Goal: Contribute content: Contribute content

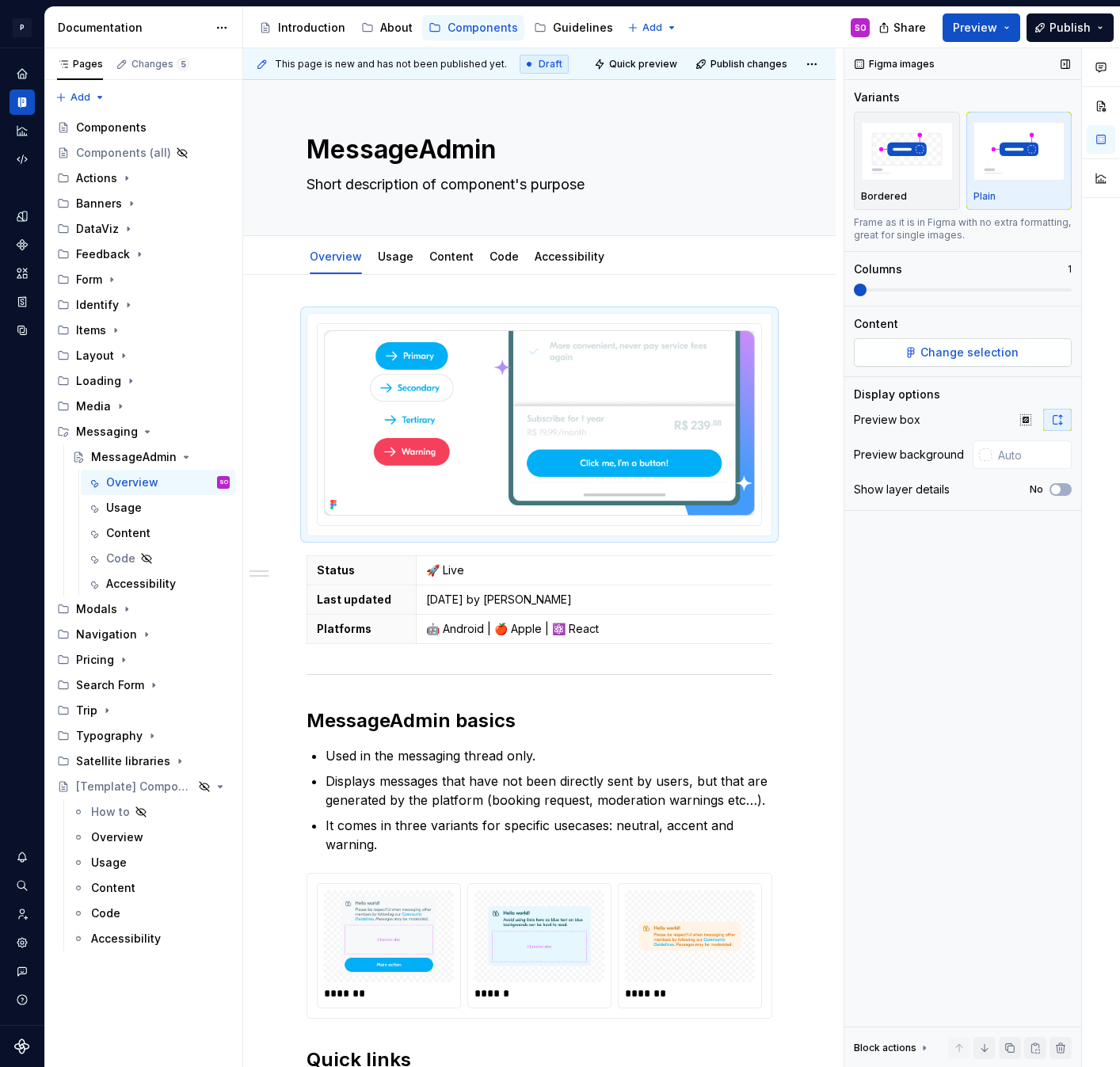
click at [957, 345] on span "Change selection" at bounding box center [970, 353] width 99 height 16
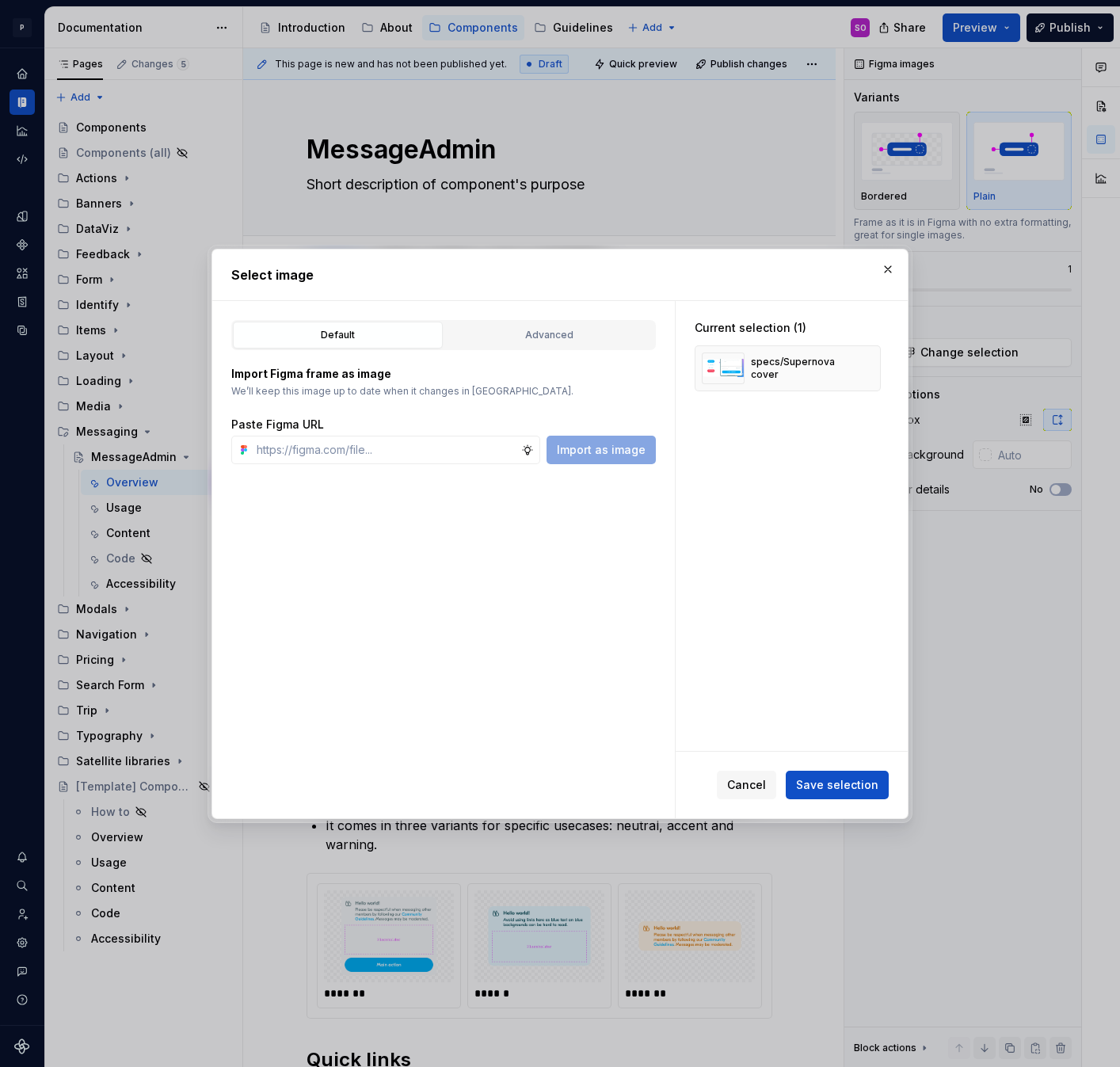
type textarea "*"
type input "[URL][DOMAIN_NAME]"
click at [577, 454] on span "Import as image" at bounding box center [601, 450] width 89 height 16
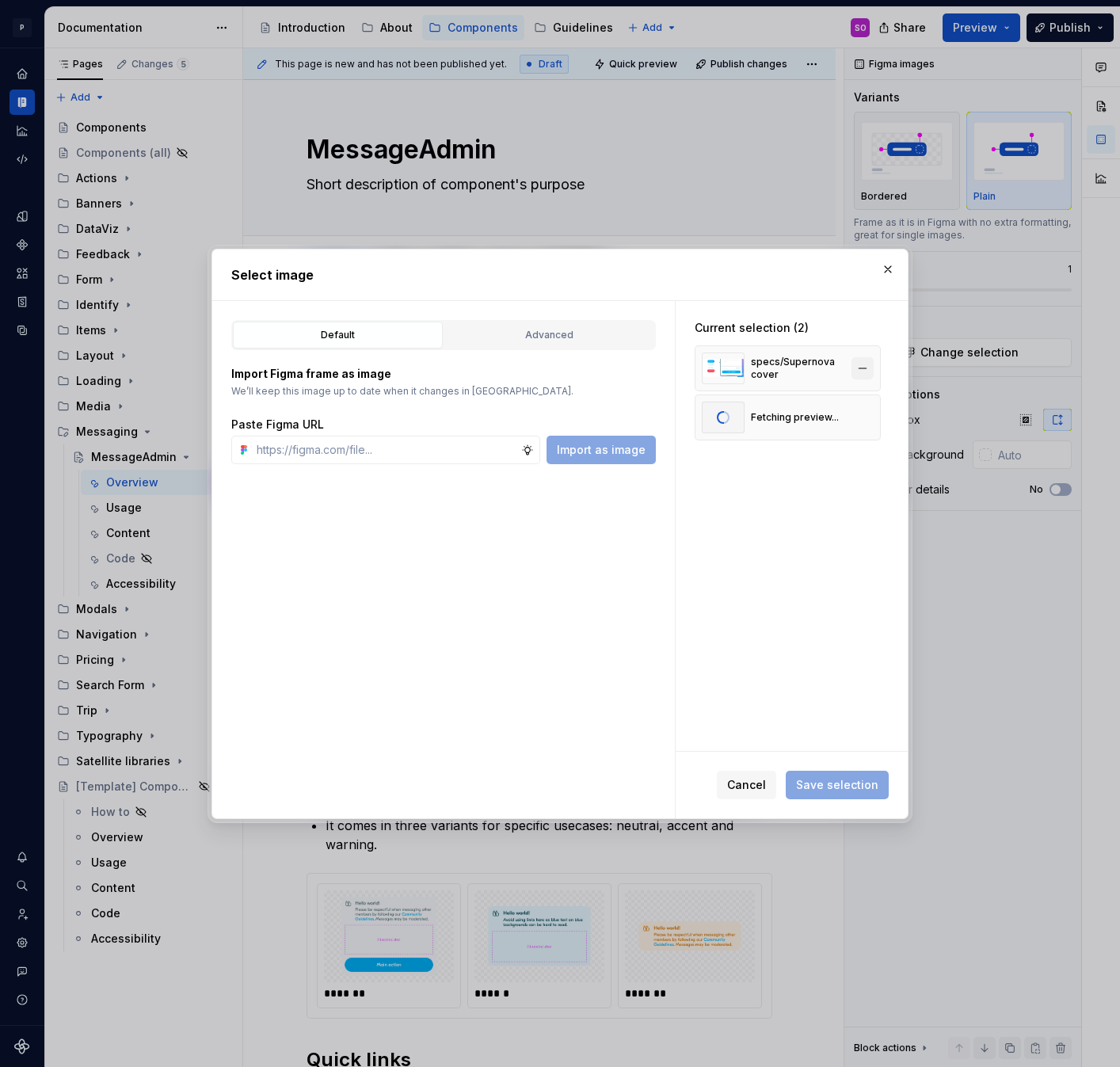
click at [871, 368] on button "button" at bounding box center [863, 369] width 22 height 22
click at [418, 449] on input "text" at bounding box center [386, 449] width 271 height 29
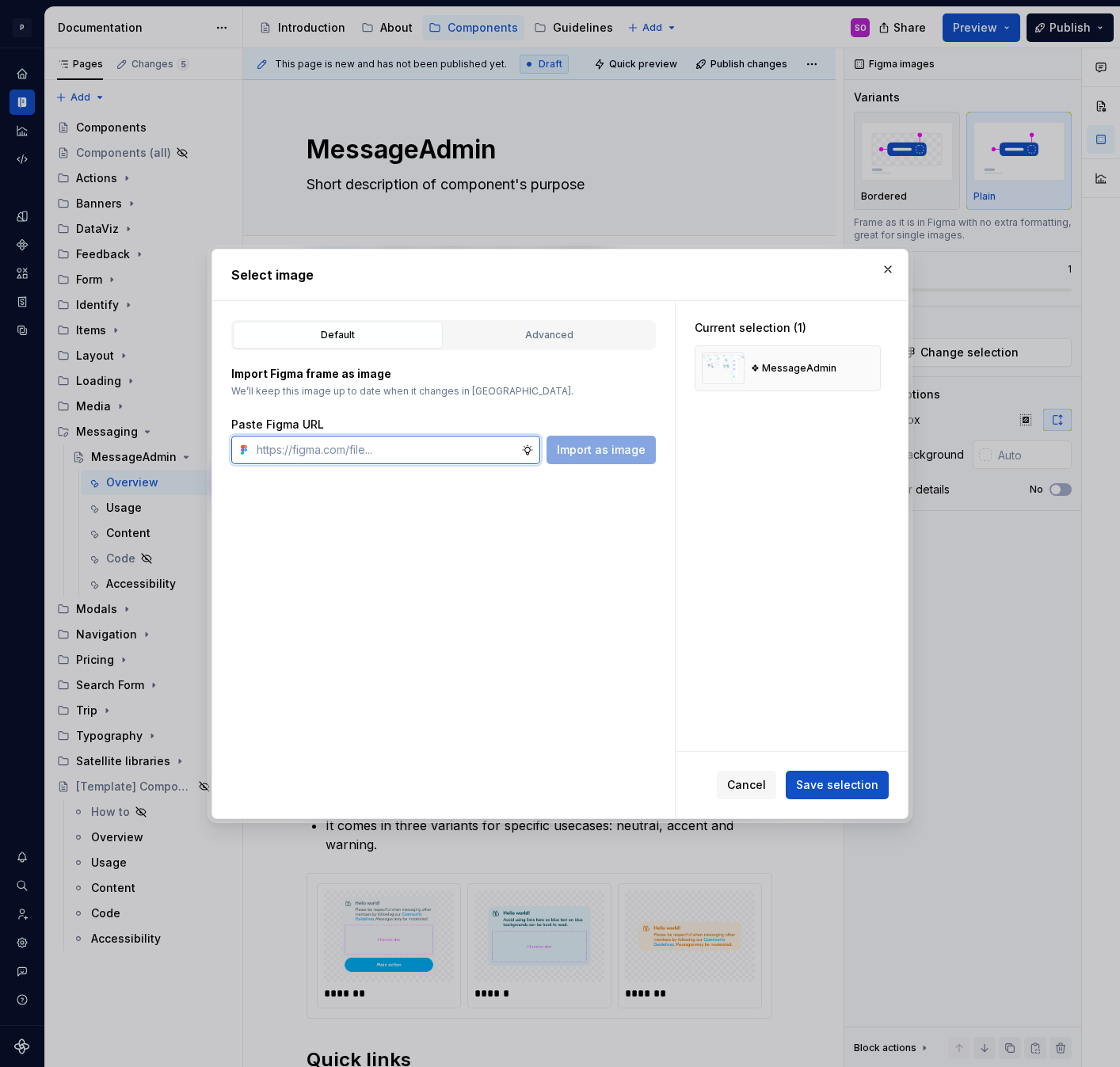
paste input "[URL][DOMAIN_NAME]"
type input "[URL][DOMAIN_NAME]"
click at [578, 450] on span "Import as image" at bounding box center [601, 450] width 89 height 16
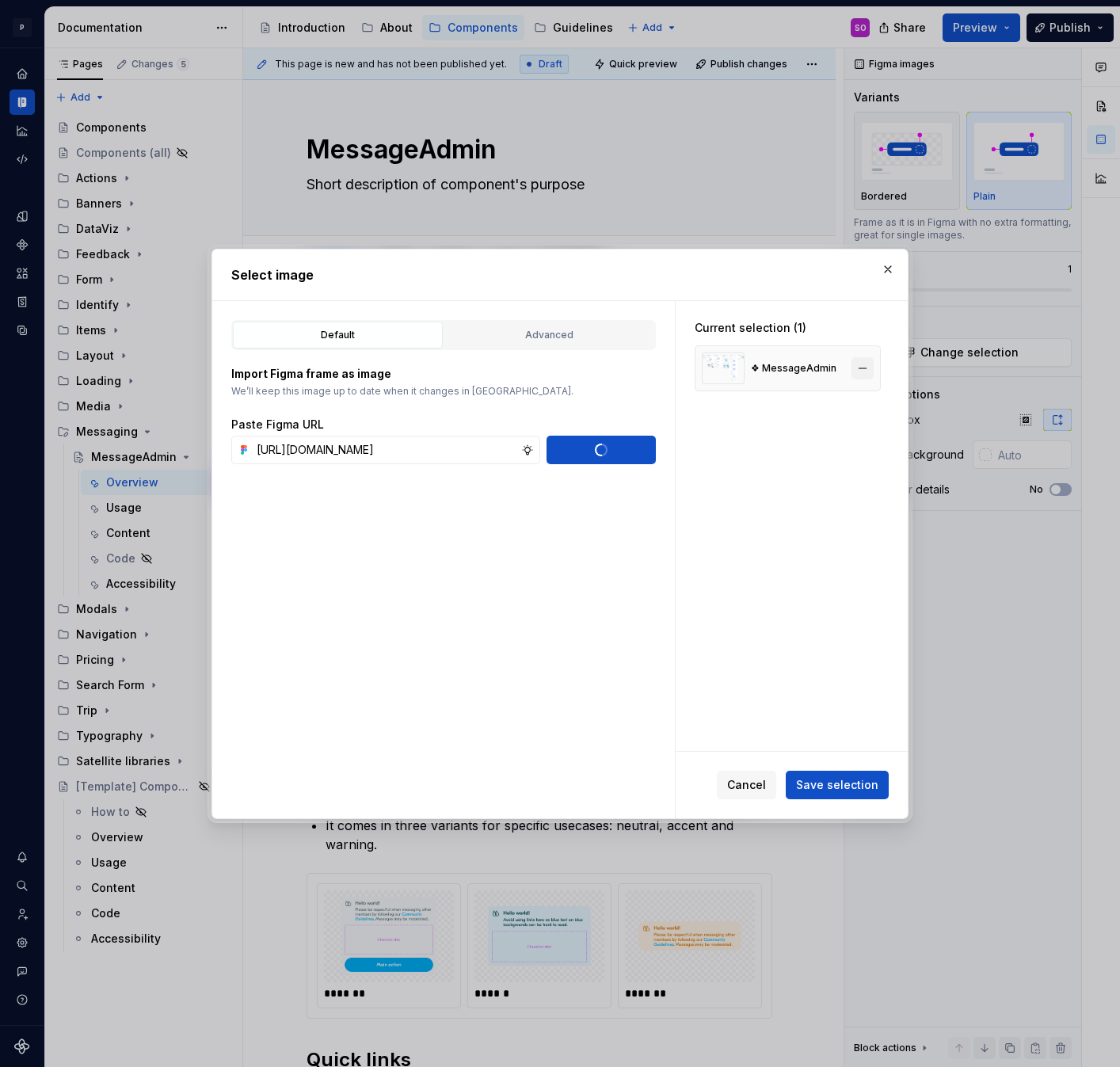
click at [874, 369] on button "button" at bounding box center [863, 369] width 22 height 22
click at [849, 788] on span "Save selection" at bounding box center [837, 785] width 83 height 16
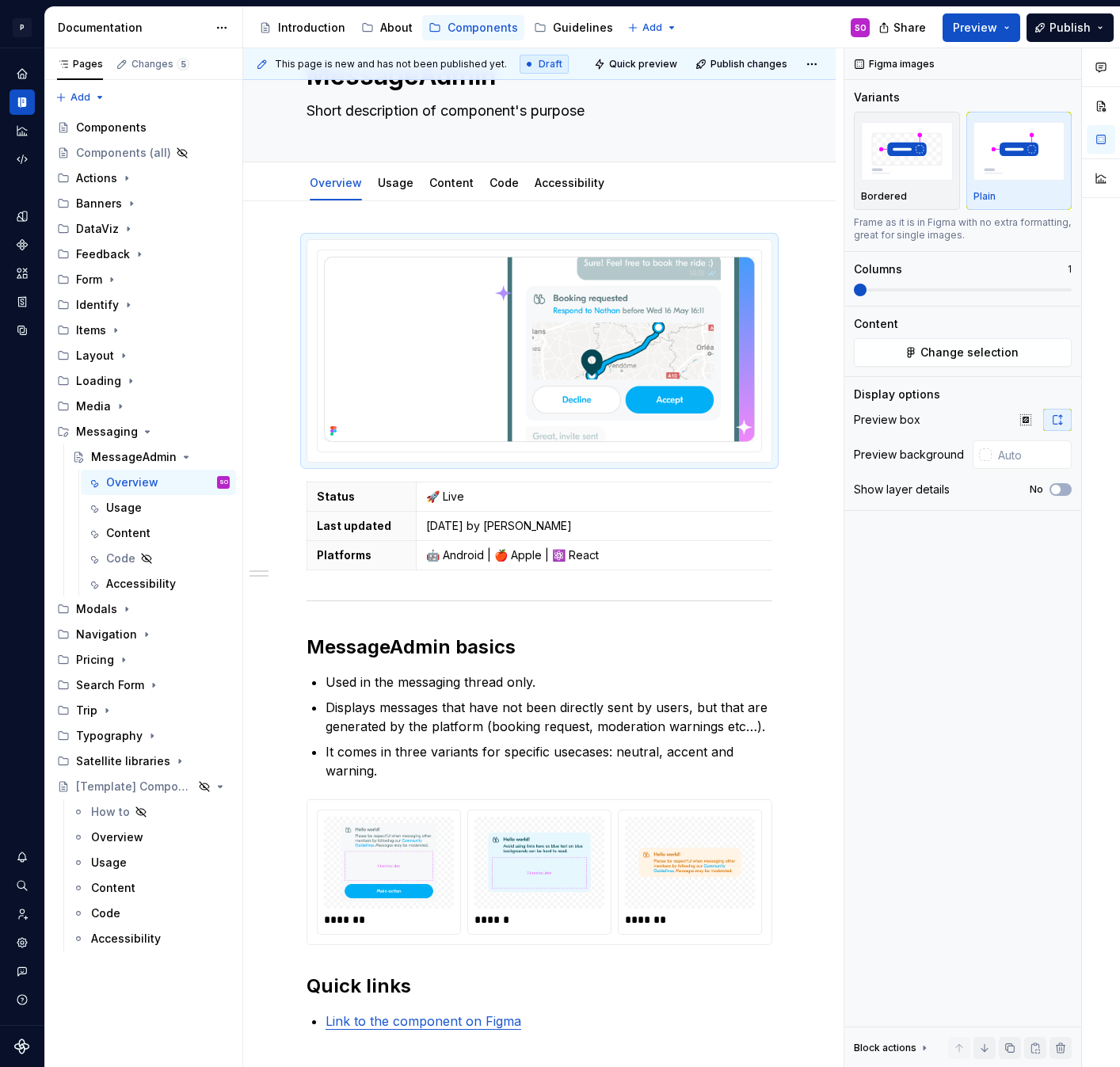
scroll to position [64, 0]
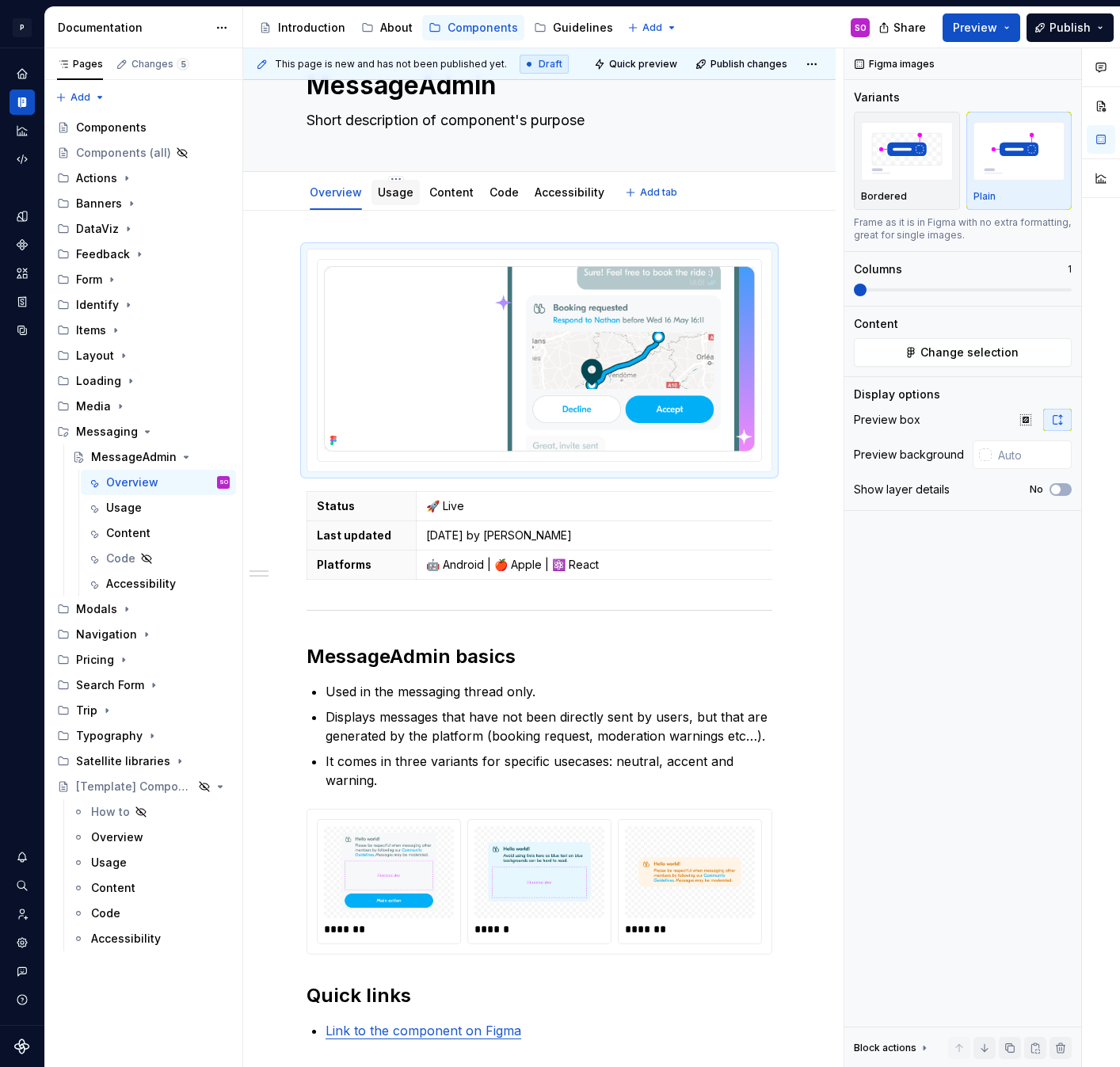
click at [388, 191] on link "Usage" at bounding box center [396, 192] width 36 height 14
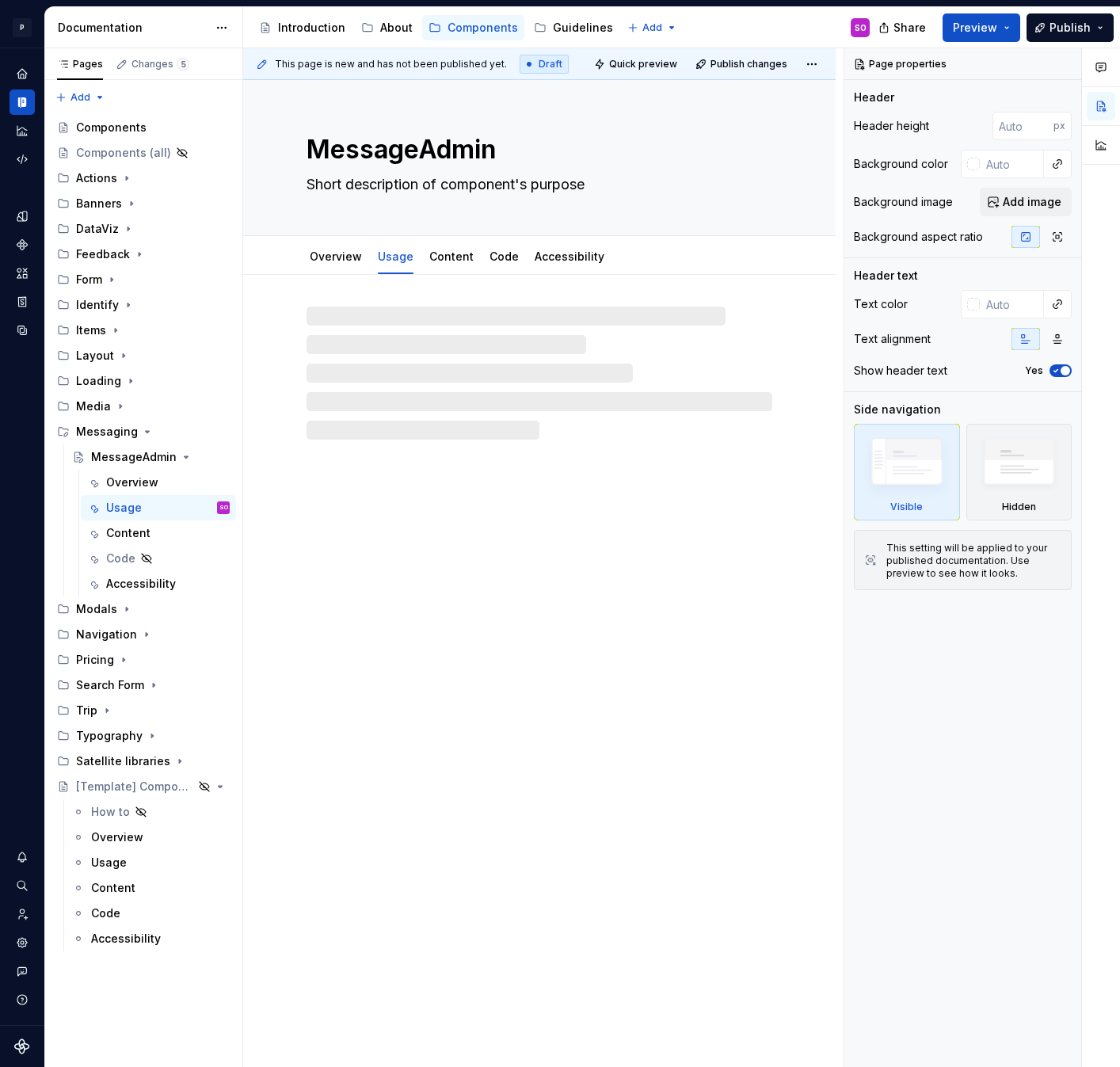
type textarea "*"
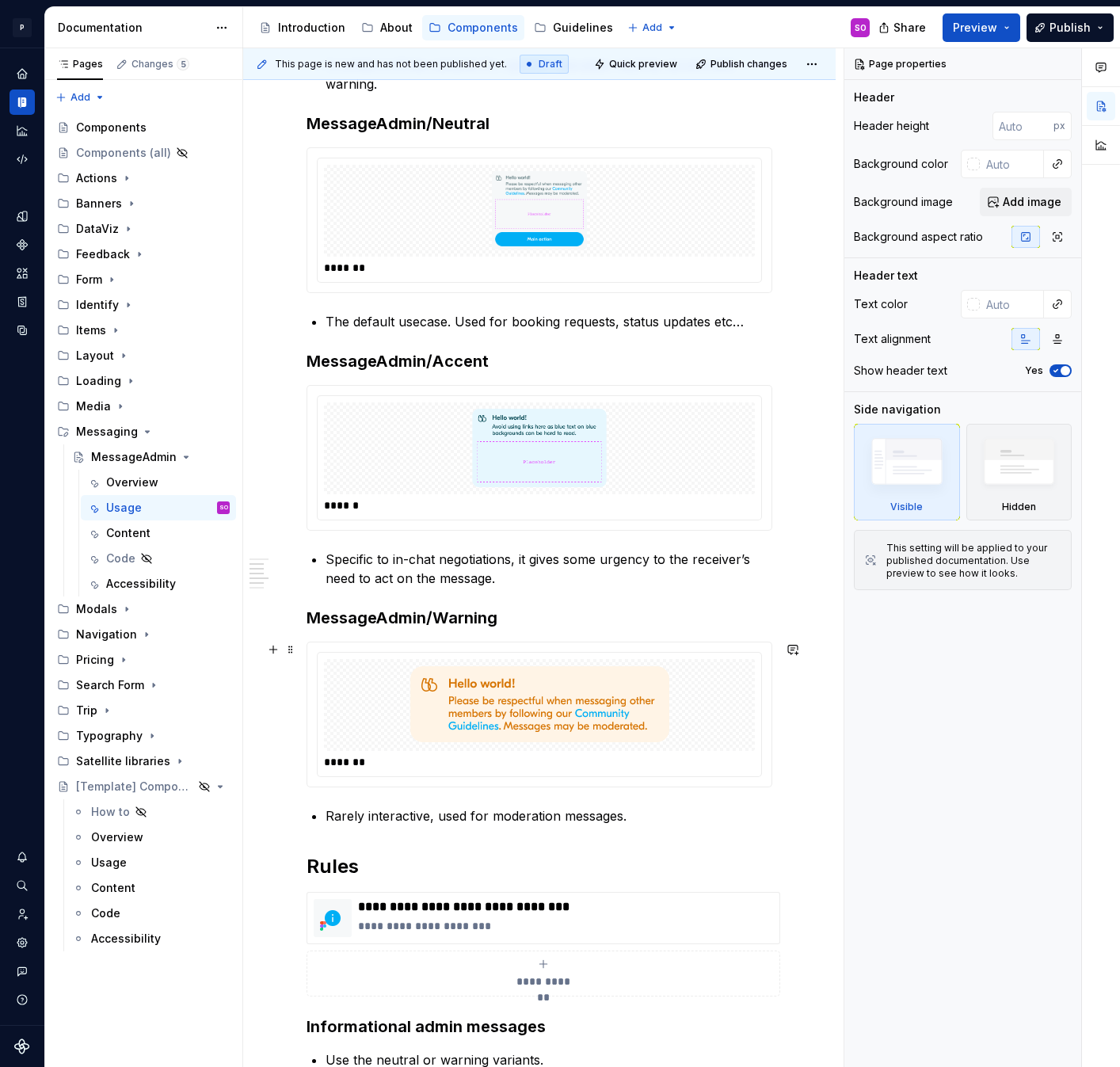
scroll to position [407, 0]
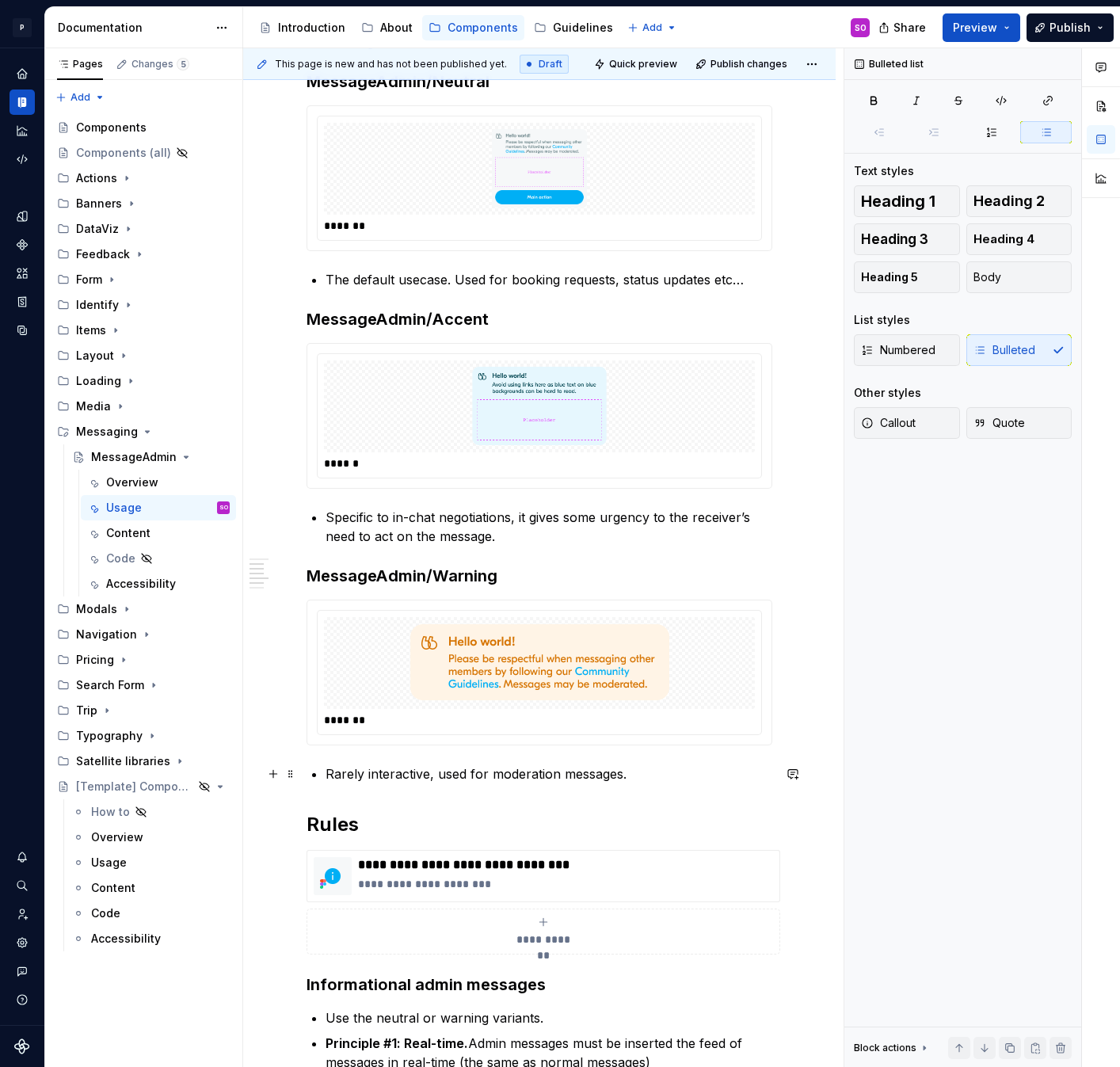
click at [647, 767] on p "Rarely interactive, used for moderation messages." at bounding box center [549, 773] width 446 height 19
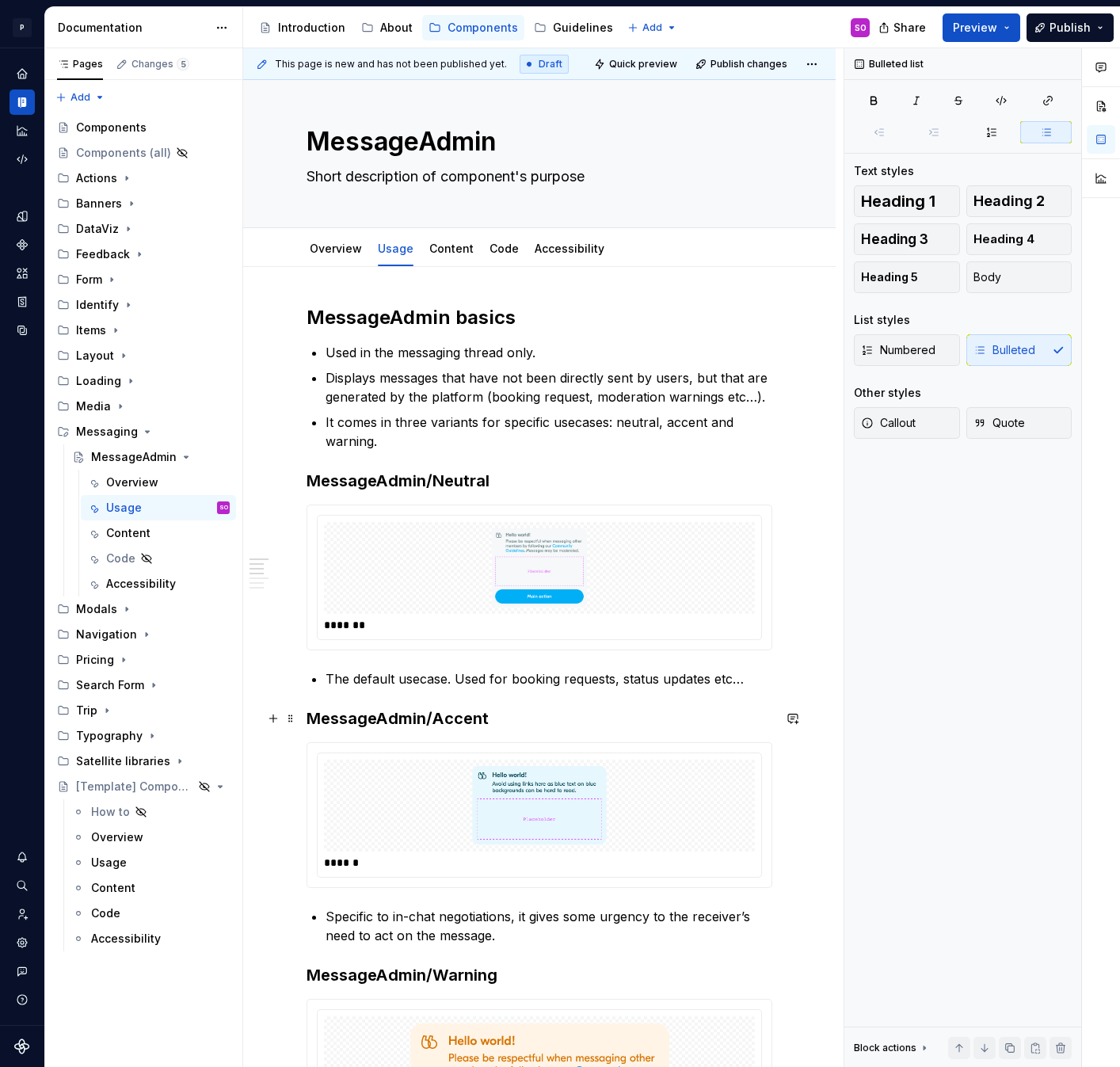
scroll to position [0, 0]
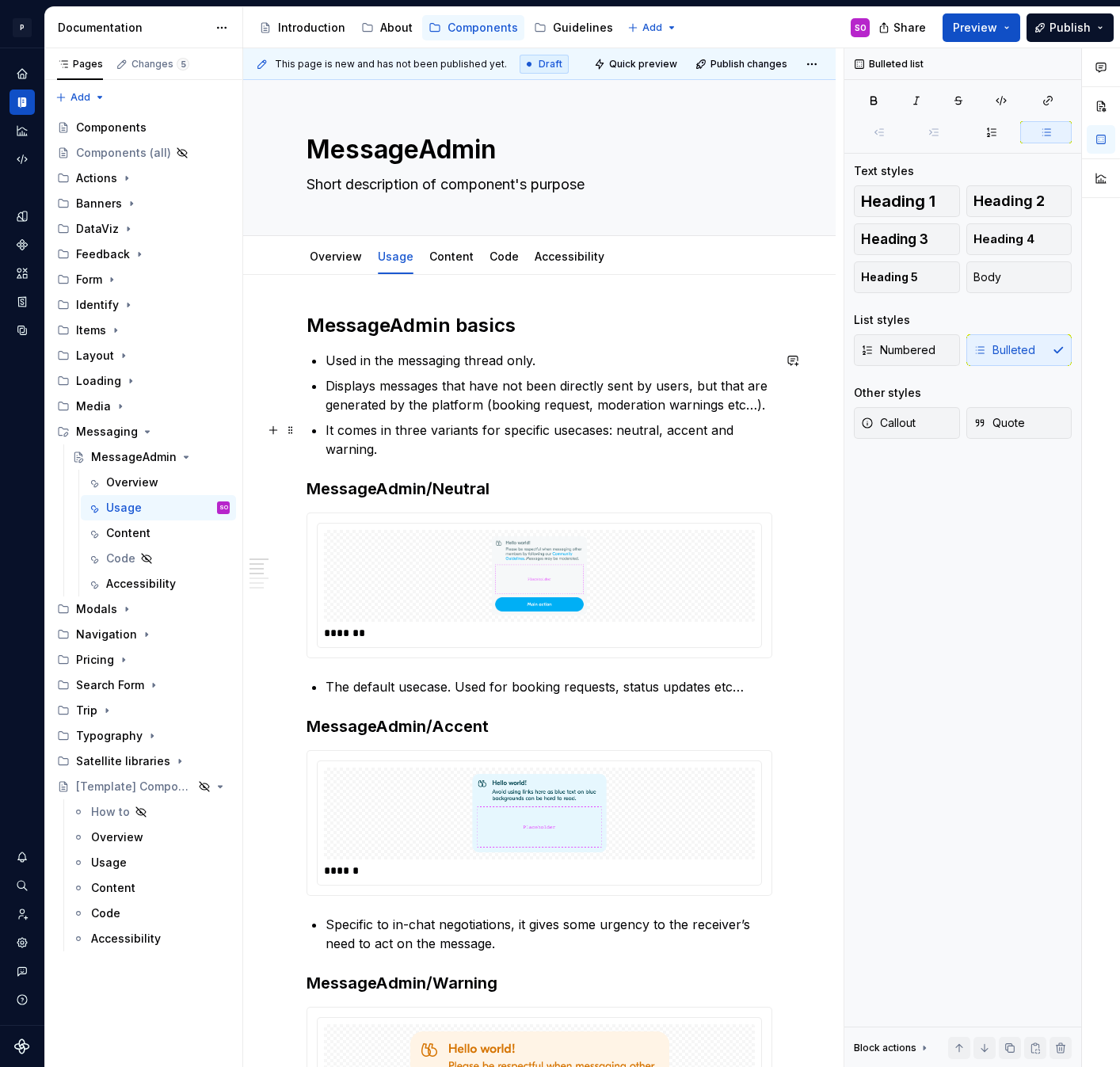
click at [430, 452] on p "It comes in three variants for specific usecases: neutral, accent and warning." at bounding box center [549, 439] width 446 height 38
click at [752, 689] on p "The default usecase. Used for booking requests, status updates etc…" at bounding box center [549, 686] width 446 height 19
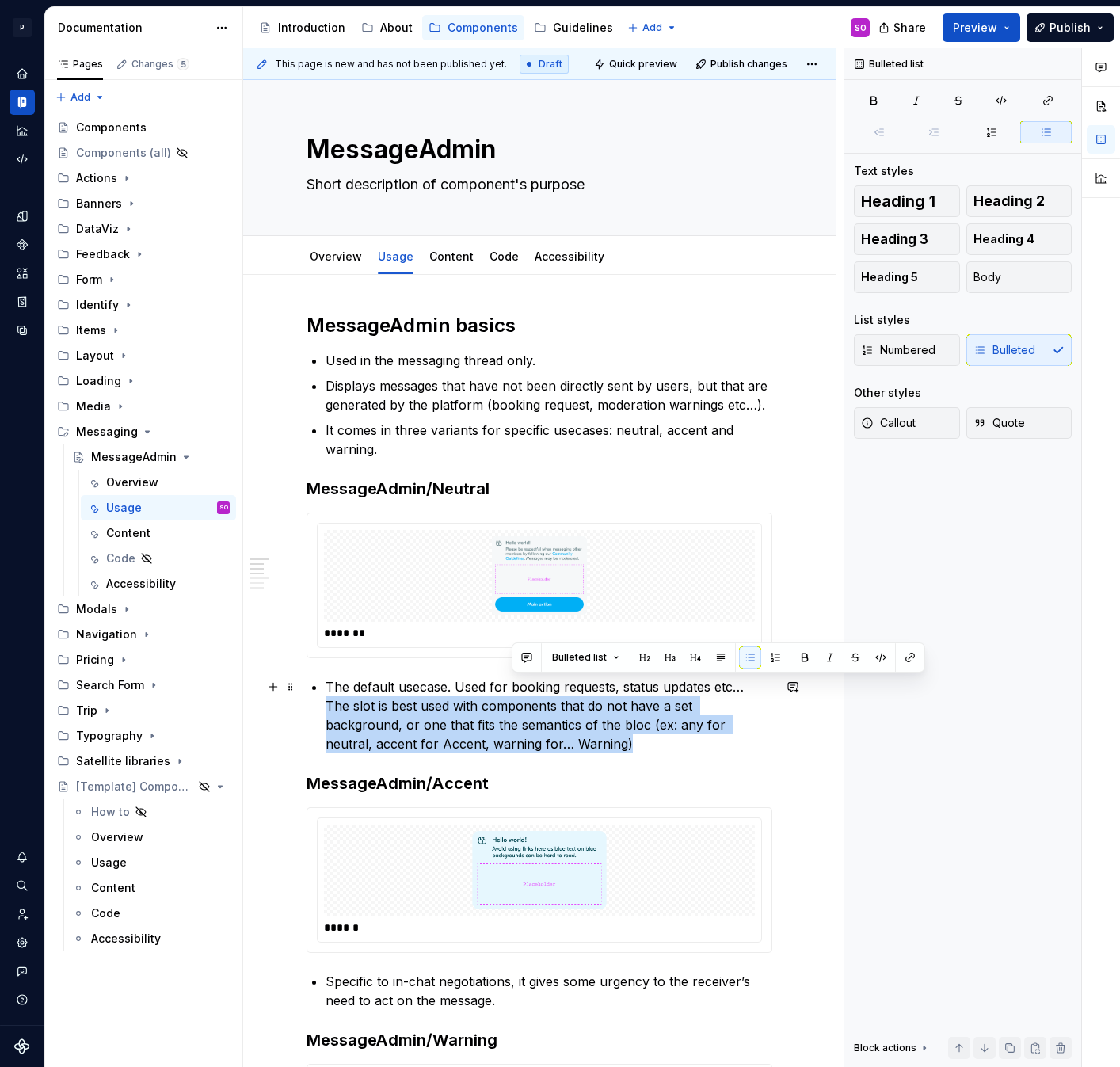
drag, startPoint x: 747, startPoint y: 684, endPoint x: 748, endPoint y: 744, distance: 60.0
click at [748, 744] on p "The default usecase. Used for booking requests, status updates etc… The slot is…" at bounding box center [549, 715] width 446 height 76
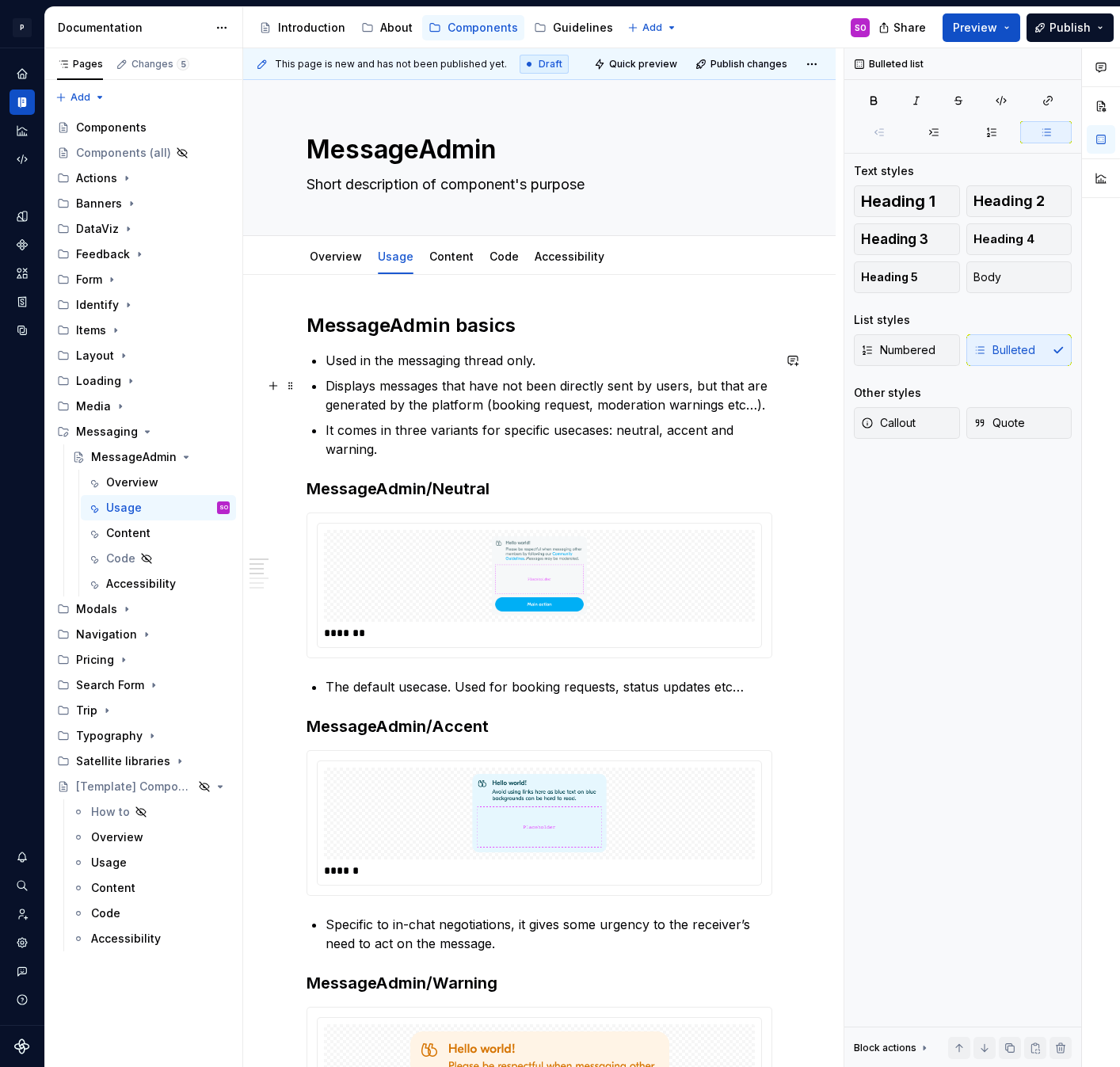
click at [664, 400] on p "Displays messages that have not been directly sent by users, but that are gener…" at bounding box center [549, 396] width 446 height 38
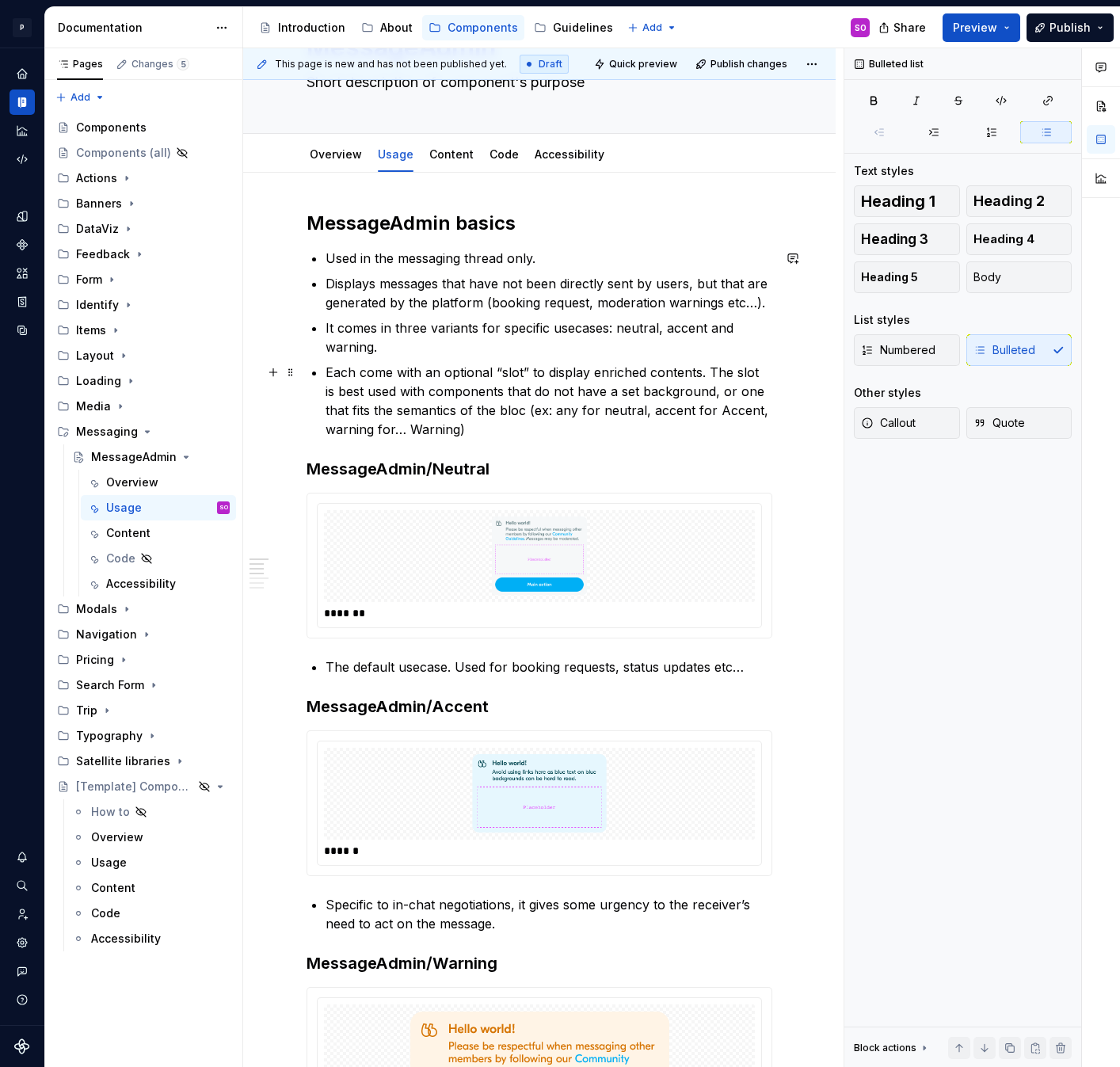
scroll to position [84, 0]
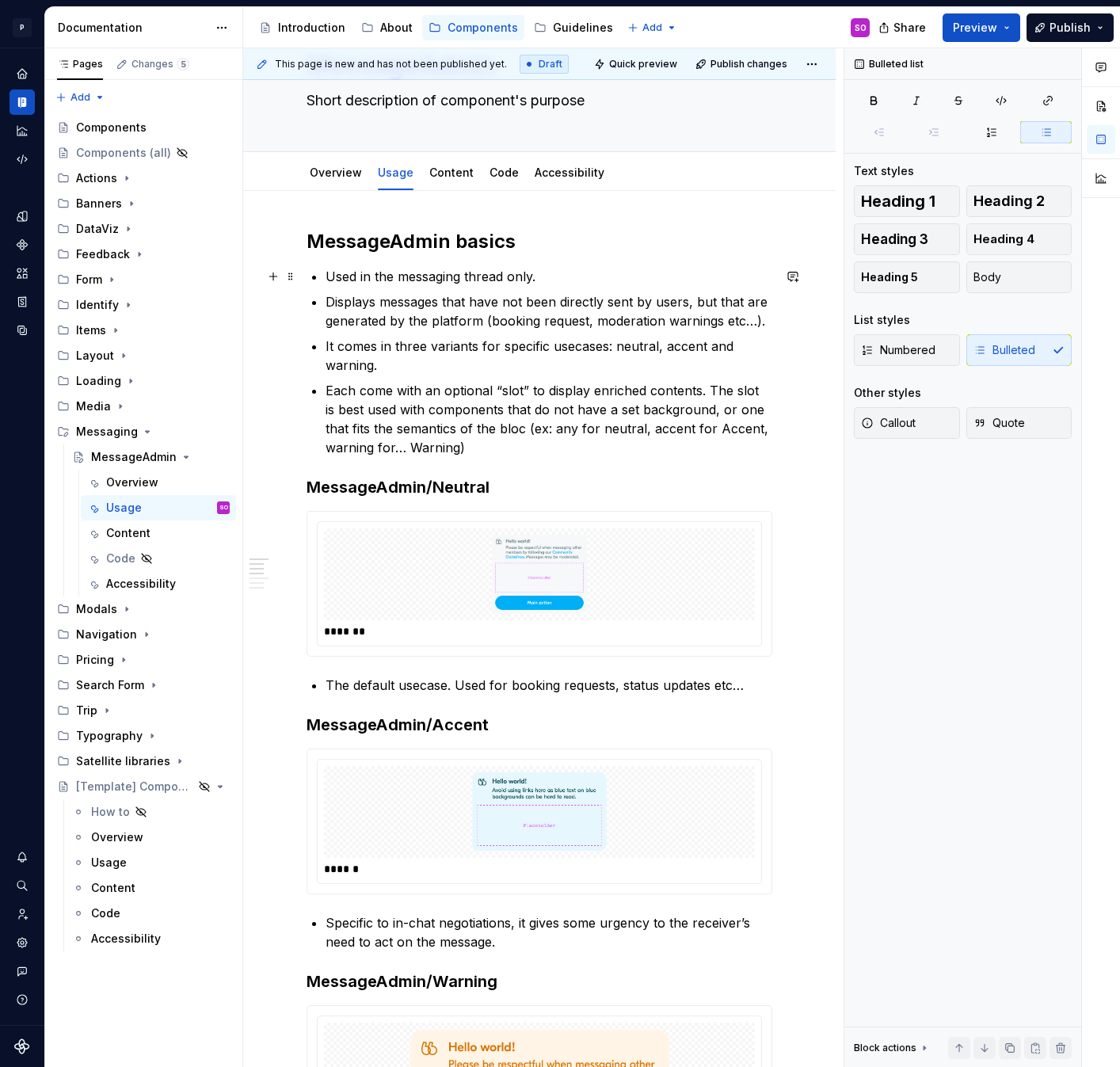
click at [410, 279] on p "Used in the messaging thread only." at bounding box center [549, 276] width 446 height 19
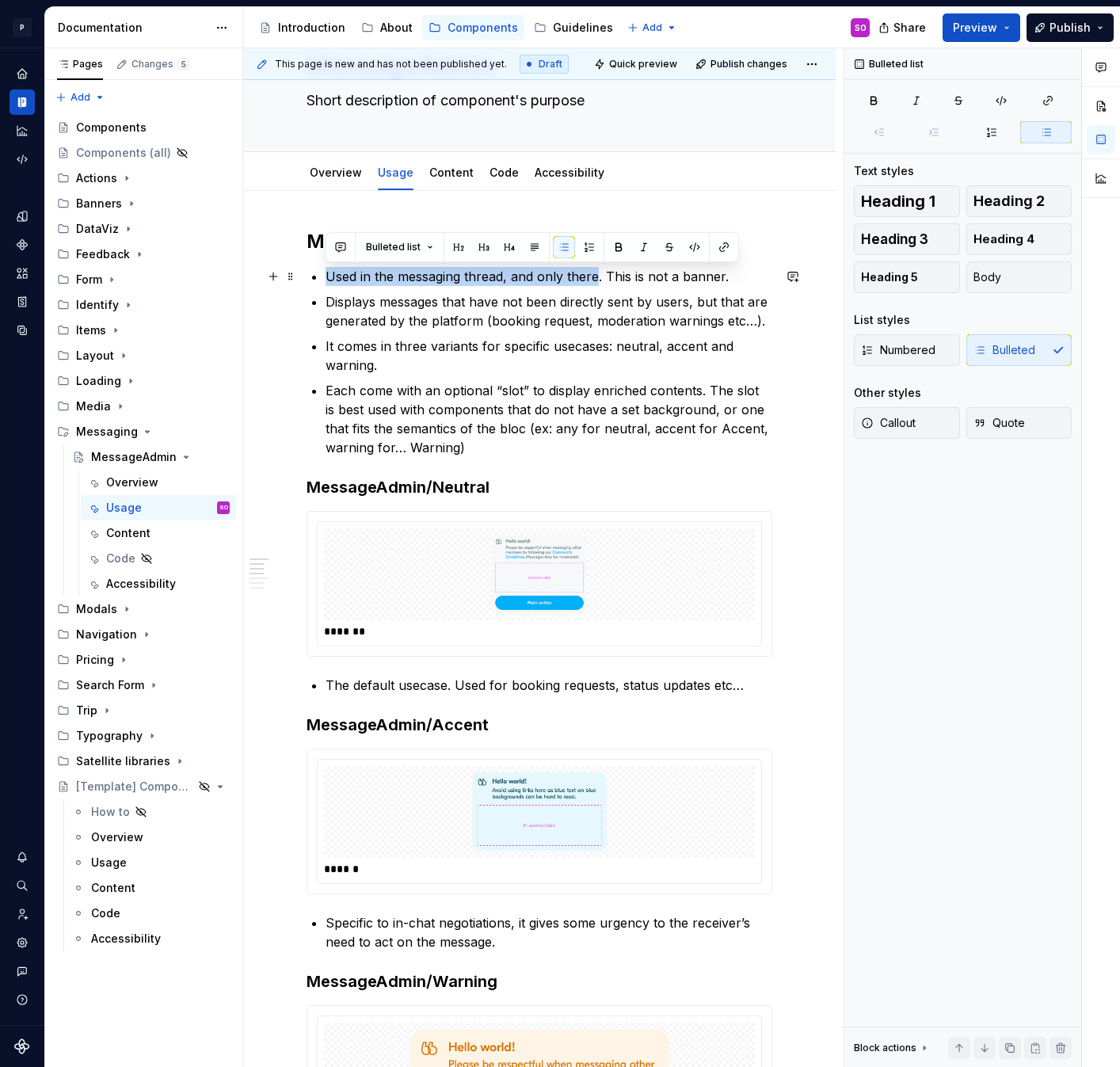
drag, startPoint x: 327, startPoint y: 278, endPoint x: 598, endPoint y: 277, distance: 271.0
click at [598, 277] on p "Used in the messaging thread, and only there. This is not a banner." at bounding box center [549, 276] width 446 height 19
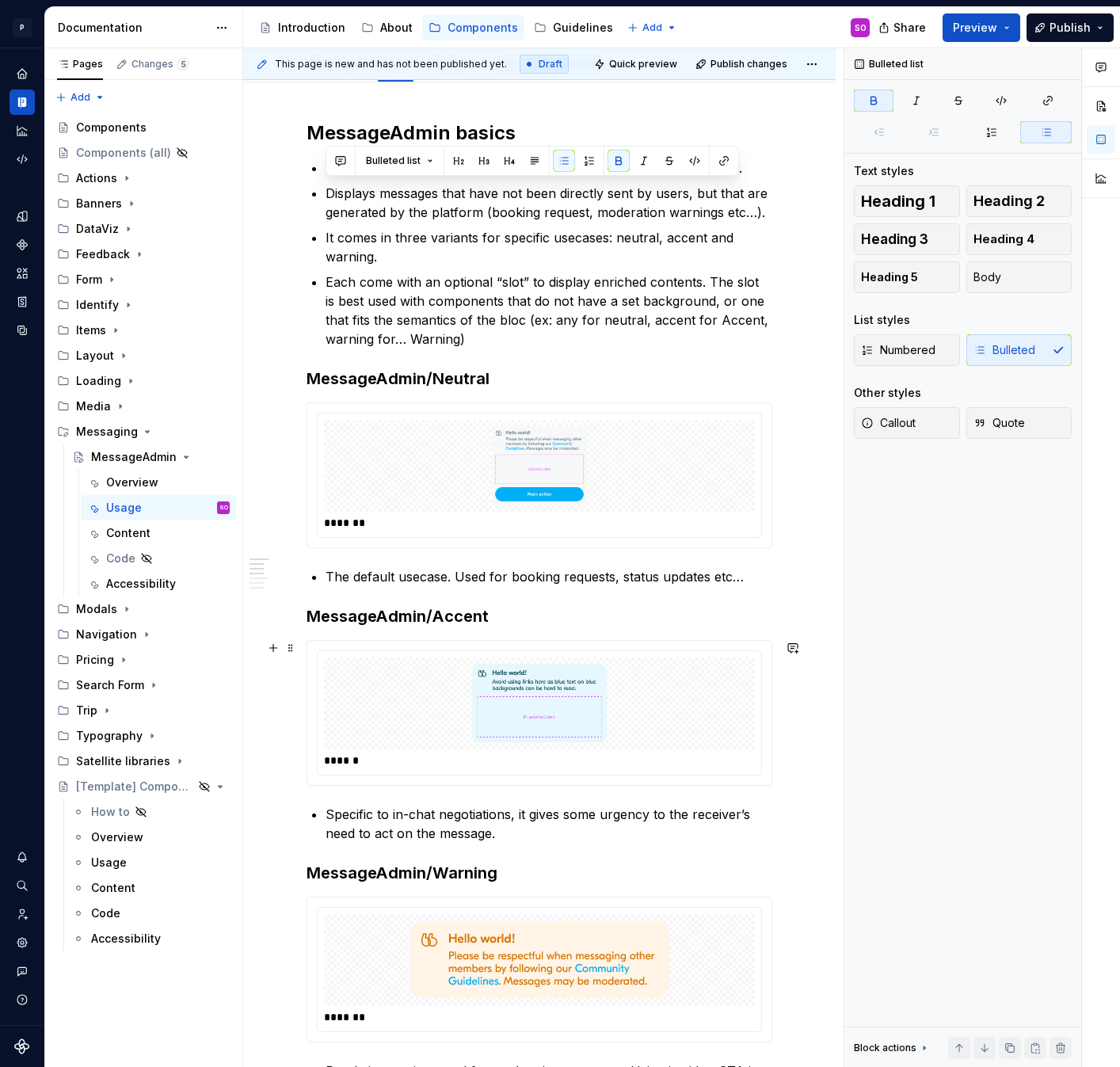
scroll to position [0, 0]
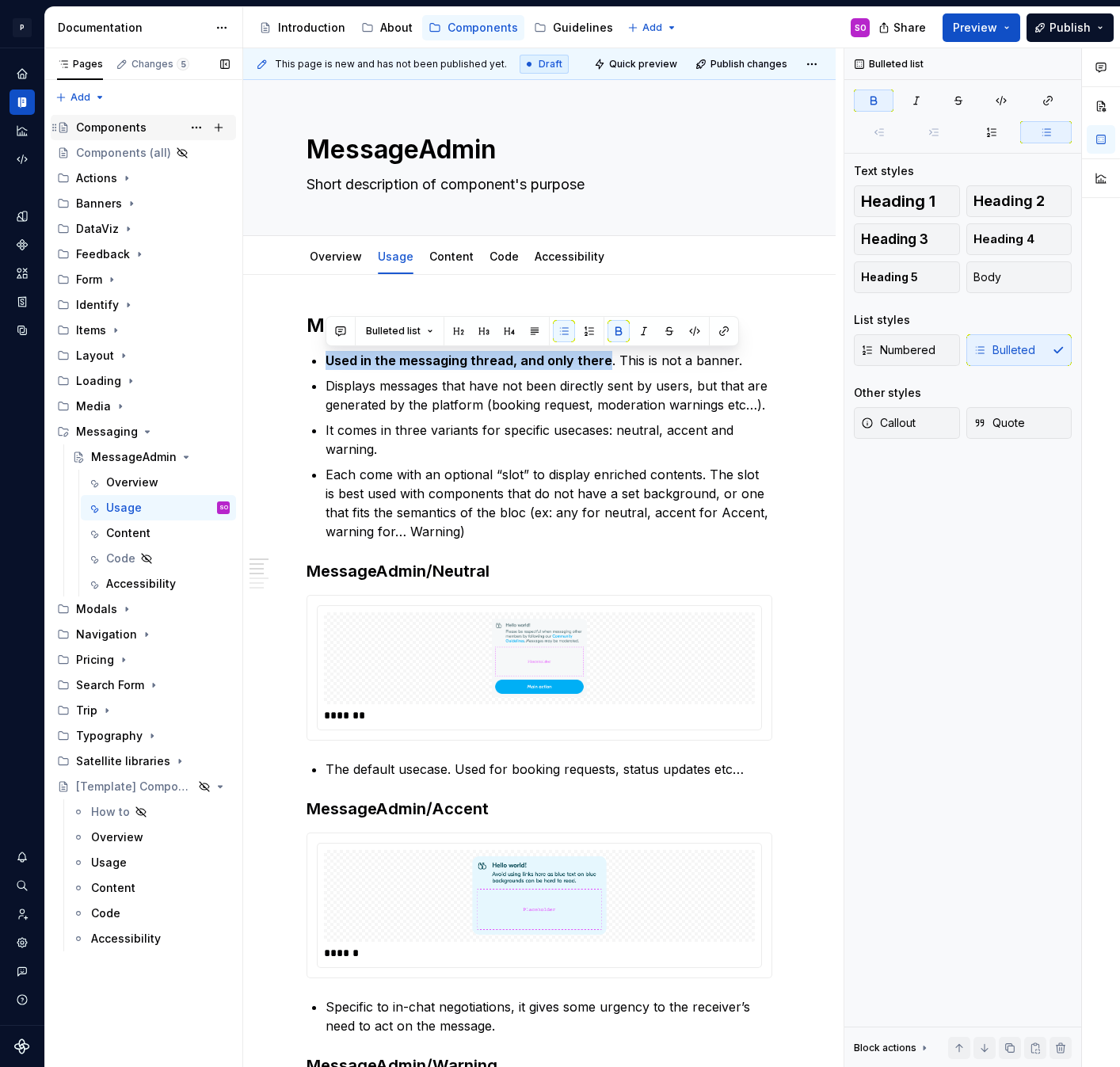
click at [104, 133] on div "Components" at bounding box center [111, 128] width 71 height 16
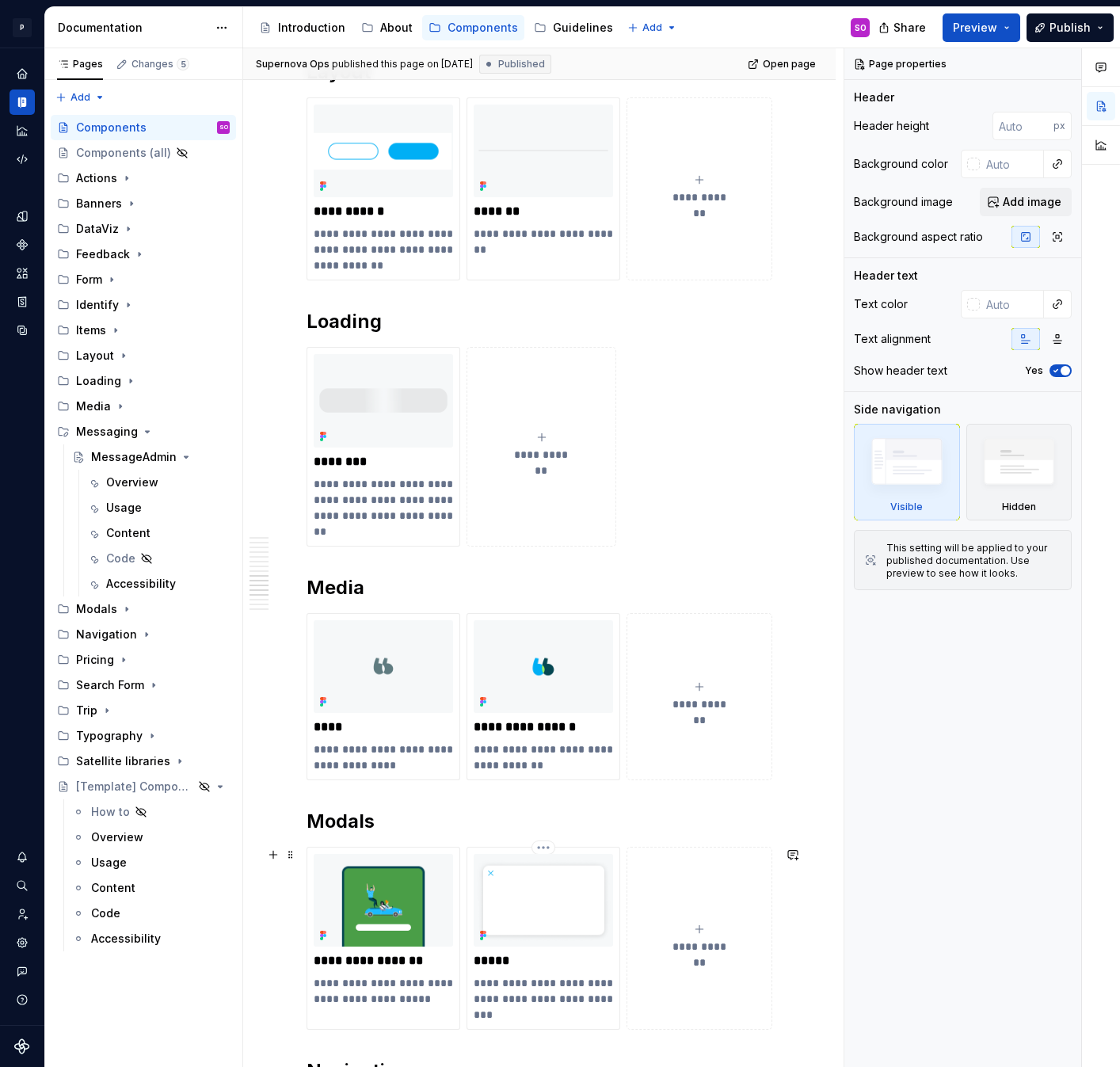
scroll to position [3086, 0]
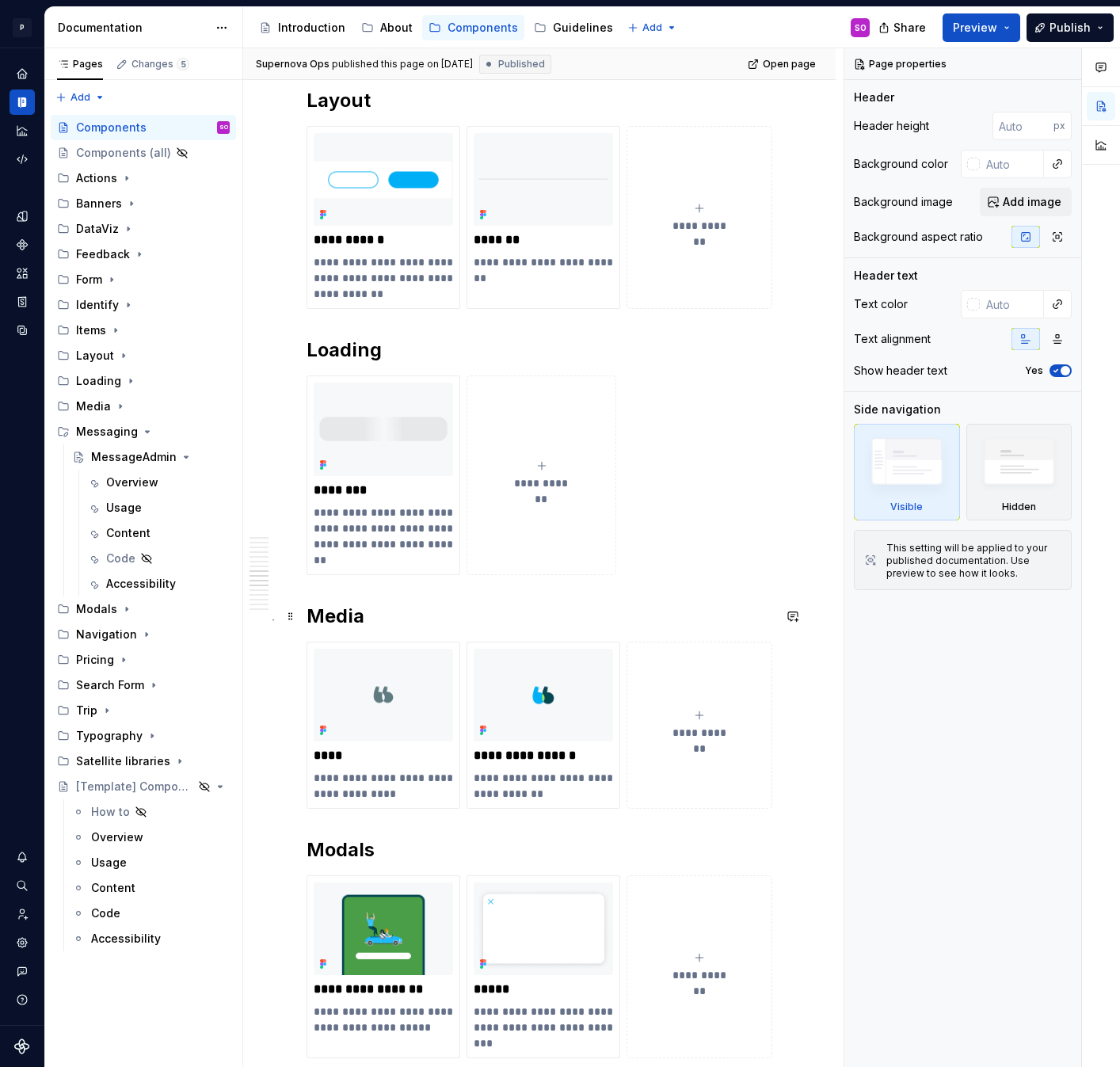
type textarea "*"
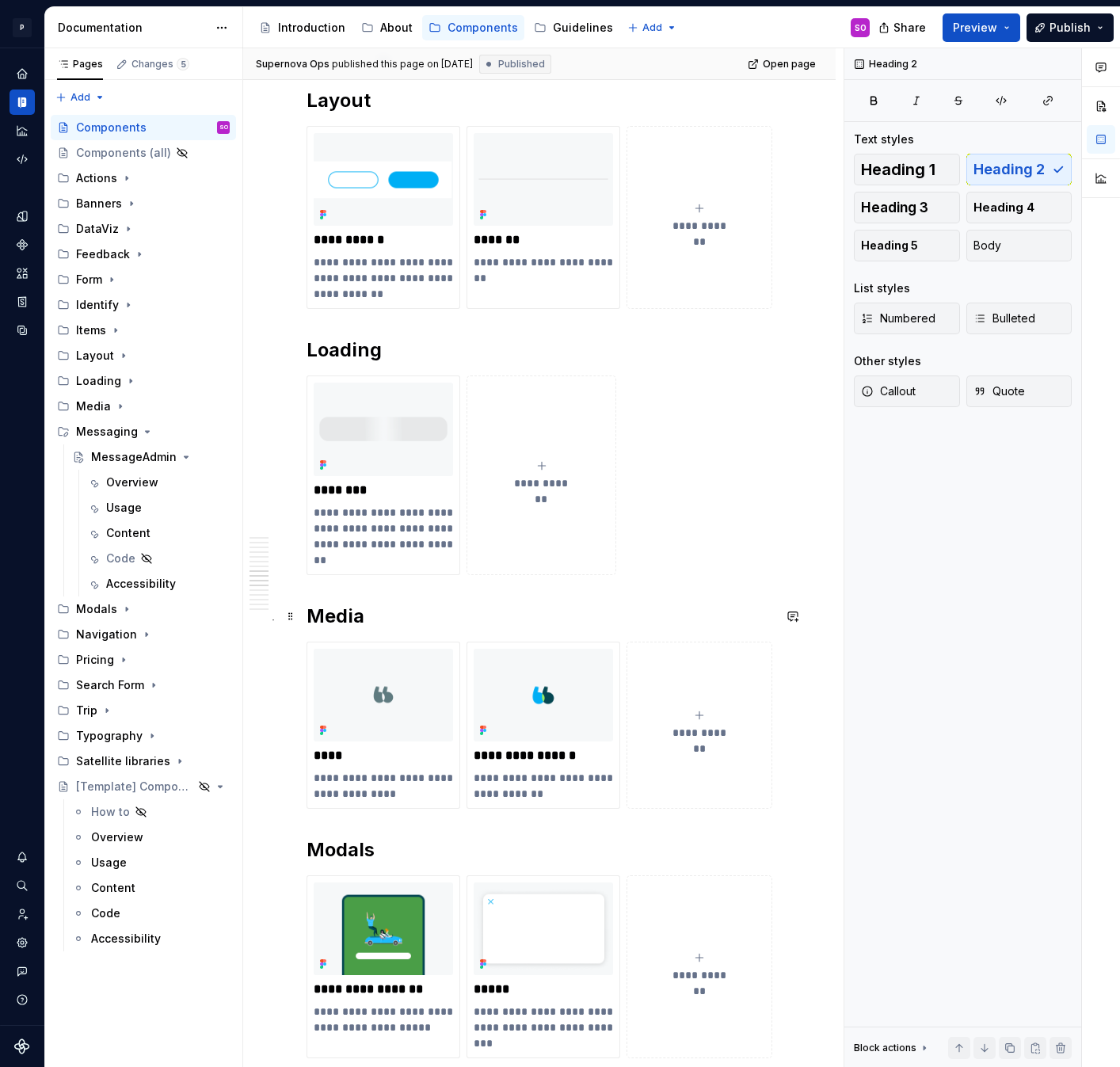
click at [427, 605] on h2 "Media" at bounding box center [539, 616] width 465 height 25
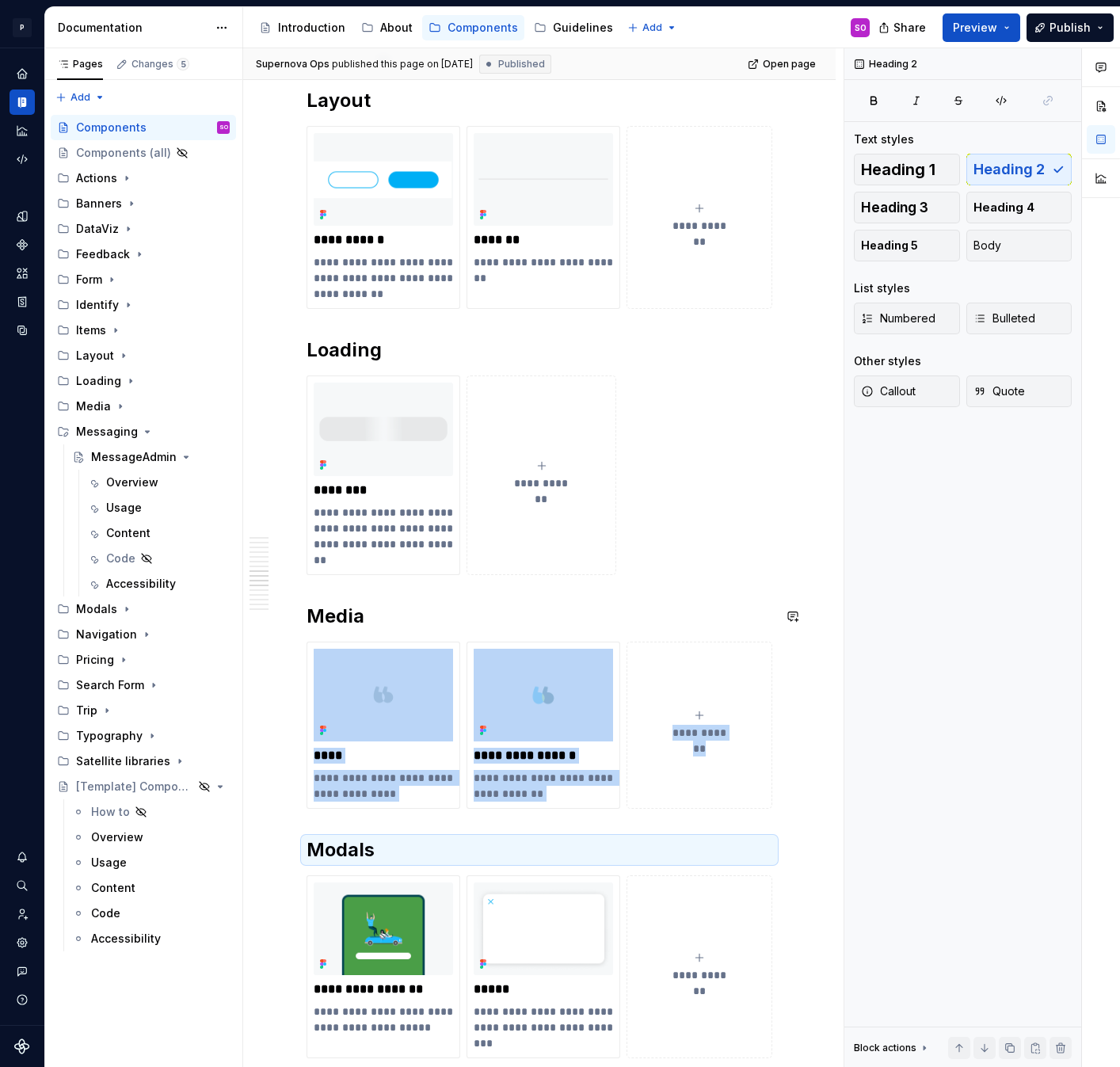
copy div "**********"
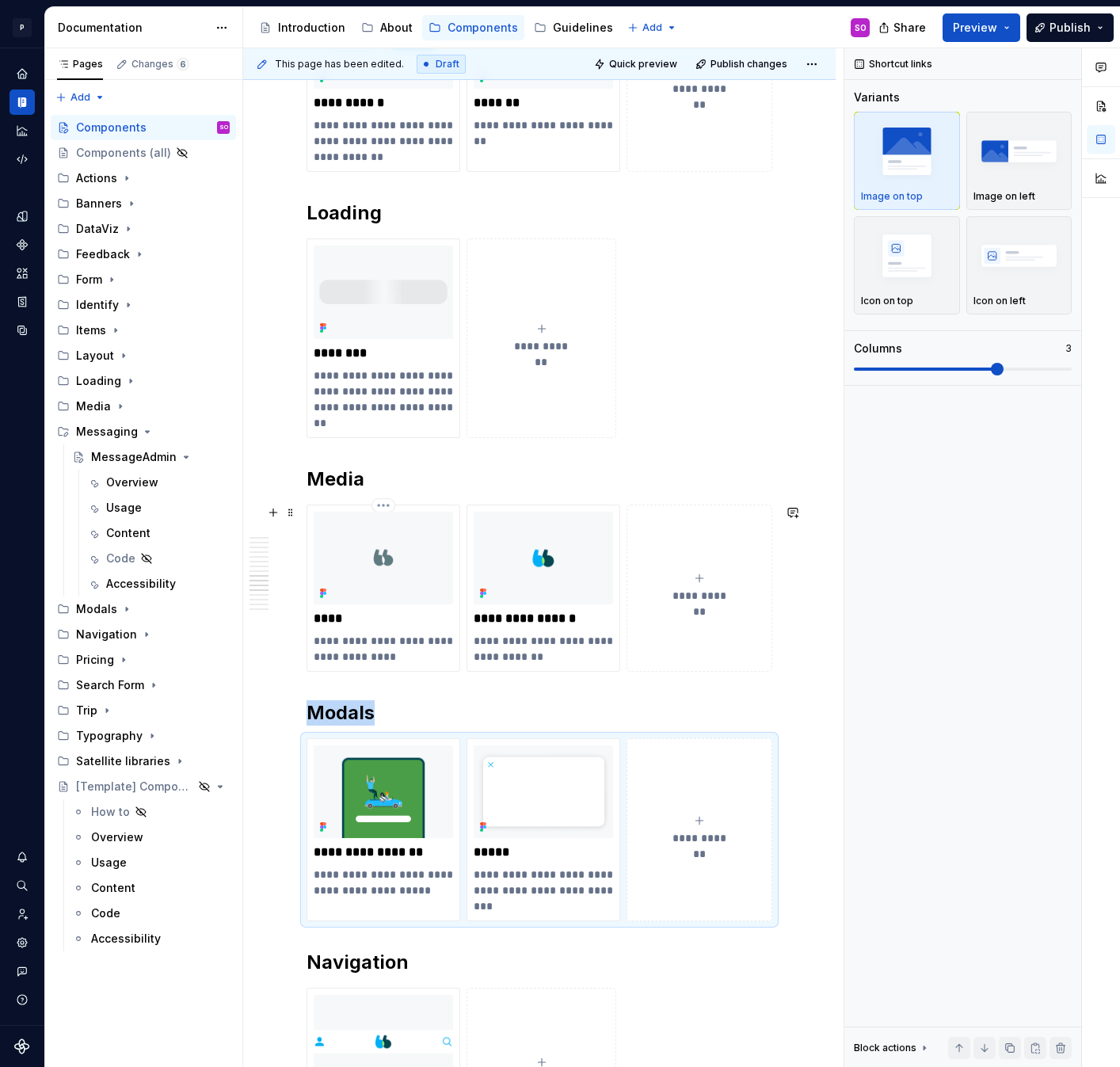
scroll to position [3243, 0]
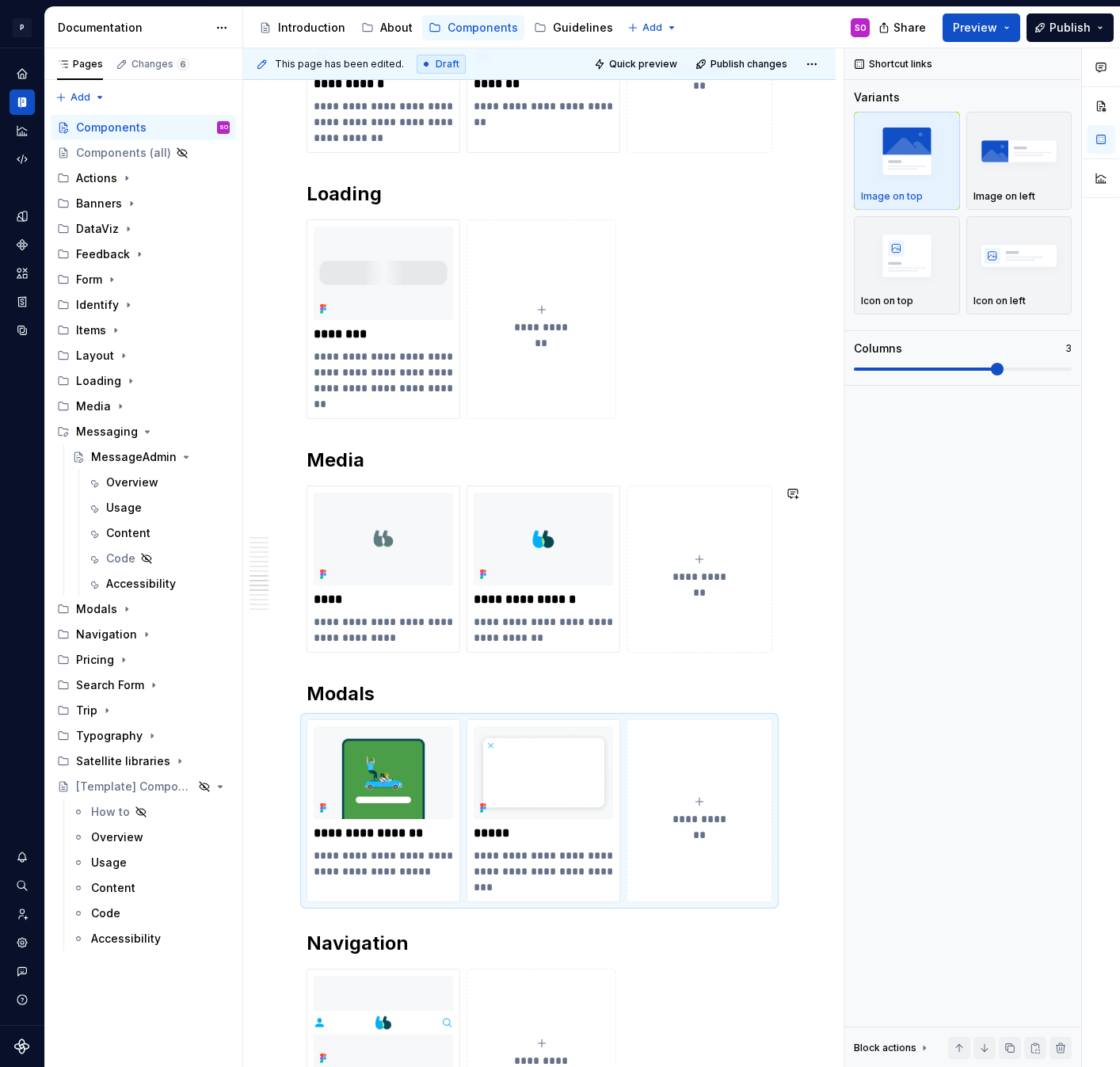
click at [350, 682] on h2 "Modals" at bounding box center [539, 693] width 465 height 25
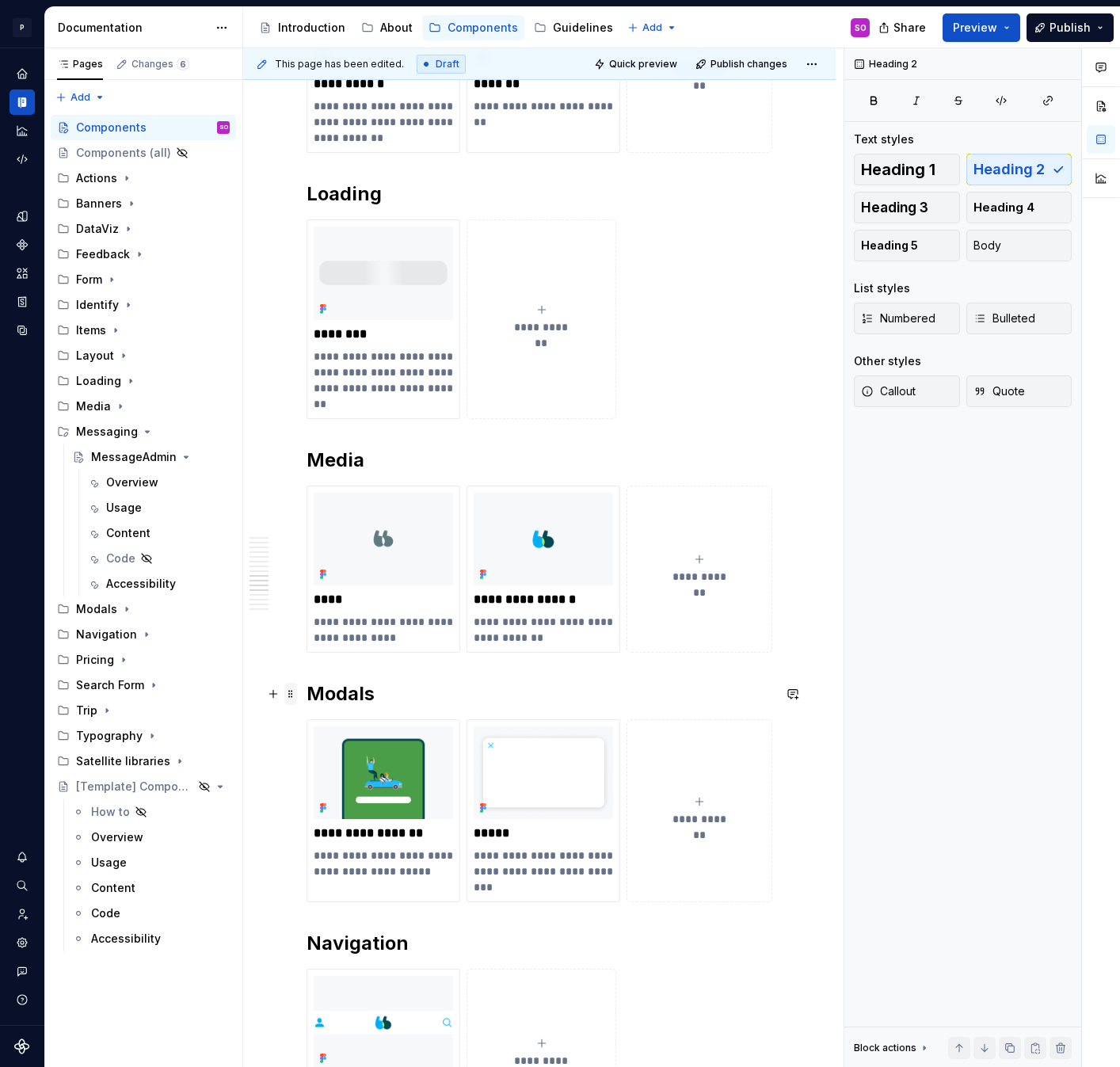
click at [292, 692] on span at bounding box center [290, 693] width 13 height 22
paste div
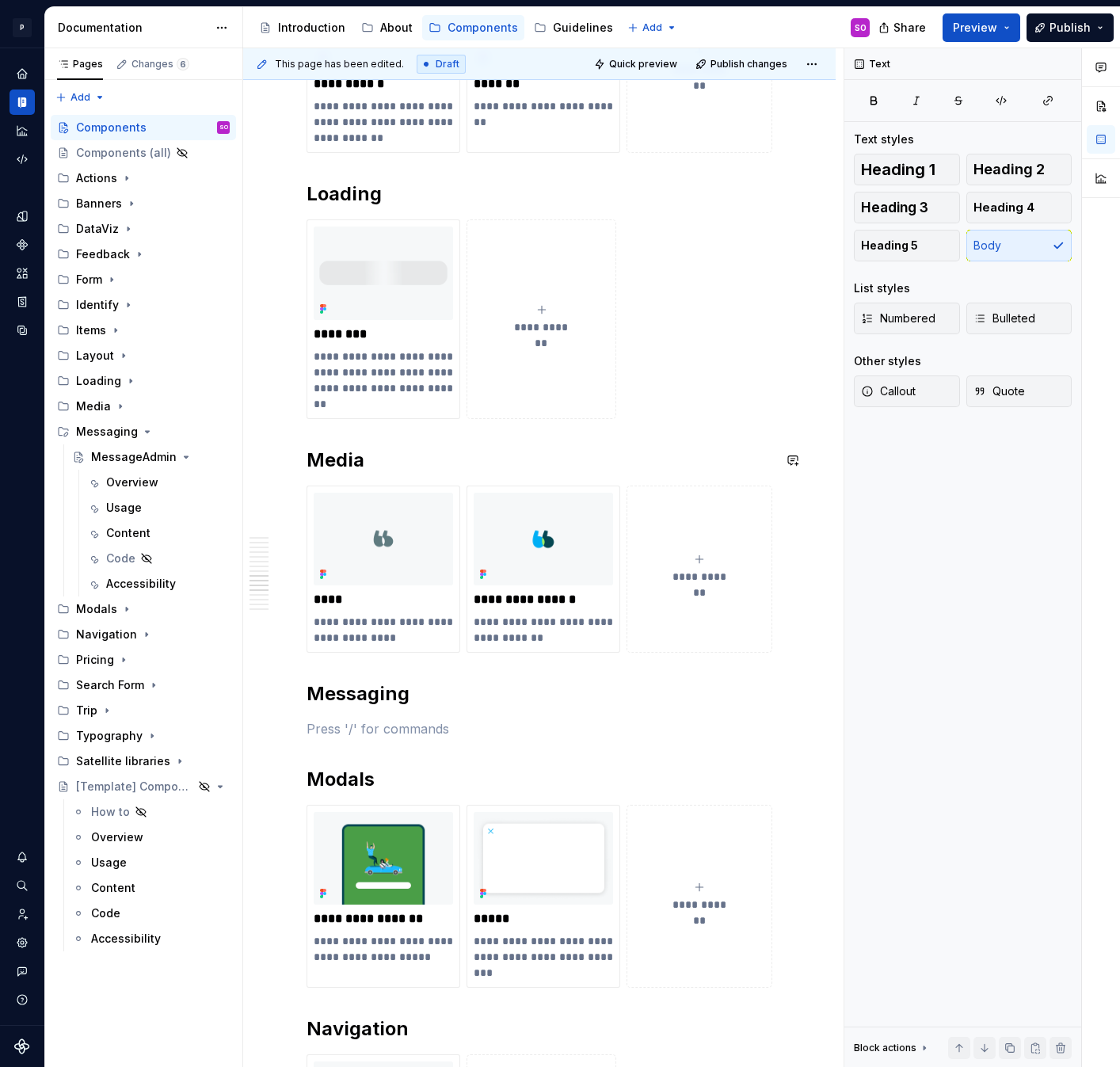
click at [403, 485] on div "**********" at bounding box center [539, 569] width 465 height 167
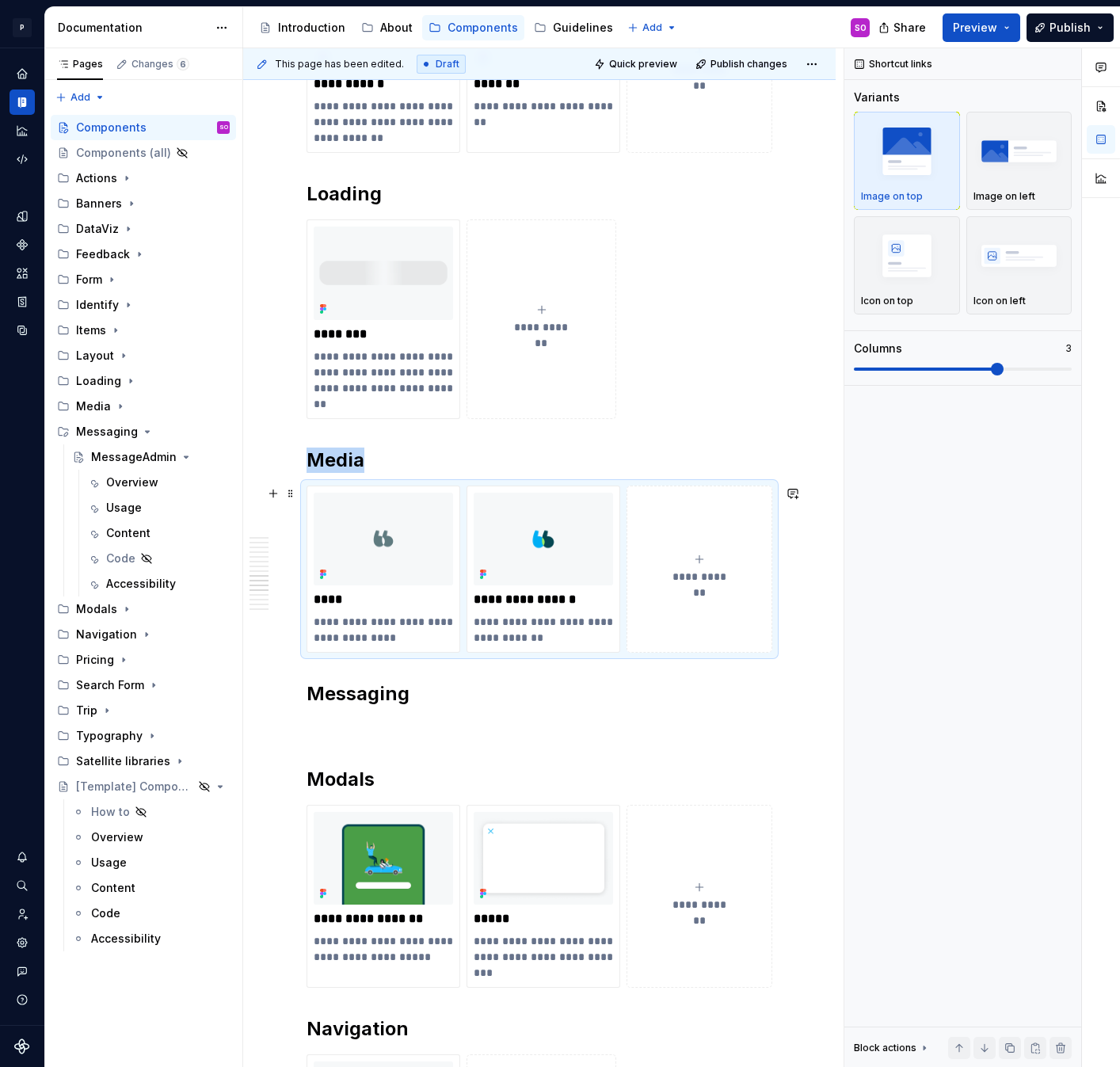
copy h2 "Media"
click at [389, 729] on p at bounding box center [539, 728] width 465 height 19
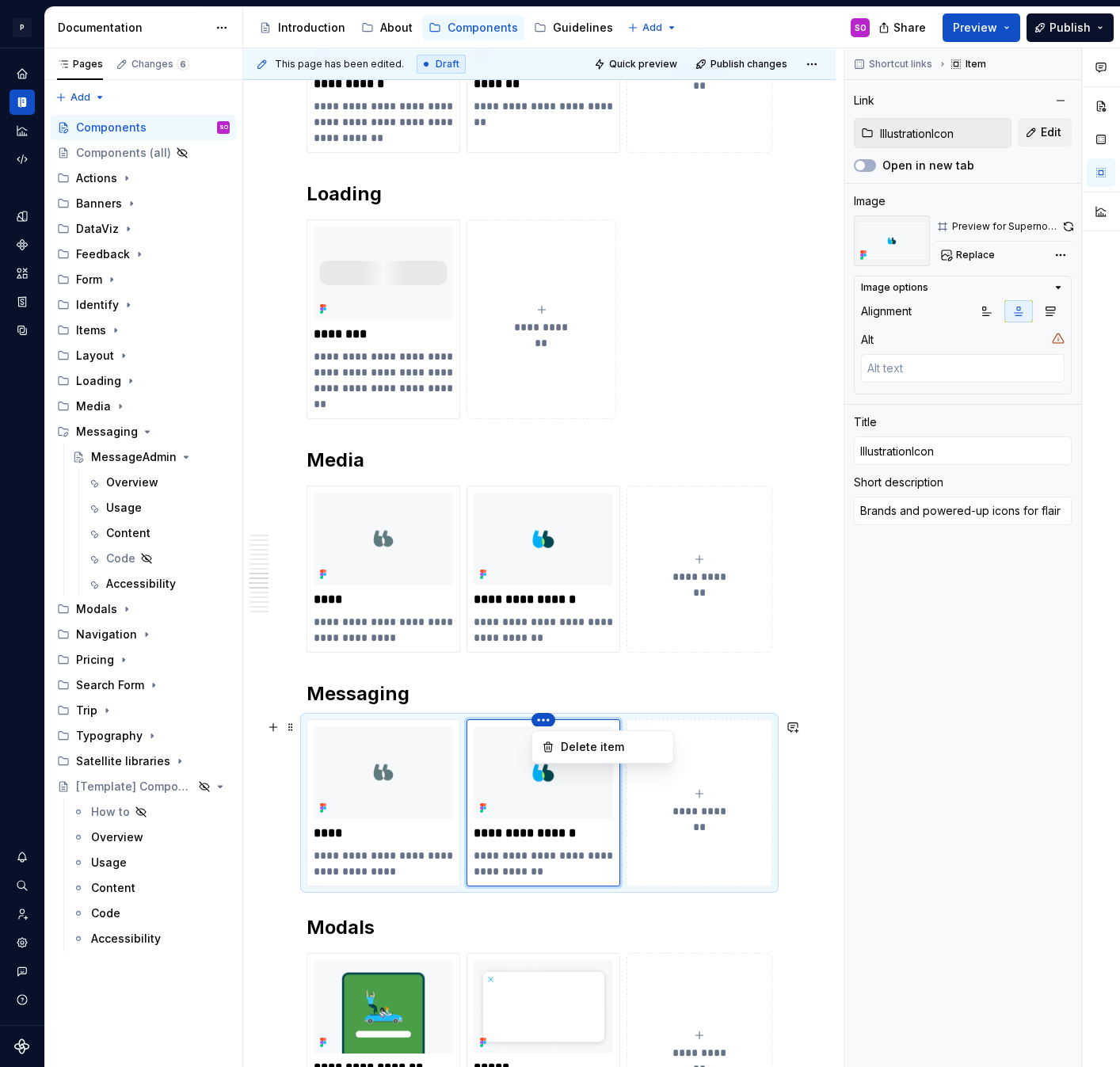
click at [551, 724] on html "P pixar SO Design system data Documentation Accessibility guide for tree Page t…" at bounding box center [560, 533] width 1120 height 1067
click at [571, 748] on div "Delete item" at bounding box center [612, 747] width 103 height 16
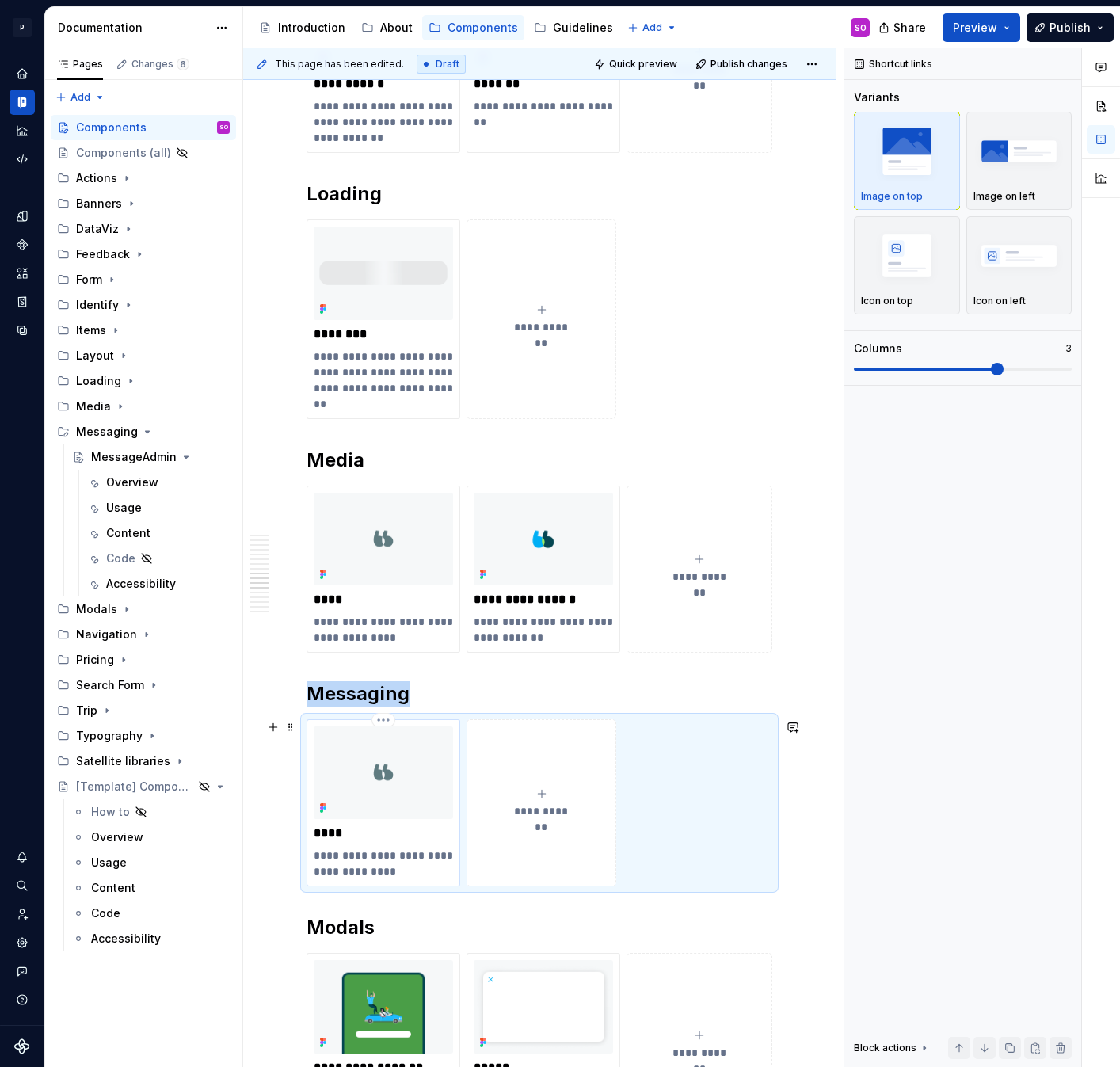
click at [373, 848] on p "**********" at bounding box center [384, 864] width 140 height 32
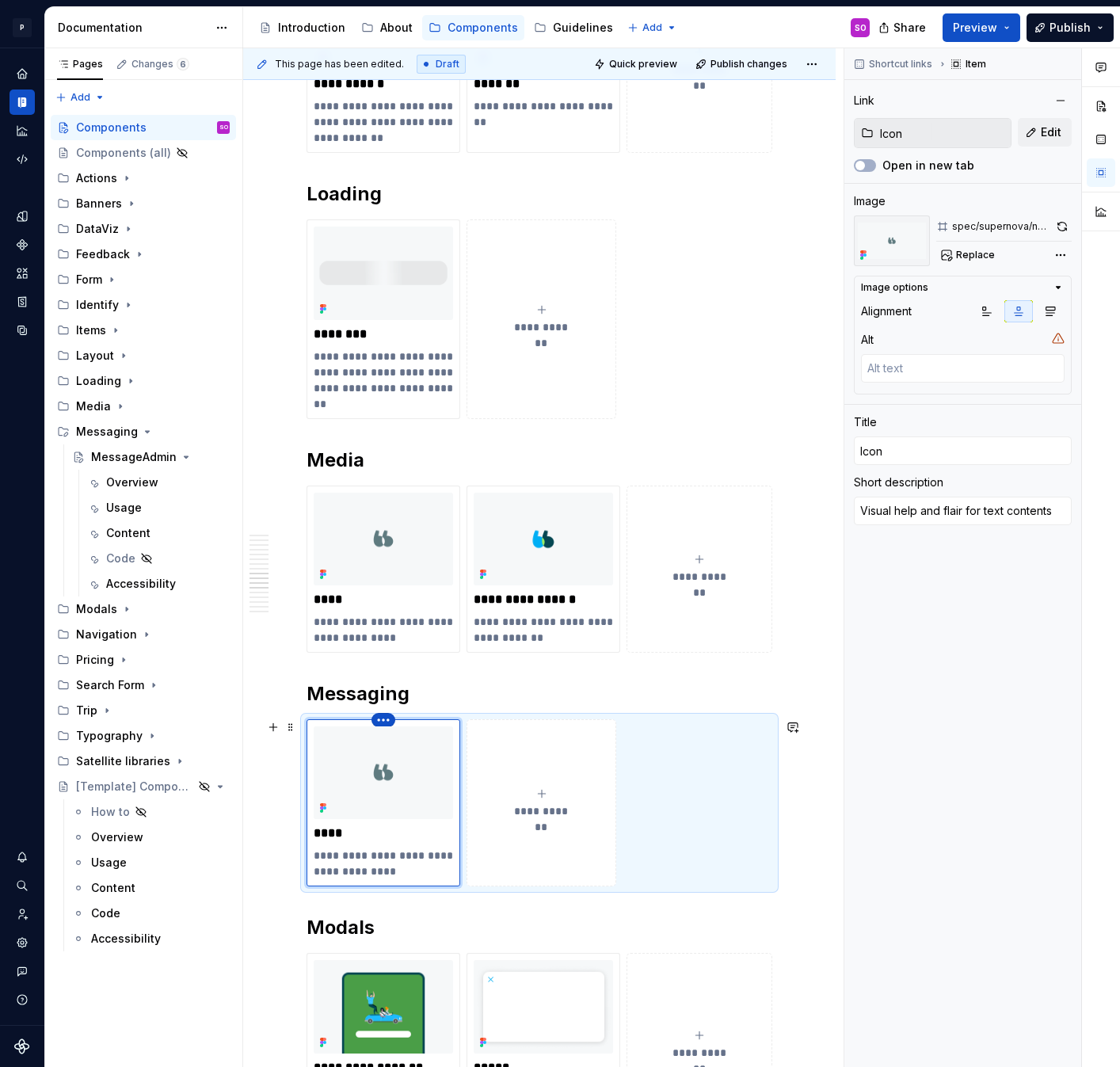
click at [384, 721] on html "P pixar SO Design system data Documentation Accessibility guide for tree Page t…" at bounding box center [560, 533] width 1120 height 1067
click at [402, 743] on div "Delete item" at bounding box center [451, 747] width 103 height 16
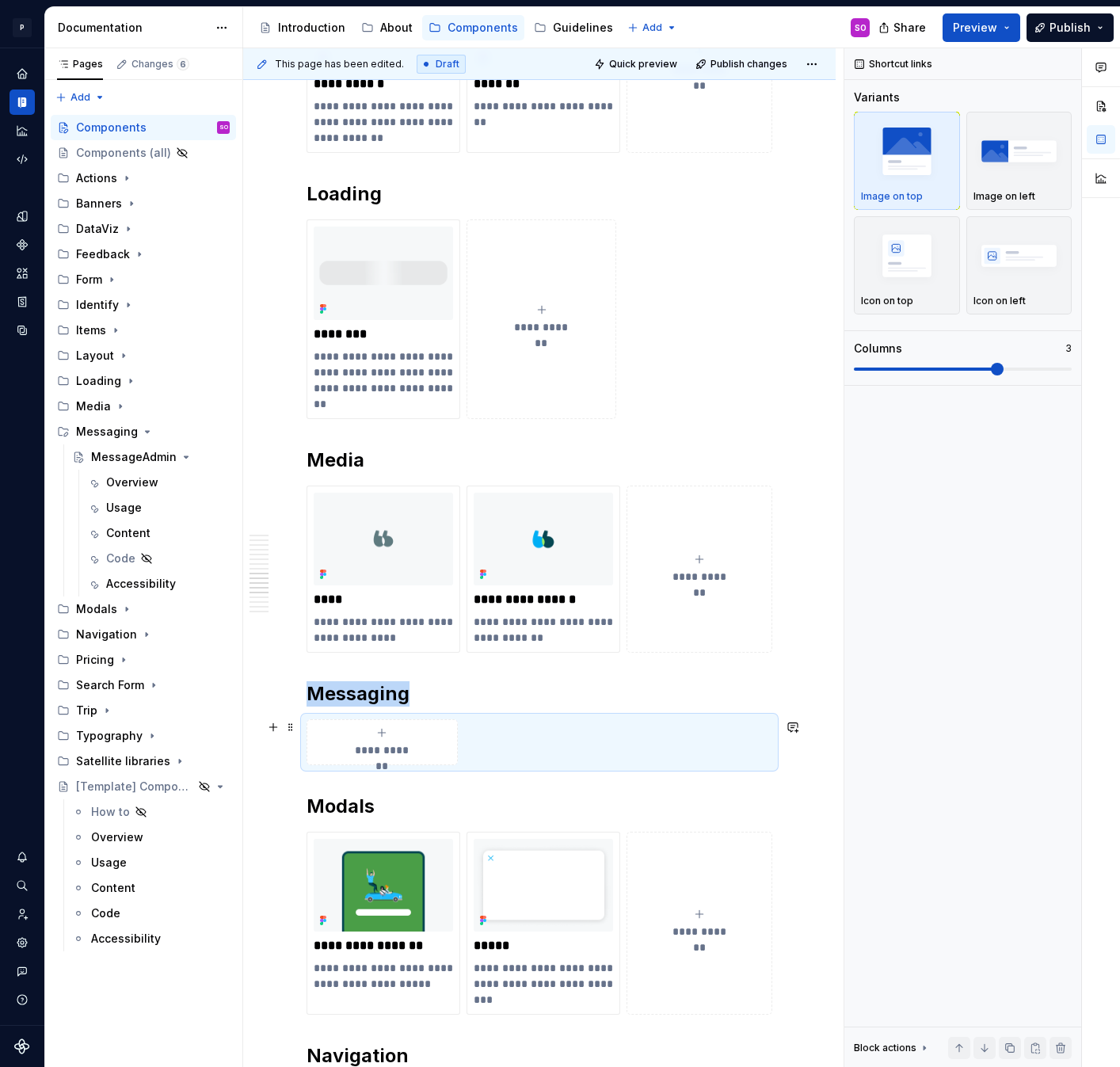
click at [379, 738] on div "**********" at bounding box center [383, 742] width 138 height 32
type textarea "*"
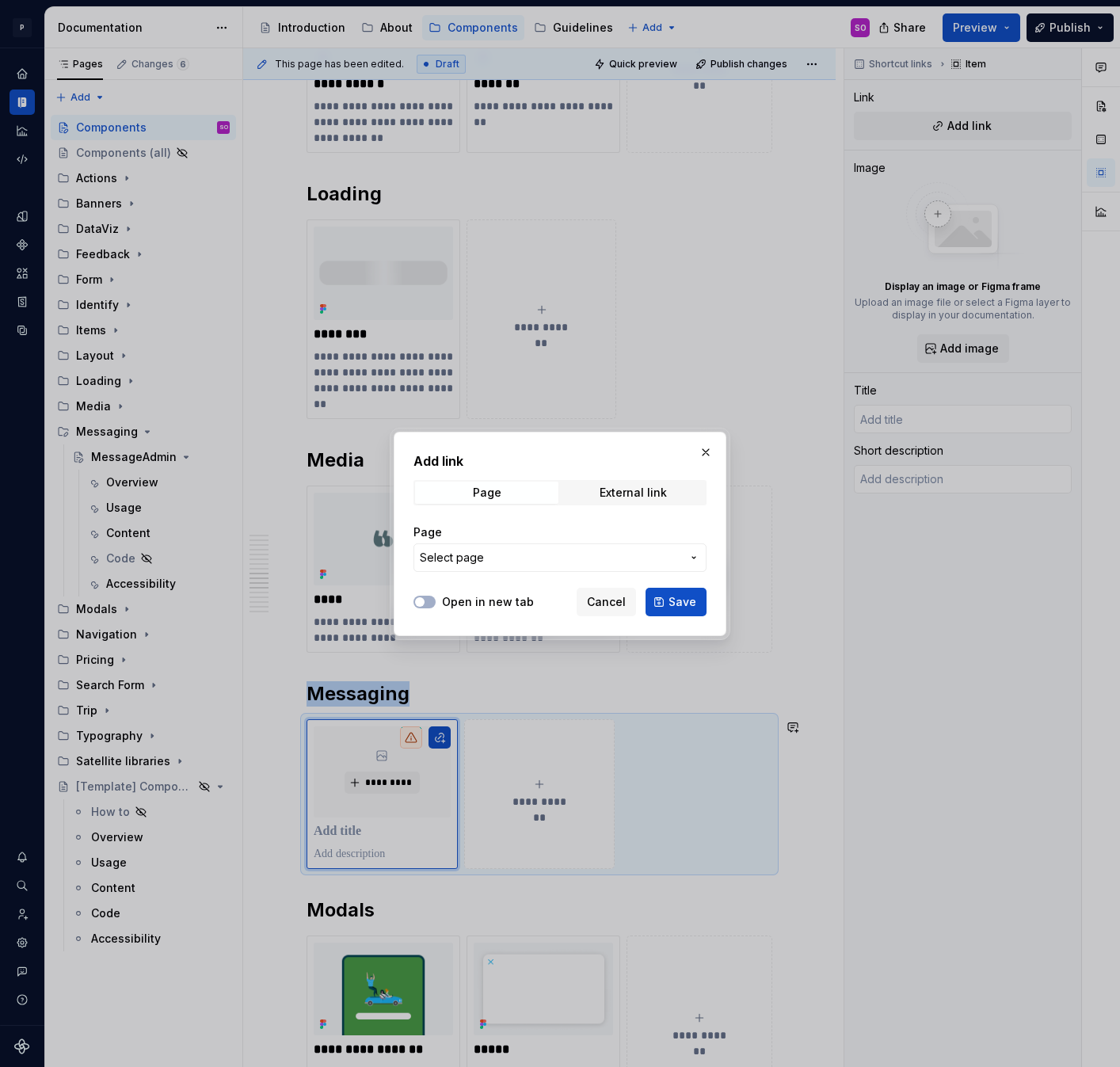
click at [547, 562] on span "Select page" at bounding box center [550, 558] width 261 height 16
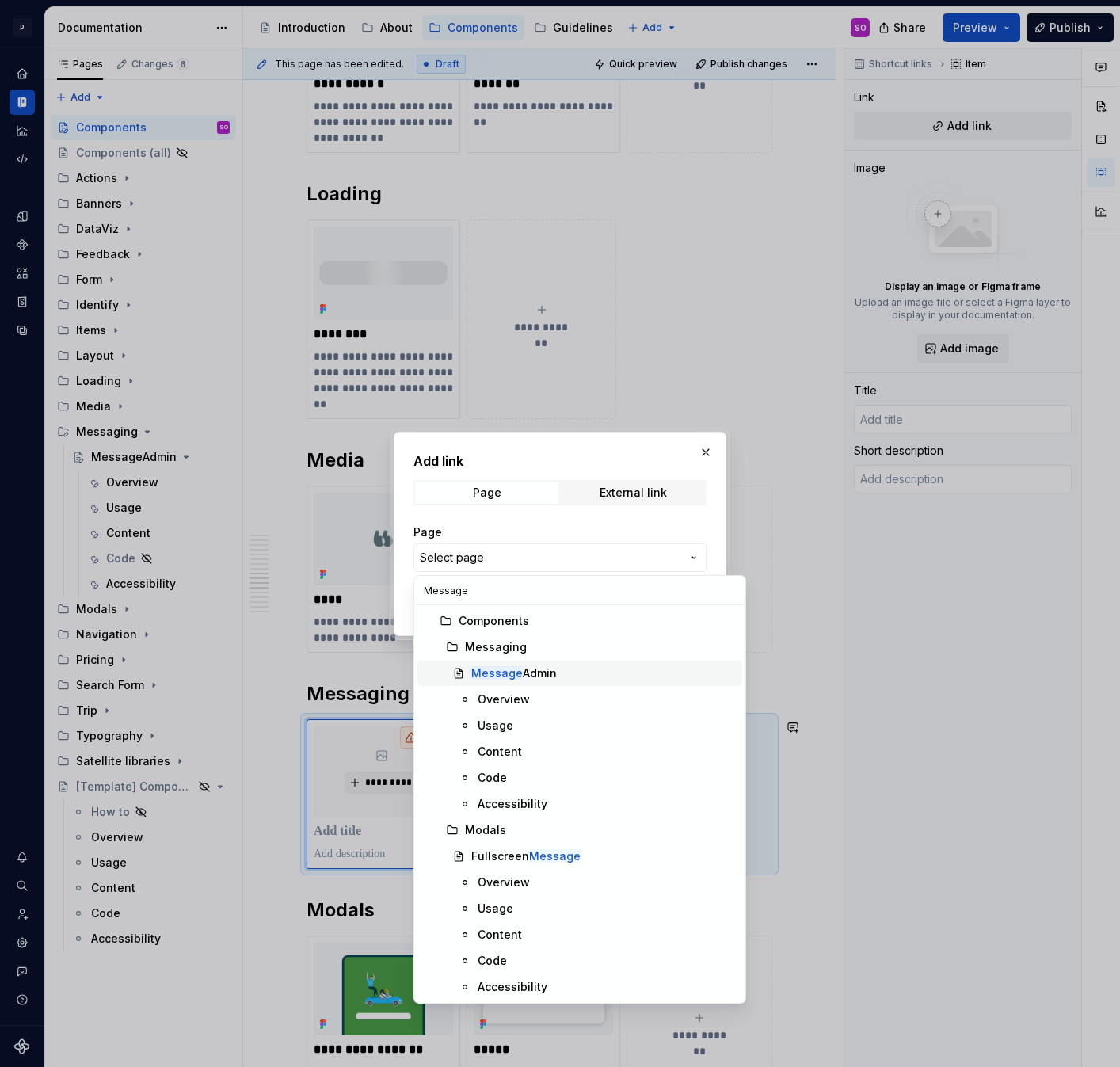
type input "Message"
click at [541, 673] on div "Message Admin" at bounding box center [514, 673] width 86 height 16
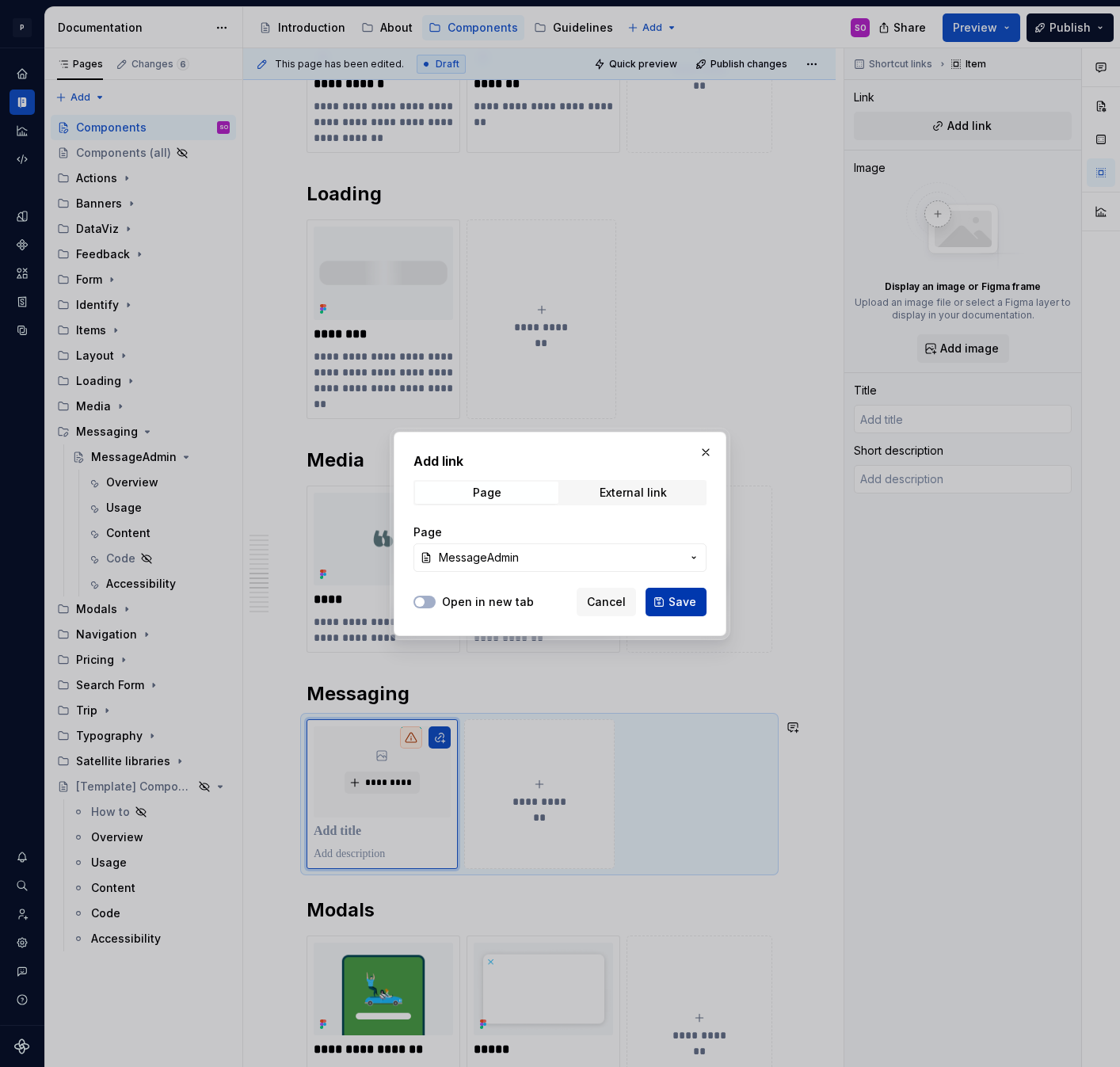
click at [699, 599] on button "Save" at bounding box center [676, 602] width 61 height 29
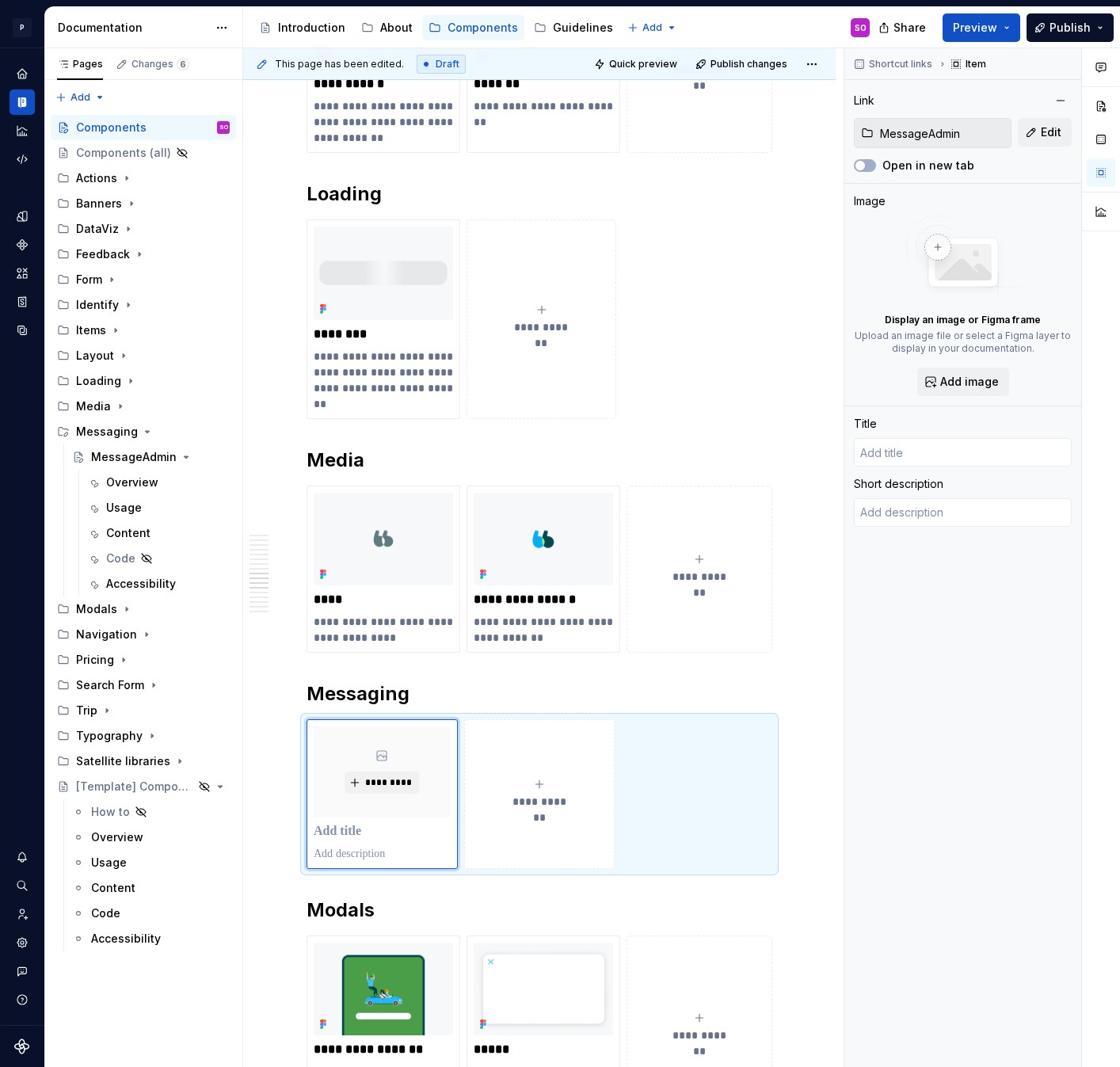
type textarea "*"
type input "MessageAdmin"
type textarea "Short description of component's purpose"
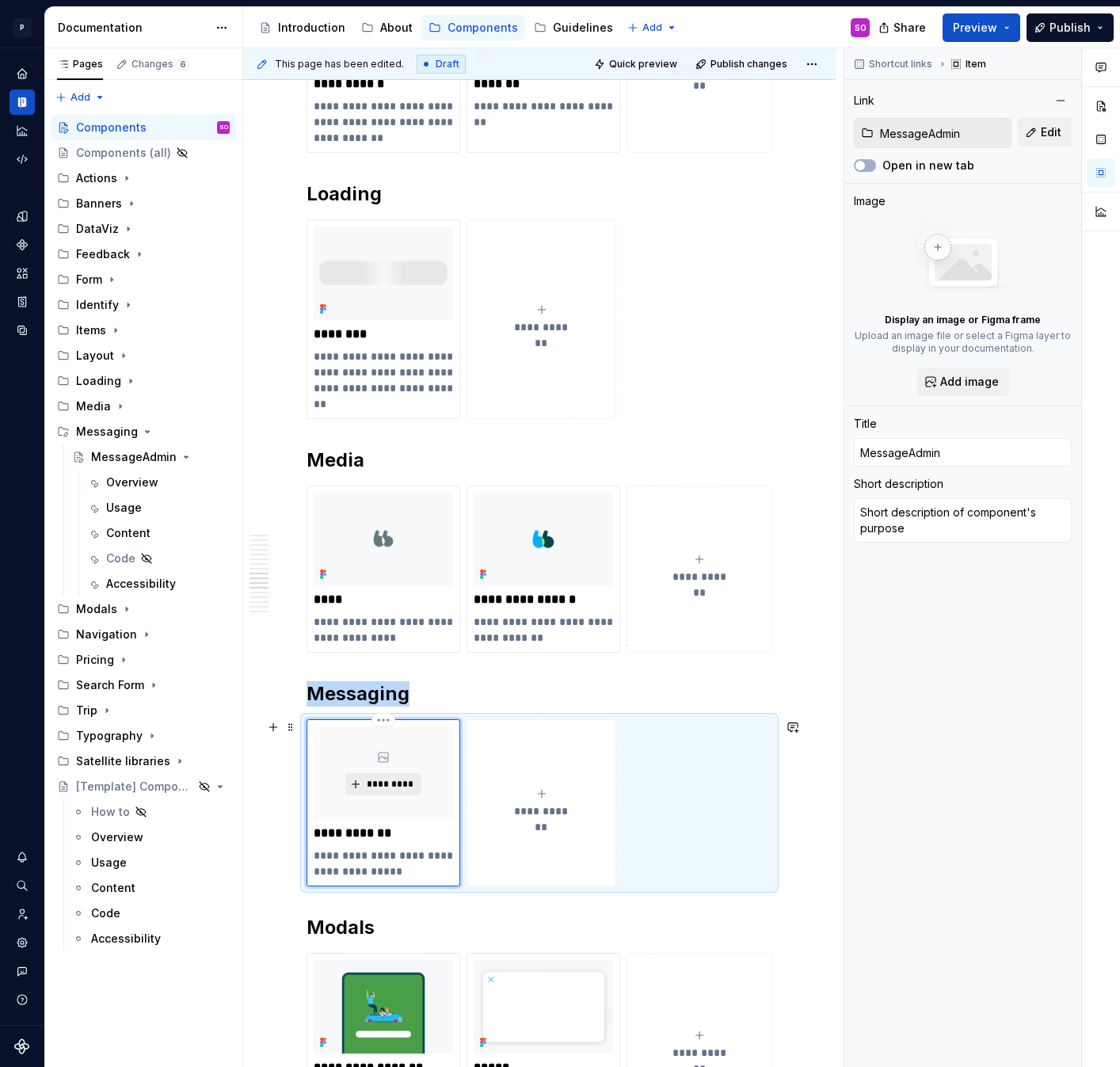
click at [383, 781] on span "*********" at bounding box center [389, 784] width 48 height 13
type textarea "*"
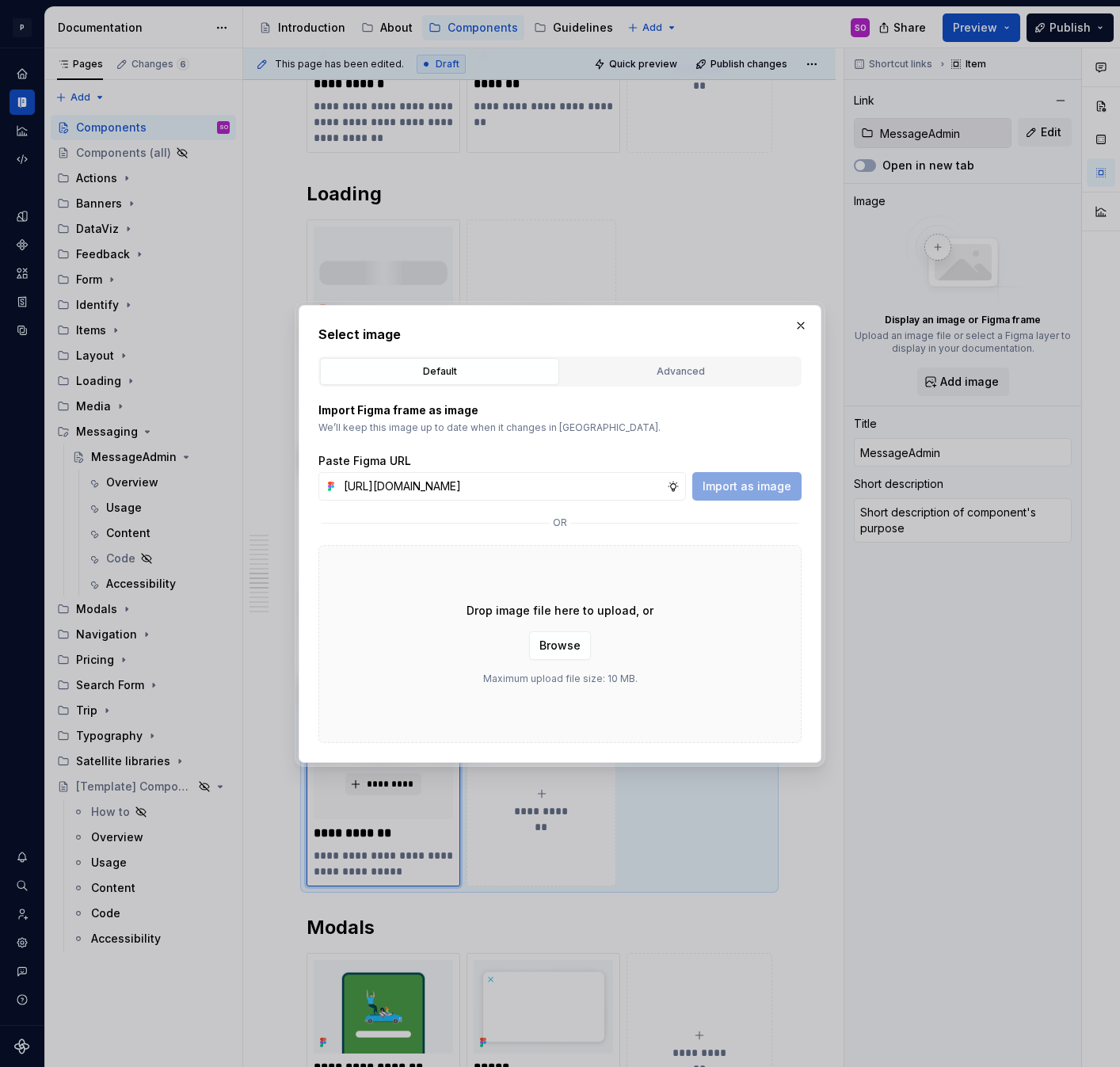
scroll to position [0, 330]
type input "[URL][DOMAIN_NAME]"
click at [732, 484] on span "Import as image" at bounding box center [746, 486] width 89 height 16
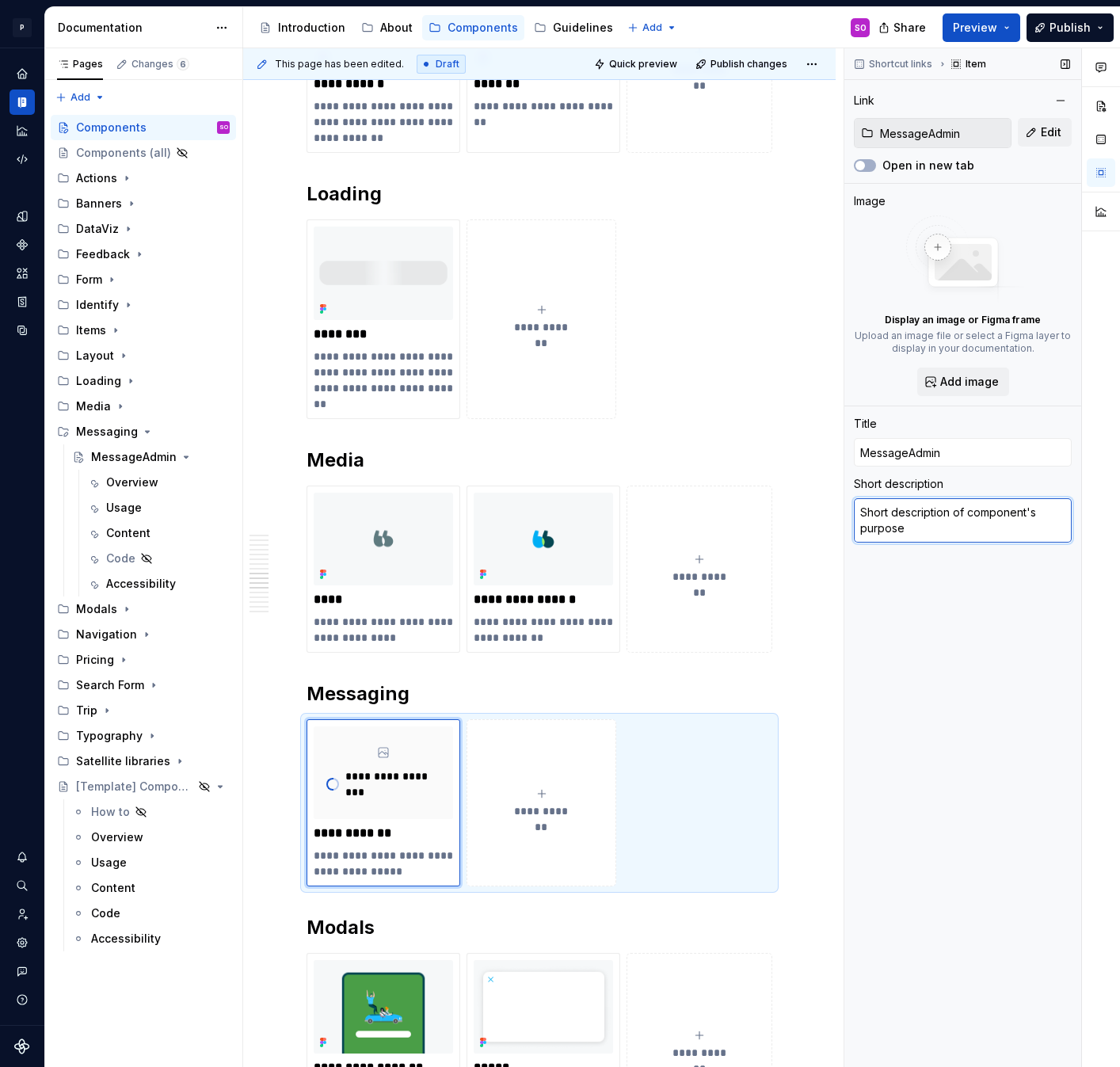
click at [941, 510] on textarea "Short description of component's purpose" at bounding box center [963, 520] width 218 height 45
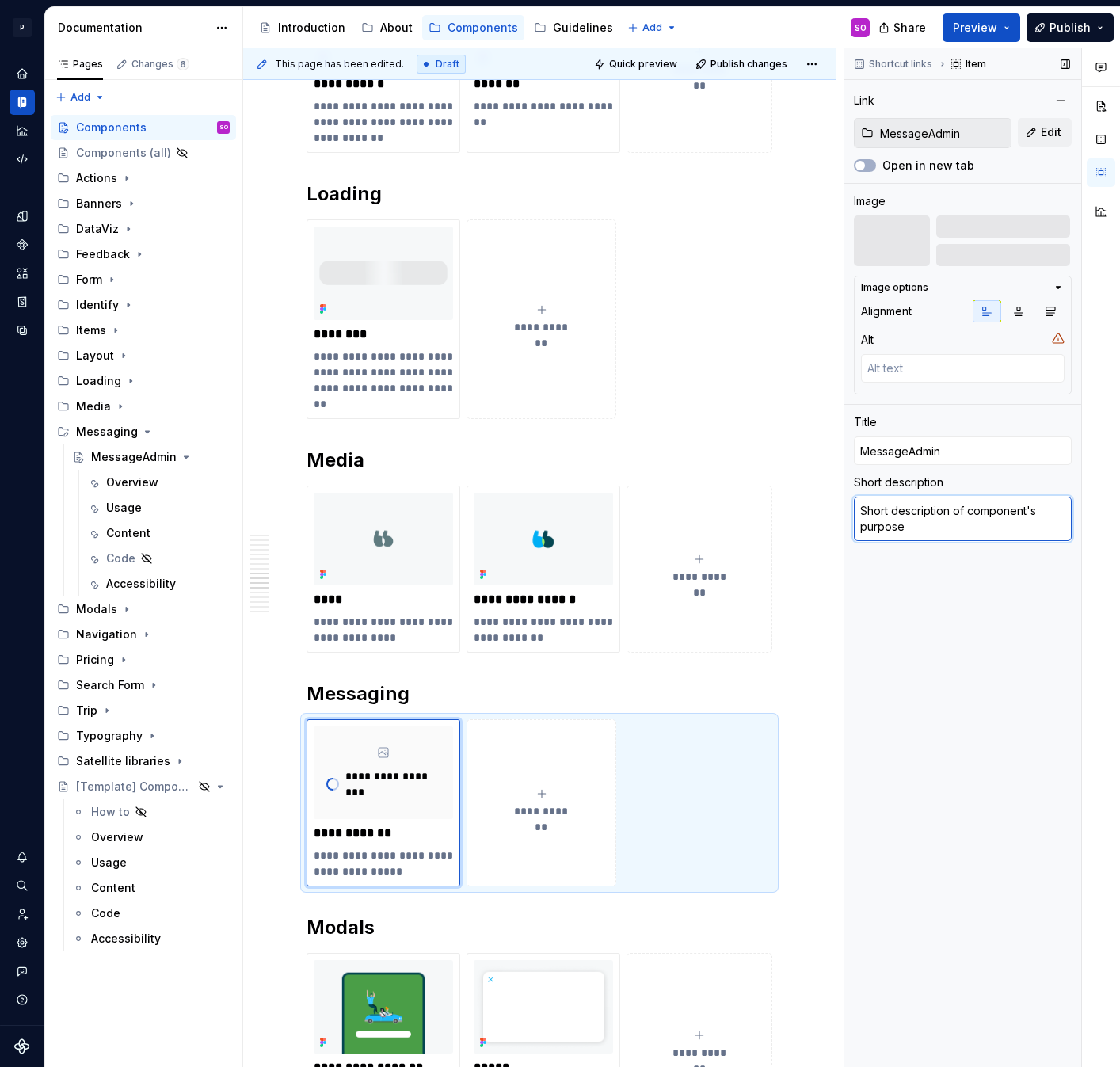
click at [912, 512] on textarea "Short description of component's purpose" at bounding box center [963, 518] width 218 height 45
type textarea "*"
type textarea "H"
type textarea "*"
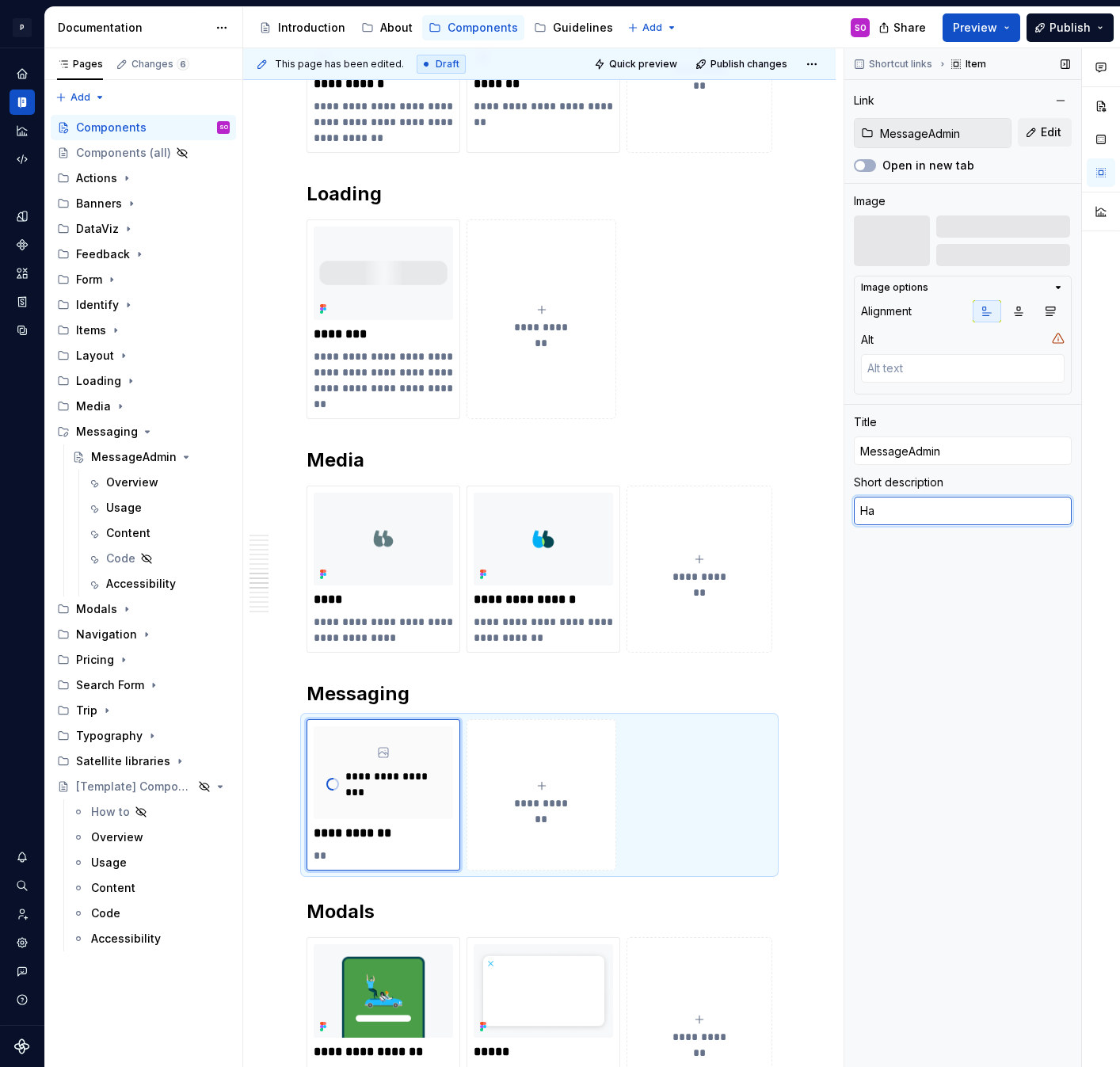
type textarea "[PERSON_NAME]"
type textarea "*"
type textarea "Hand"
type textarea "*"
type textarea "Handl"
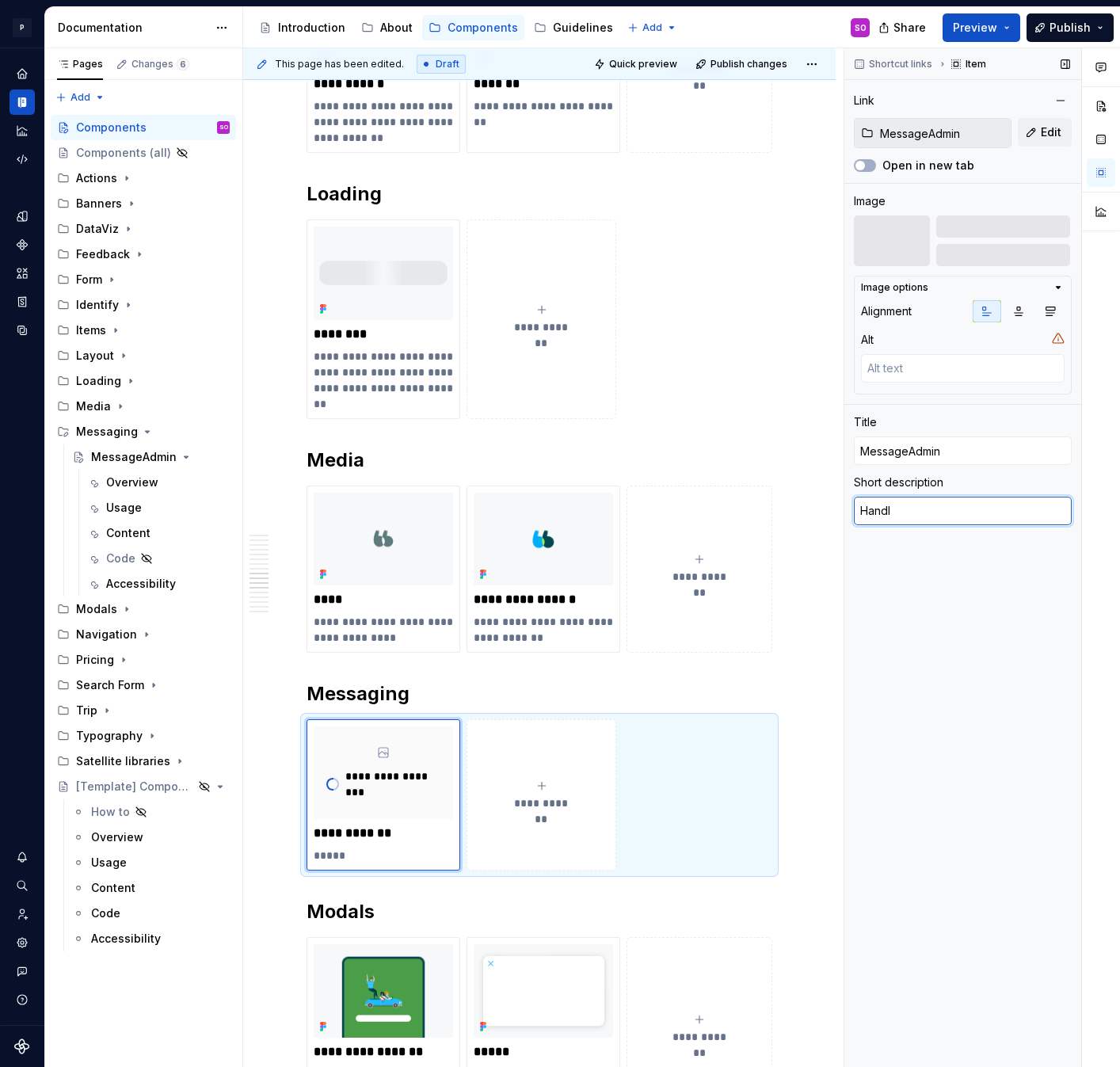
type textarea "*"
type textarea "Handle"
type textarea "*"
type textarea "Handle"
click at [1017, 307] on icon "button" at bounding box center [1018, 311] width 9 height 9
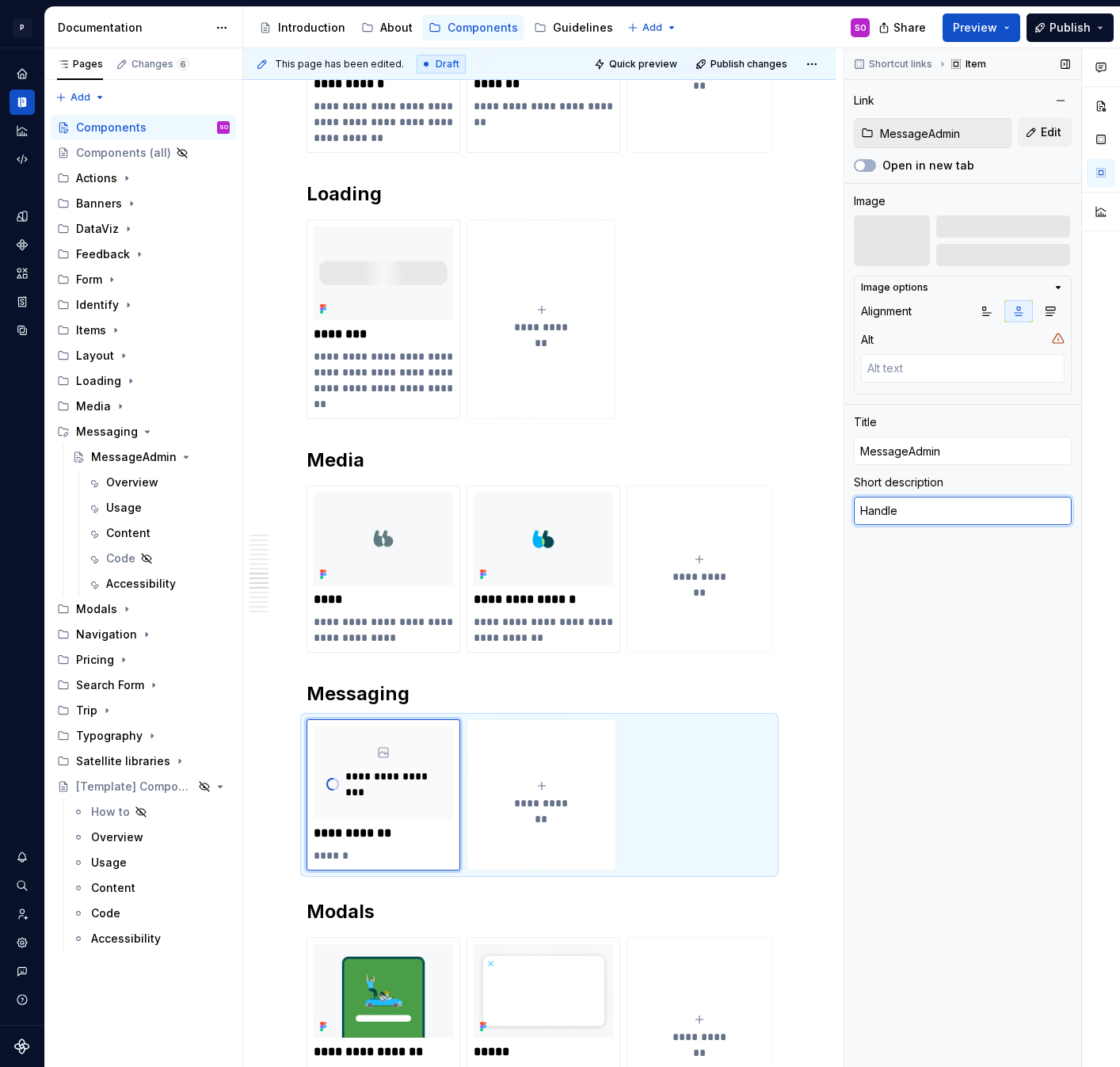
click at [948, 510] on textarea "Handle" at bounding box center [963, 510] width 218 height 29
type textarea "*"
type textarea "Handle s"
type textarea "*"
type textarea "Handle st"
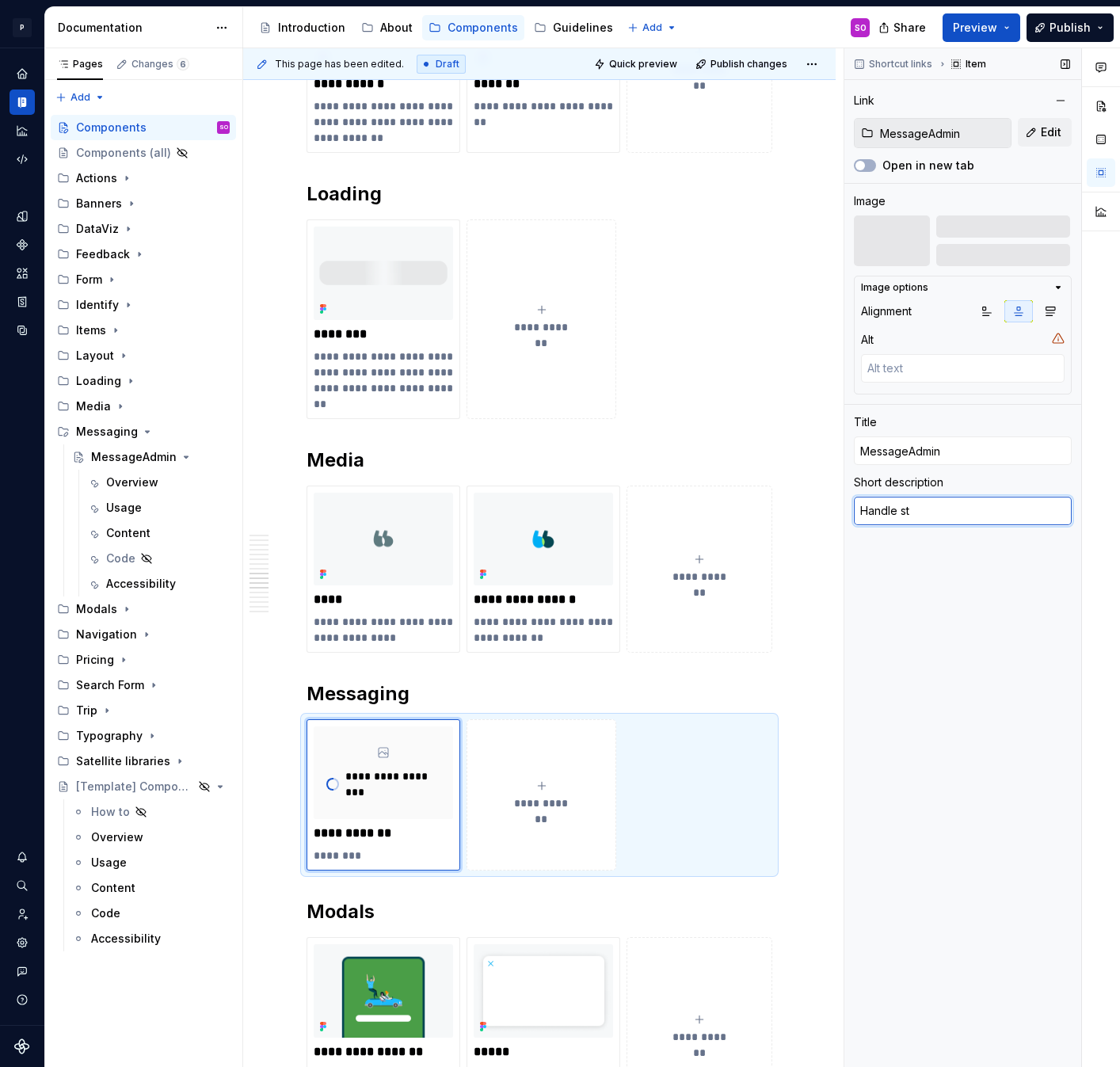
type textarea "*"
type textarea "Handle sta"
type textarea "*"
type textarea "Handle state"
type textarea "*"
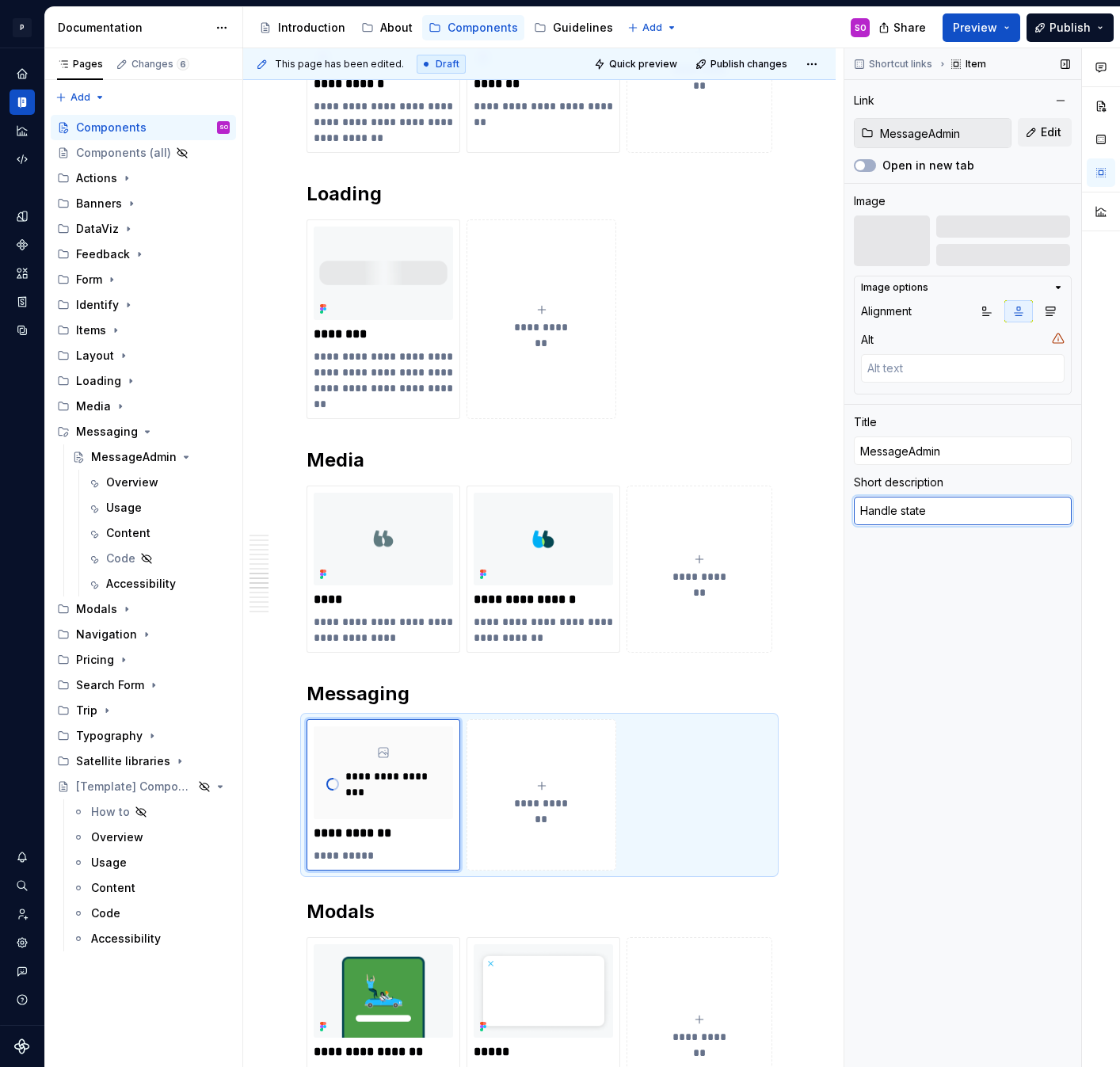
type textarea "Handle state"
type textarea "*"
type textarea "Handle state o"
type textarea "*"
type textarea "Handle state"
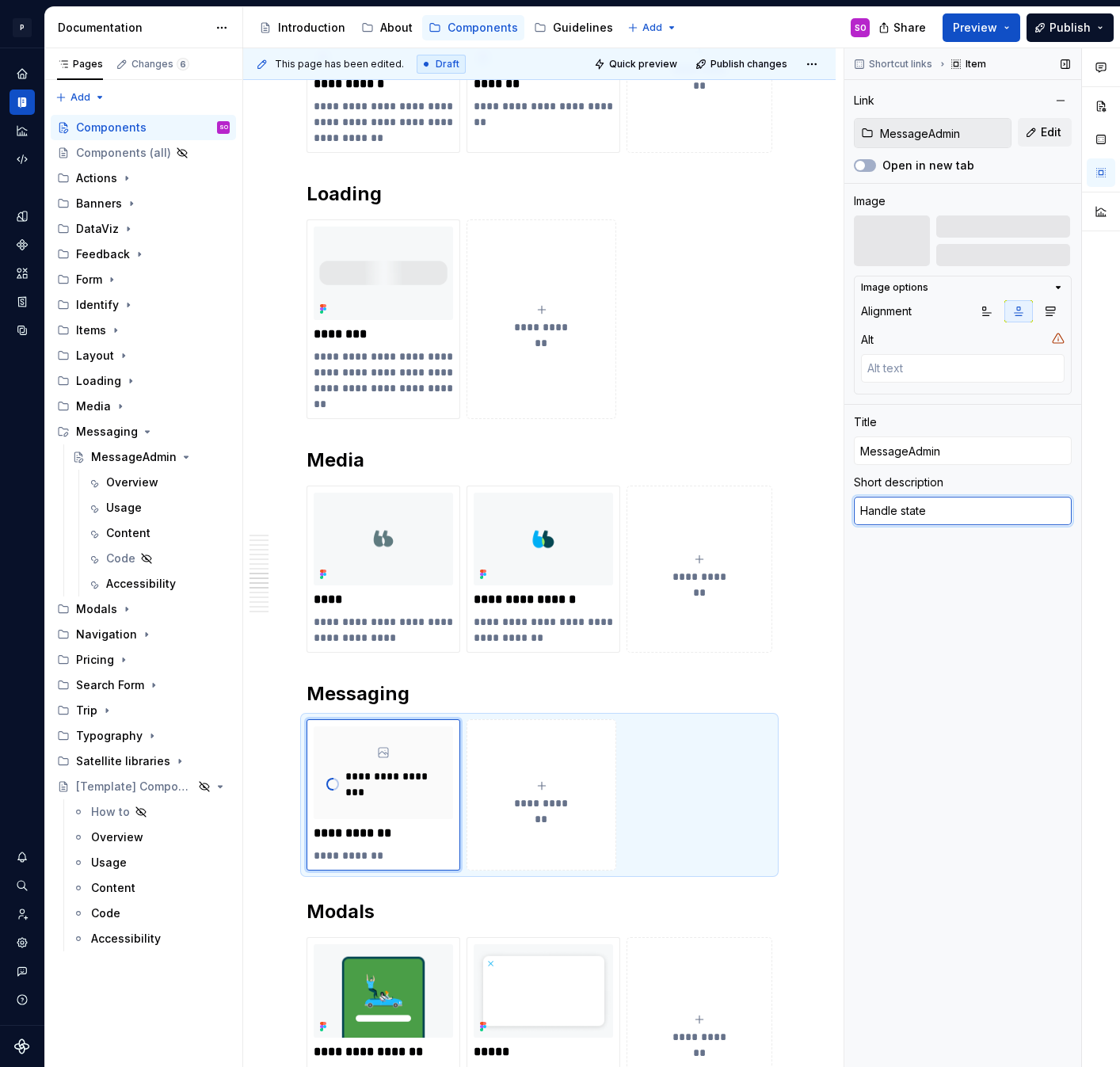
type textarea "*"
type textarea "Handle"
type textarea "*"
type textarea "Handle me"
type textarea "*"
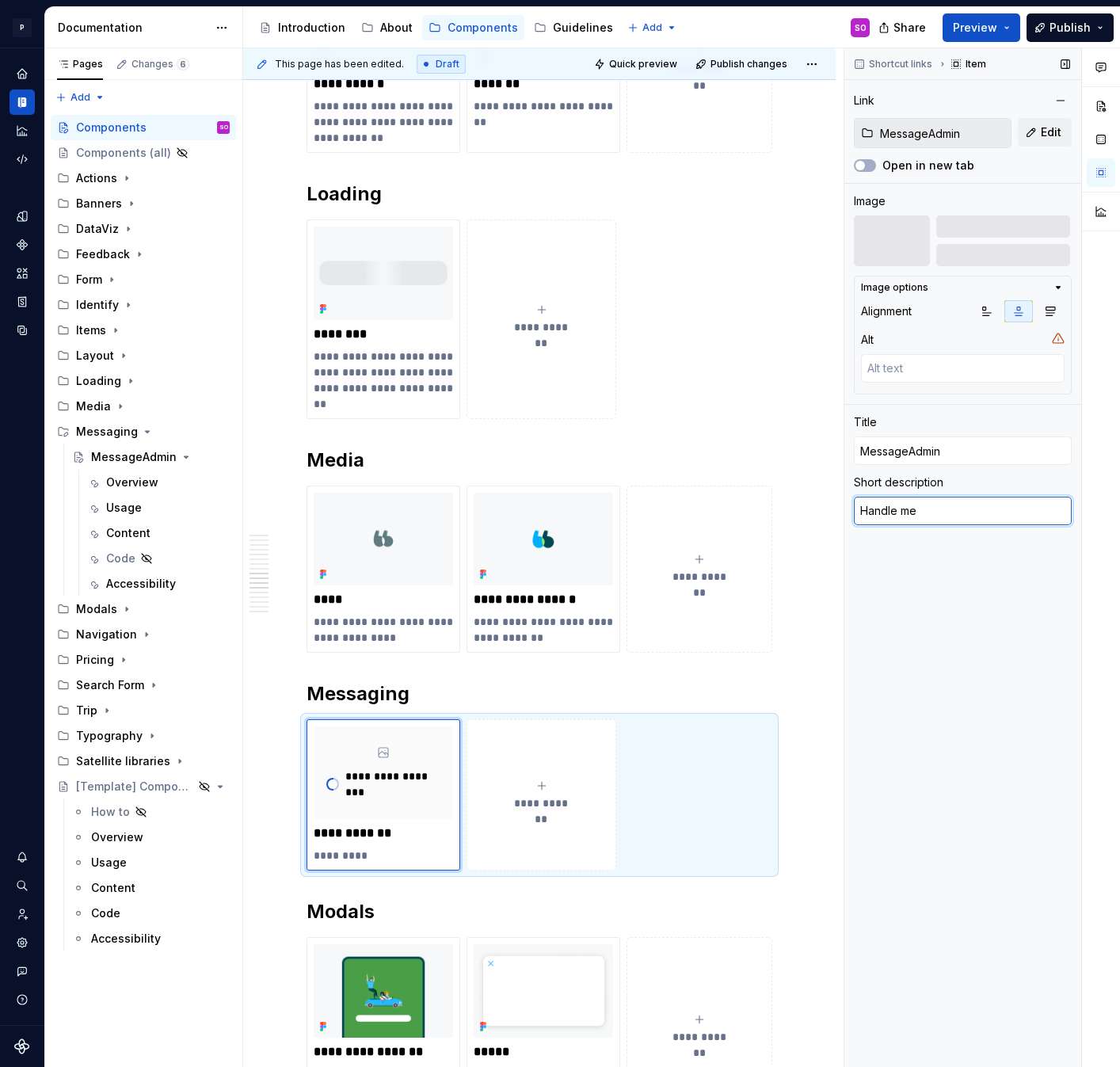
type textarea "Handle mes"
type textarea "*"
type textarea "Handle mess"
type textarea "*"
type textarea "Handle messa"
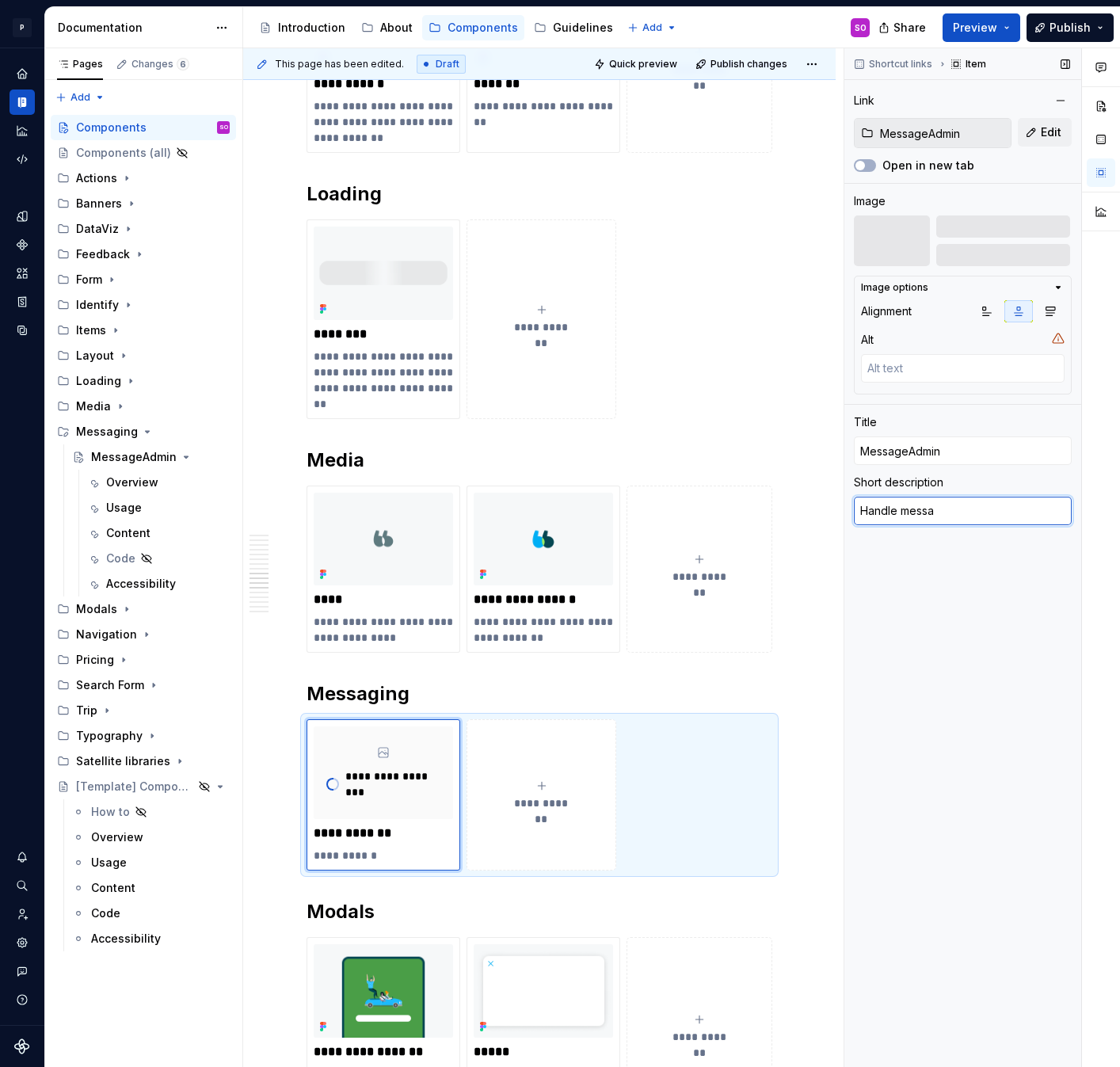
type textarea "*"
type textarea "Handle messag"
type textarea "*"
type textarea "Handle message"
type textarea "*"
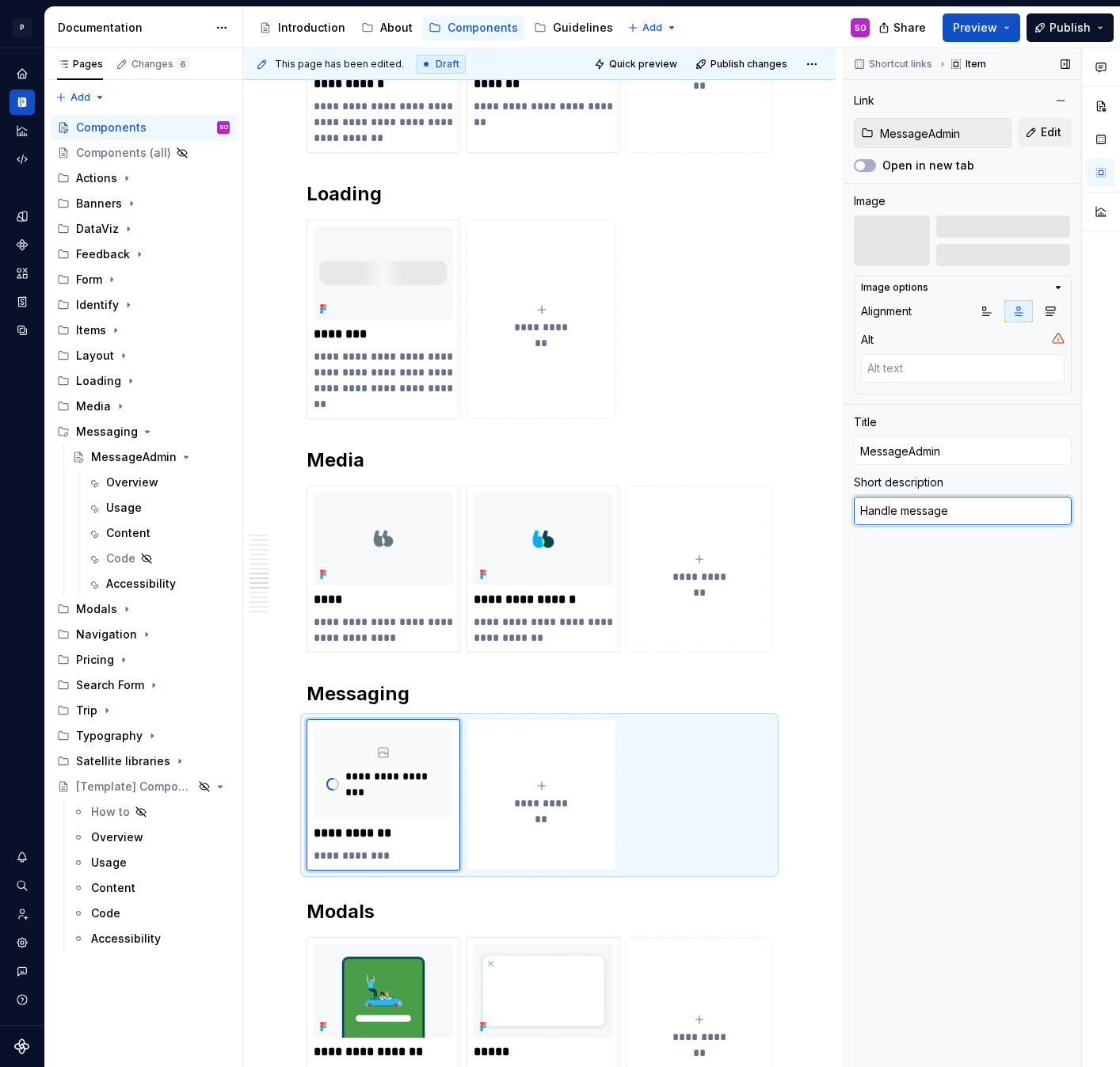
type textarea "Handle messages"
type textarea "*"
type textarea "Handle"
type textarea "*"
type textarea "Handle e"
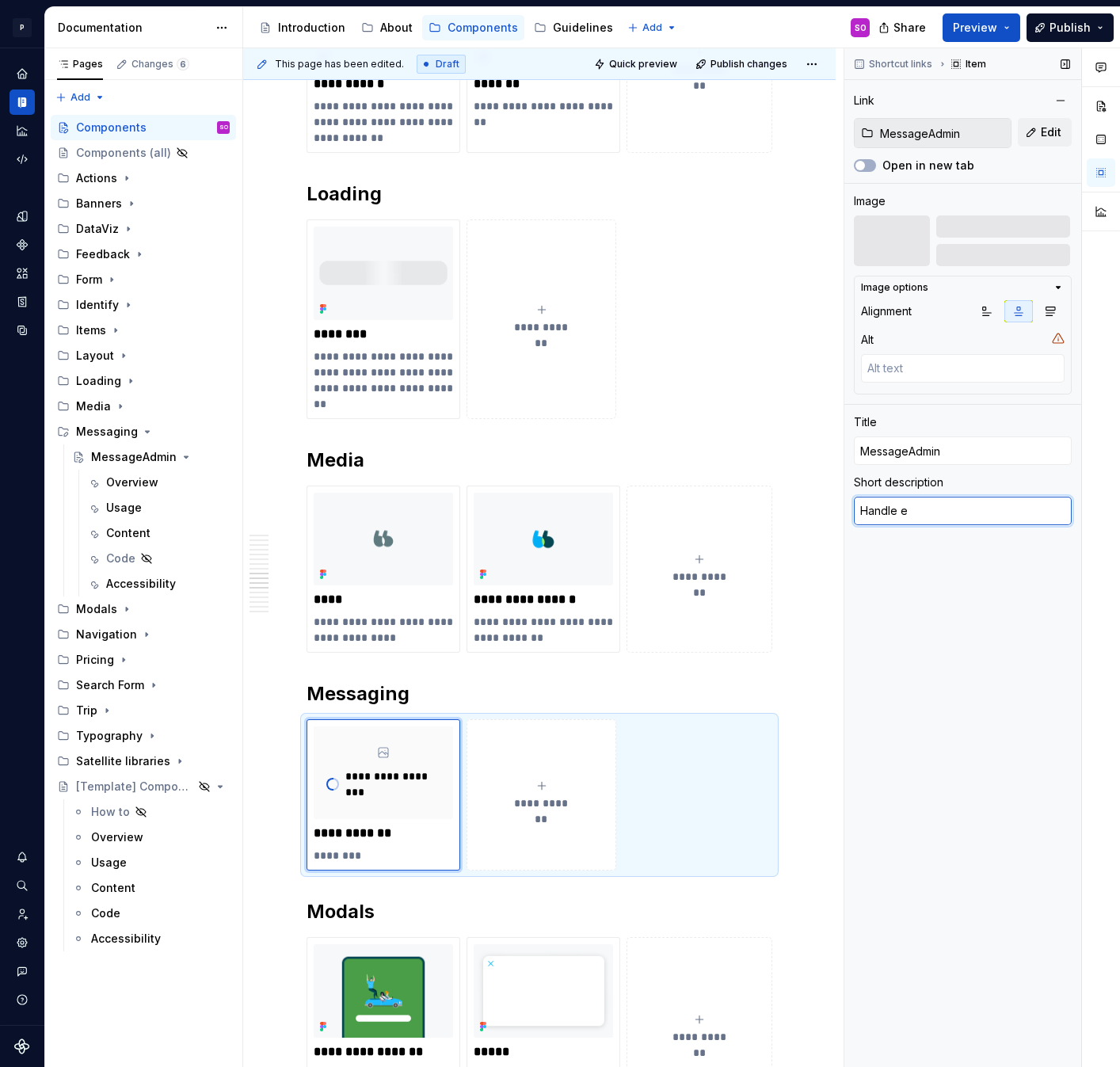
type textarea "*"
type textarea "Handle en"
type textarea "*"
type textarea "Handle enr"
type textarea "*"
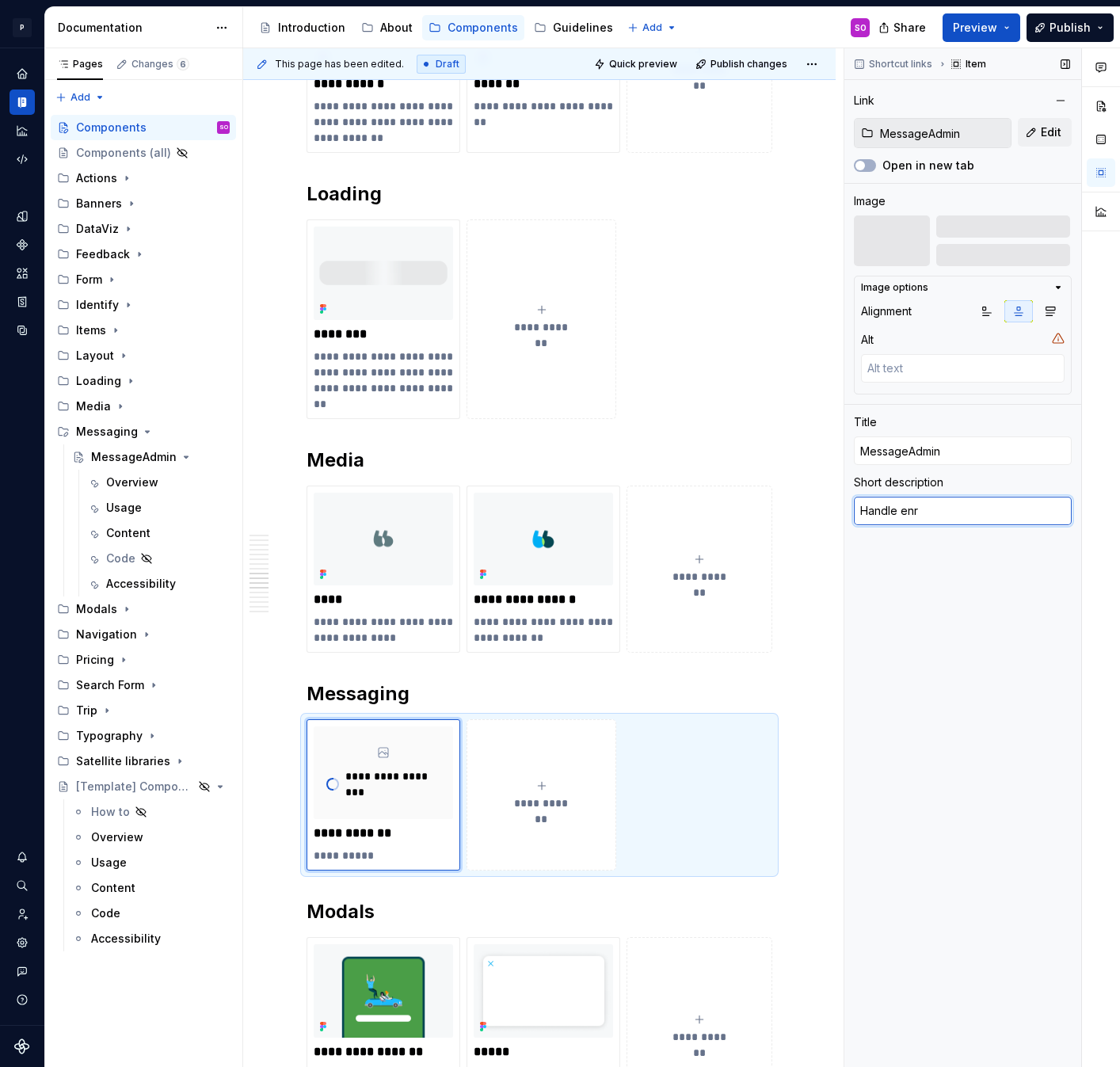
type textarea "Handle enri"
type textarea "*"
type textarea "Handle enric"
type textarea "*"
type textarea "Handle enrich"
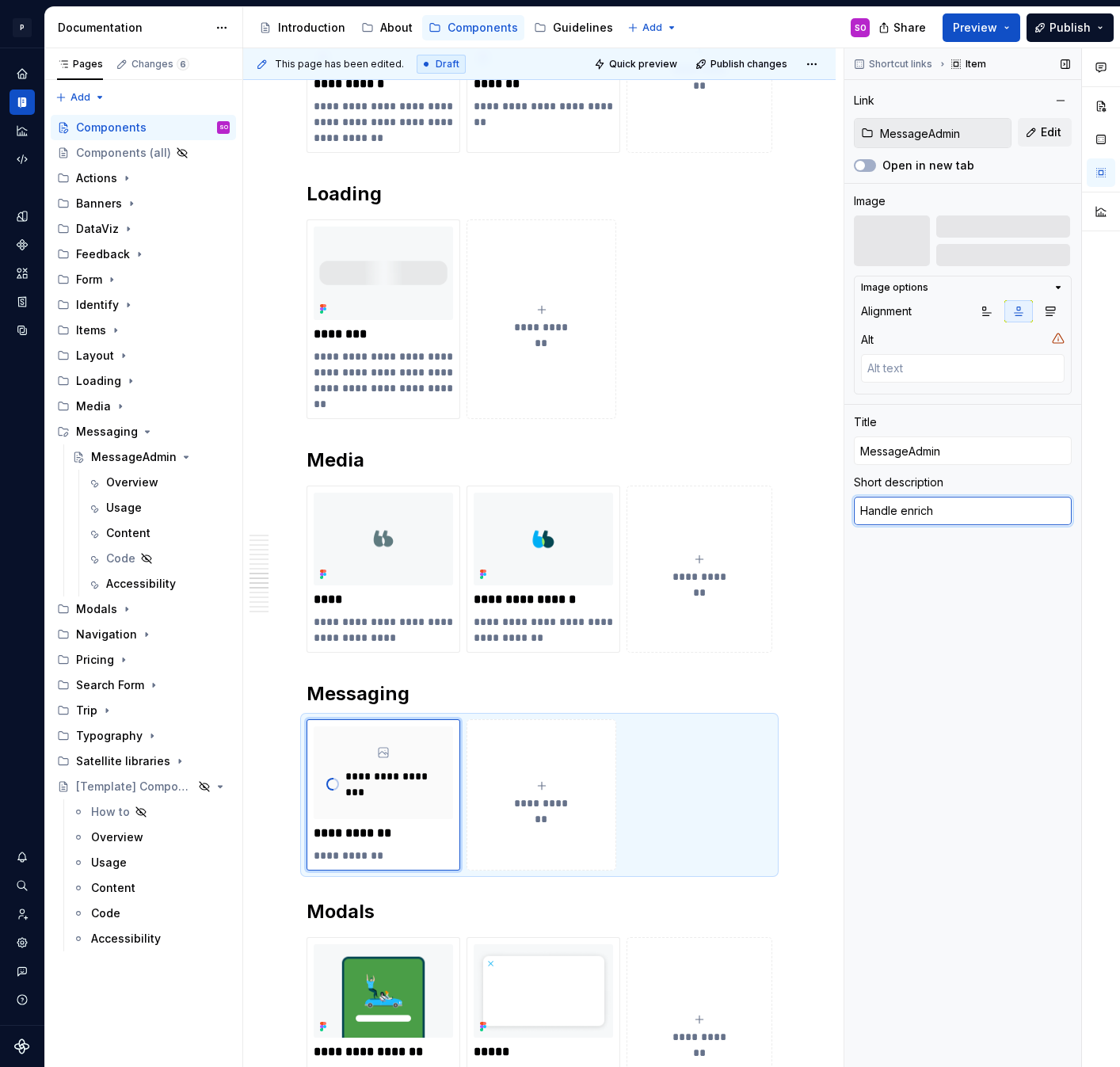
type textarea "*"
type textarea "Handle enriche"
type textarea "*"
type textarea "Handle enriched"
type textarea "*"
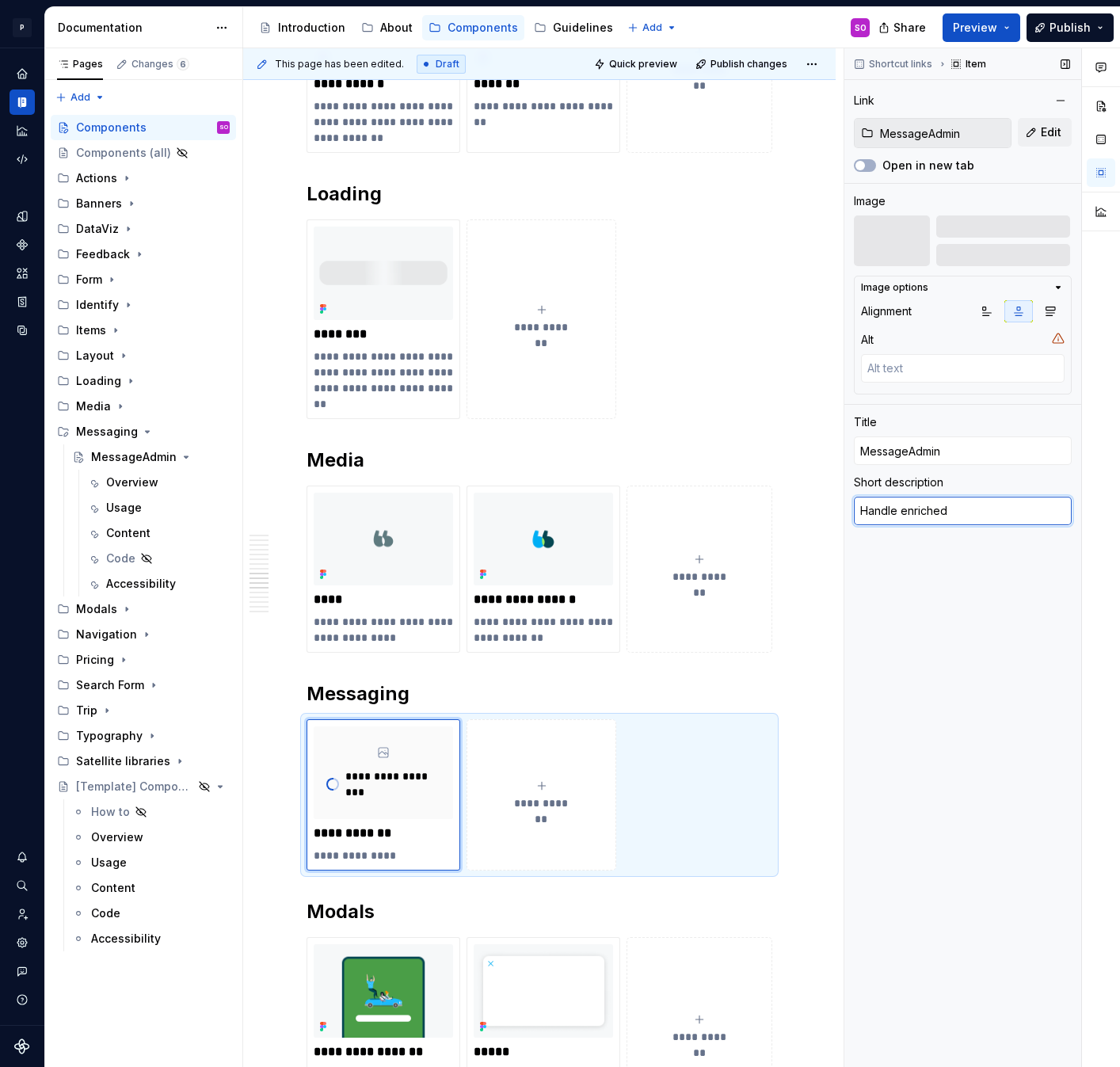
type textarea "Handle enriched"
type textarea "*"
type textarea "Handle enriched m"
type textarea "*"
type textarea "Handle enriched me"
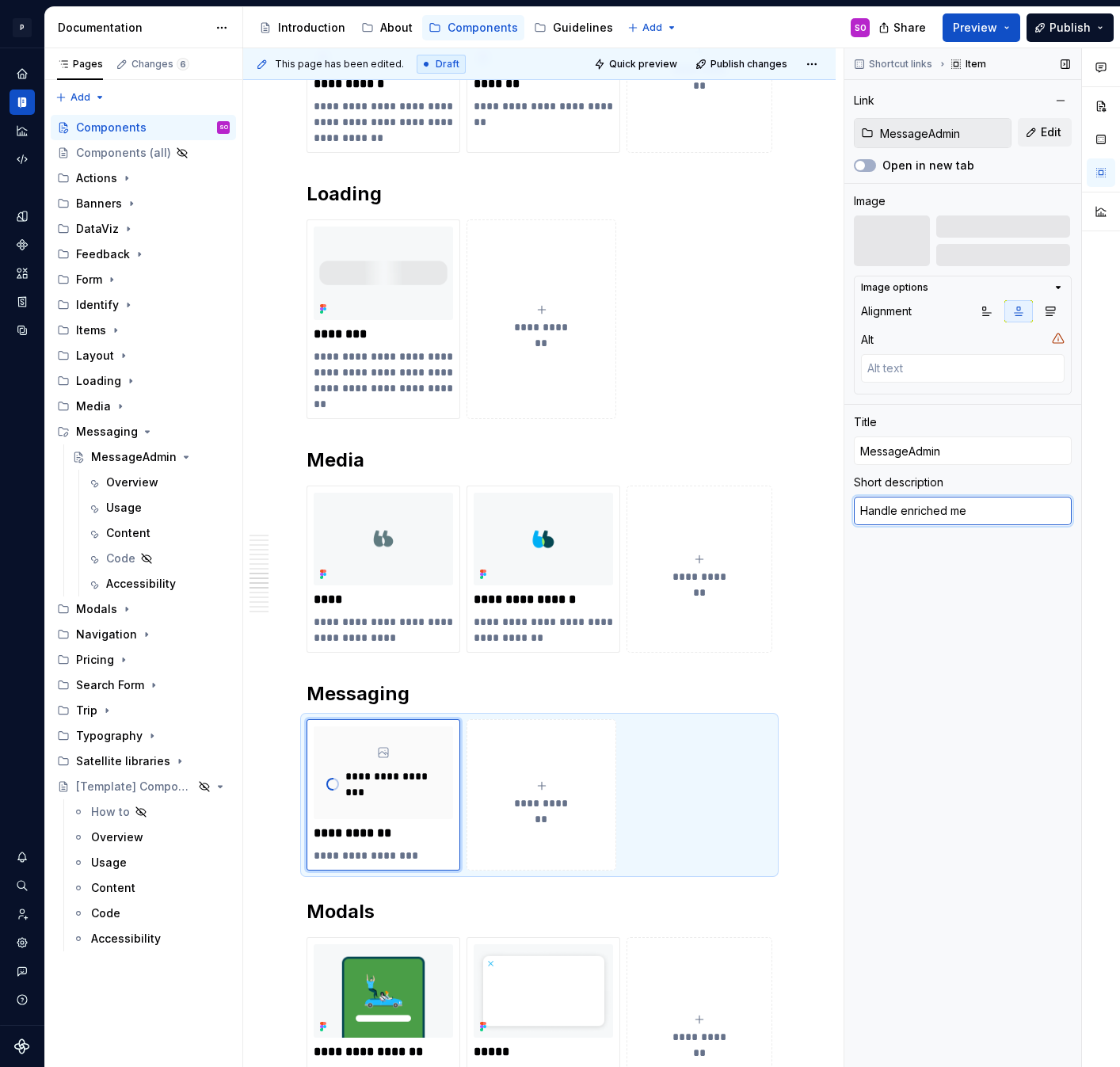
type textarea "*"
type textarea "Handle enriched mes"
type textarea "*"
type textarea "Handle enriched mess"
type textarea "*"
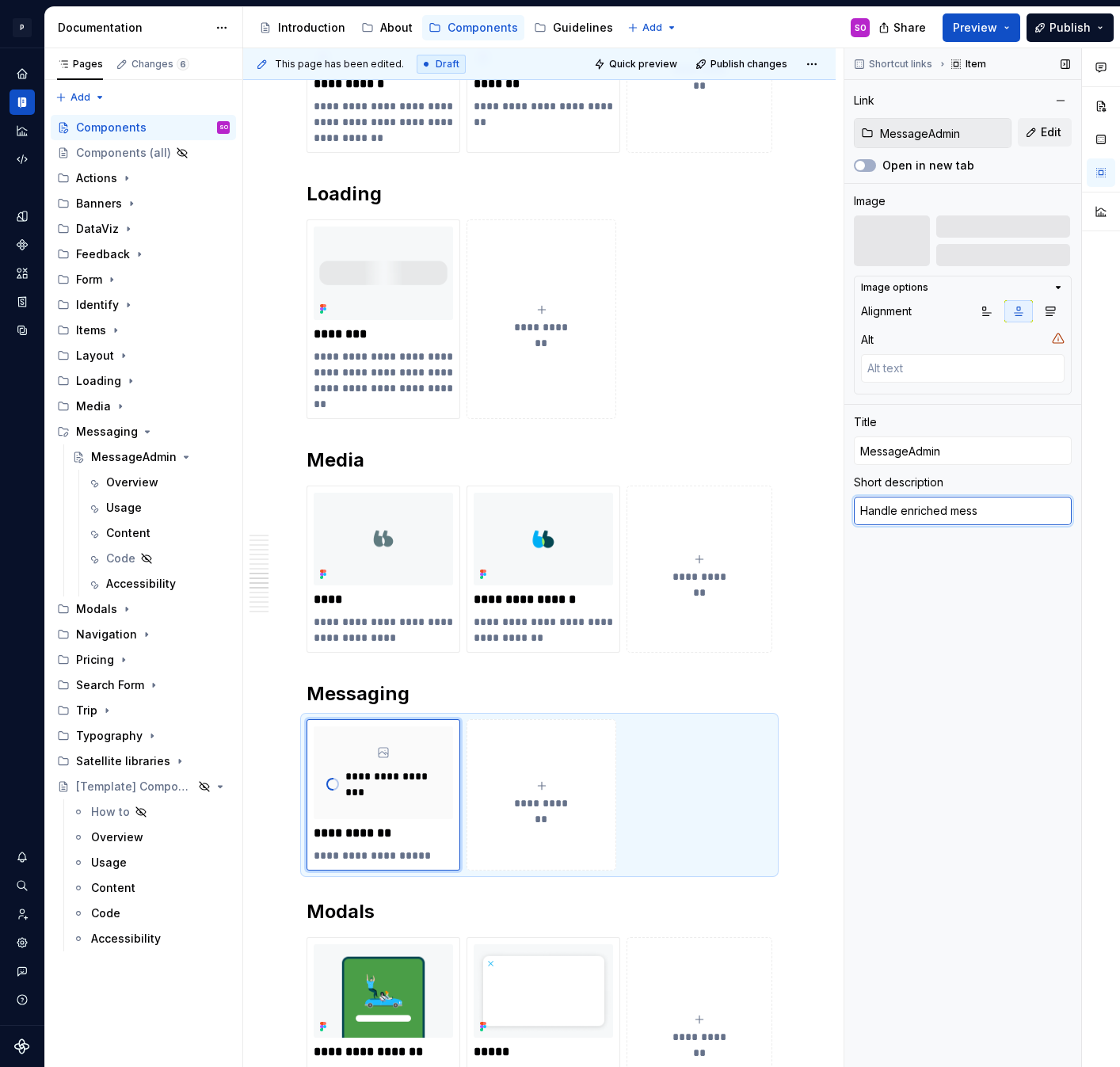
type textarea "Handle enriched messa"
type textarea "*"
type textarea "Handle enriched messag"
type textarea "*"
type textarea "Handle enriched message"
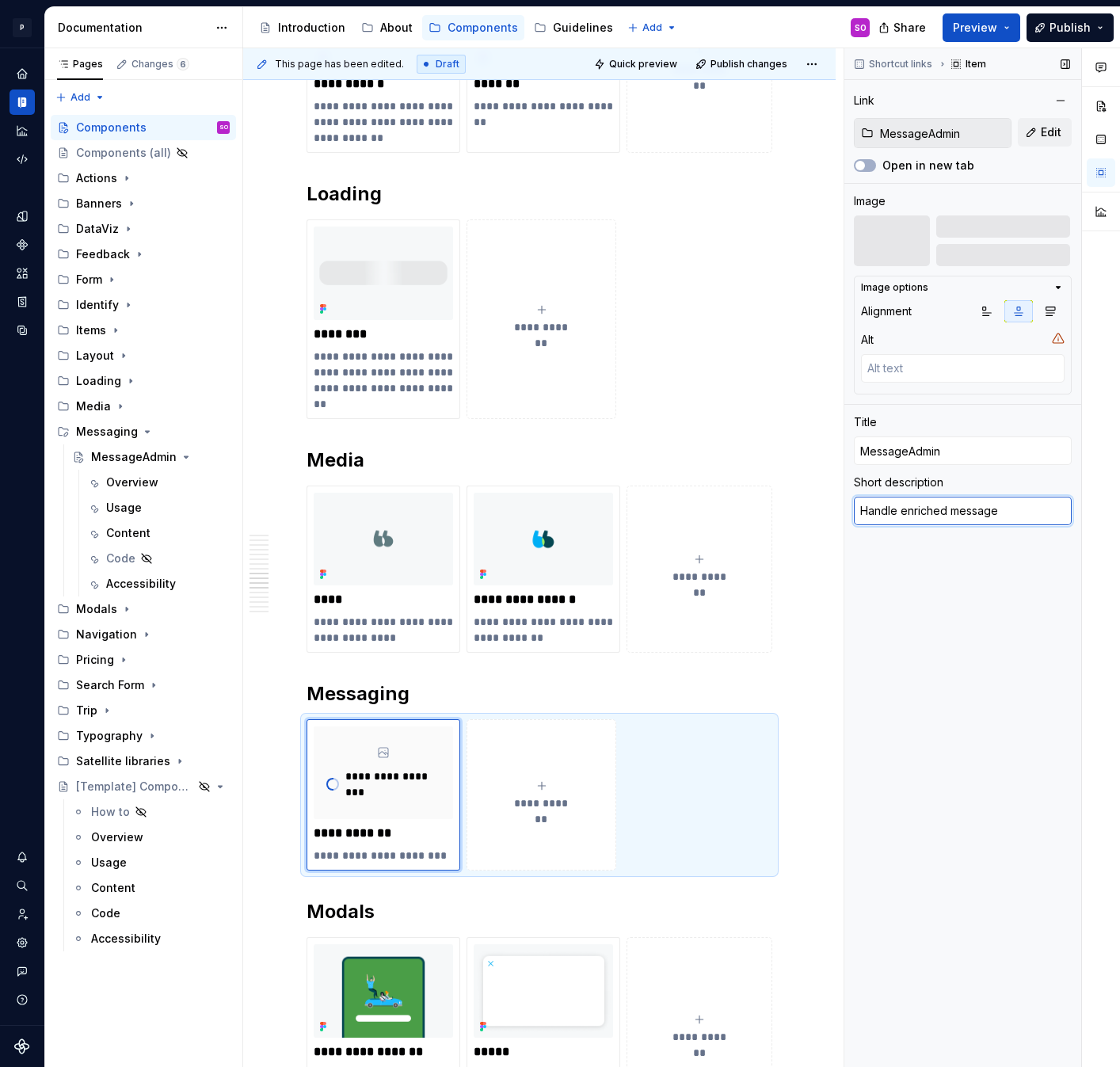
type textarea "*"
type textarea "Handle enriched messages"
type textarea "*"
type textarea "Handle enriched messages"
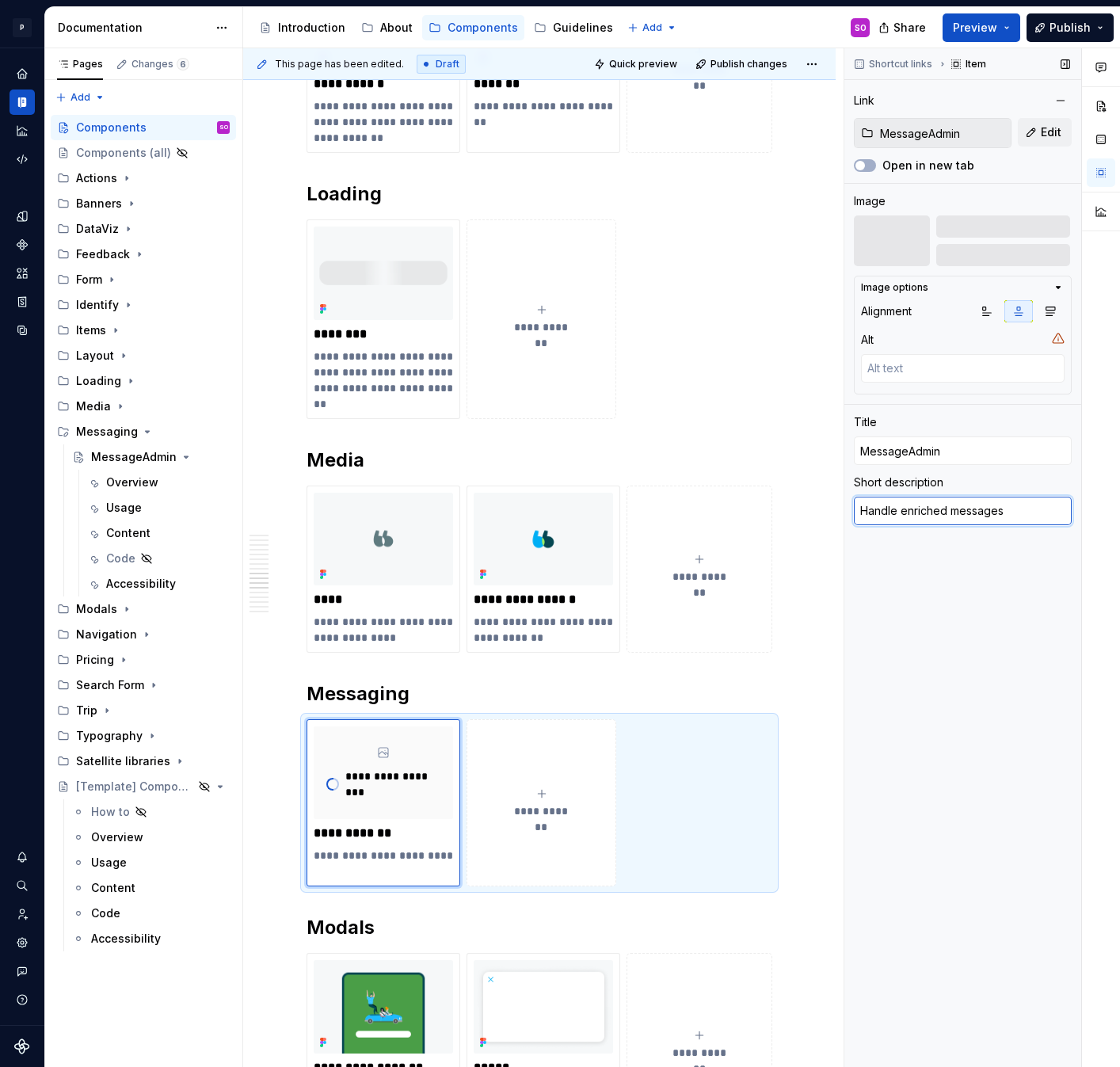
type textarea "*"
type textarea "Handle enriched messages n"
type textarea "*"
type textarea "Handle enriched messages no"
type textarea "*"
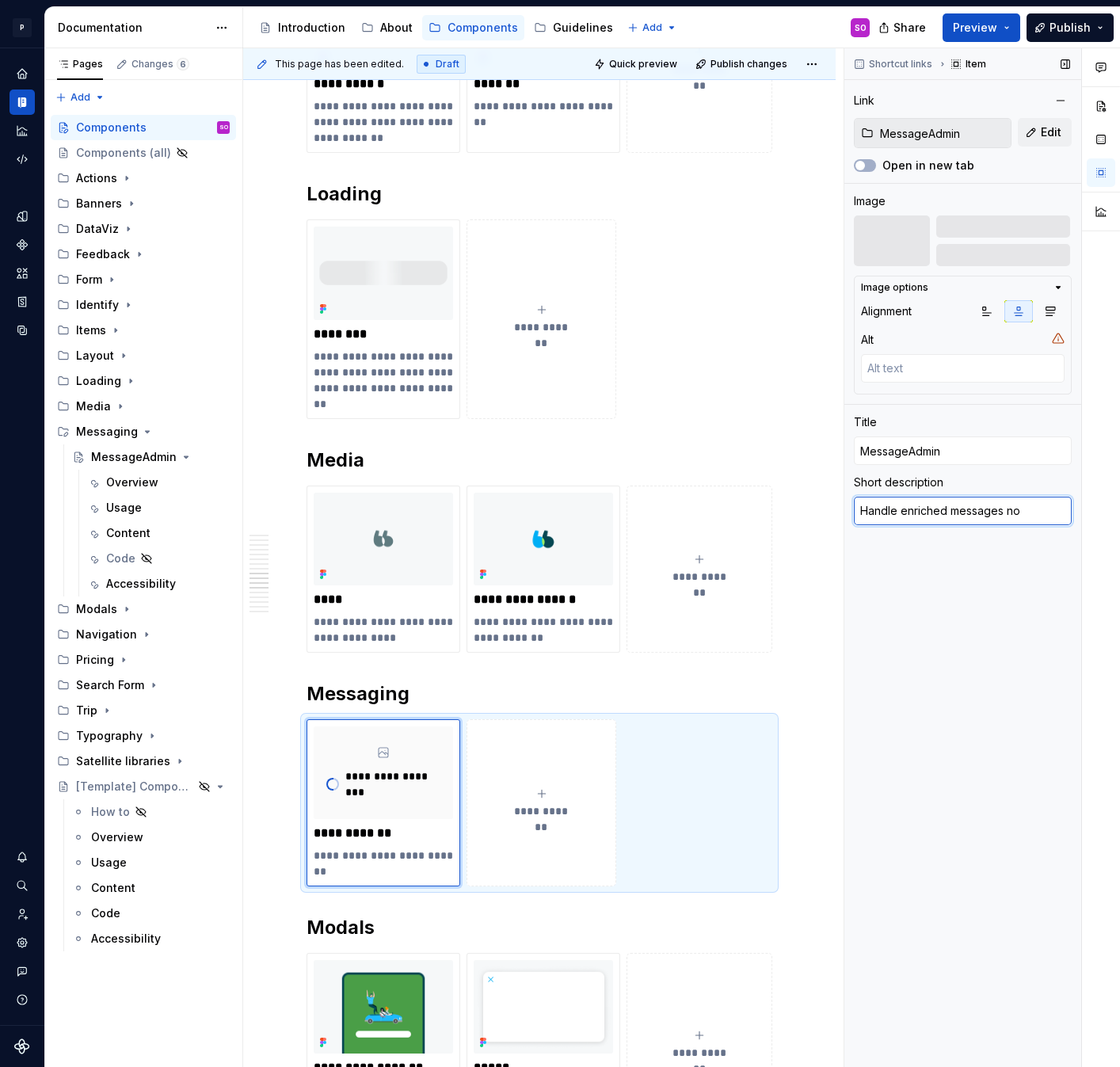
type textarea "Handle enriched messages not"
type textarea "*"
type textarea "Handle enriched messages"
type textarea "*"
type textarea "Handle enriched"
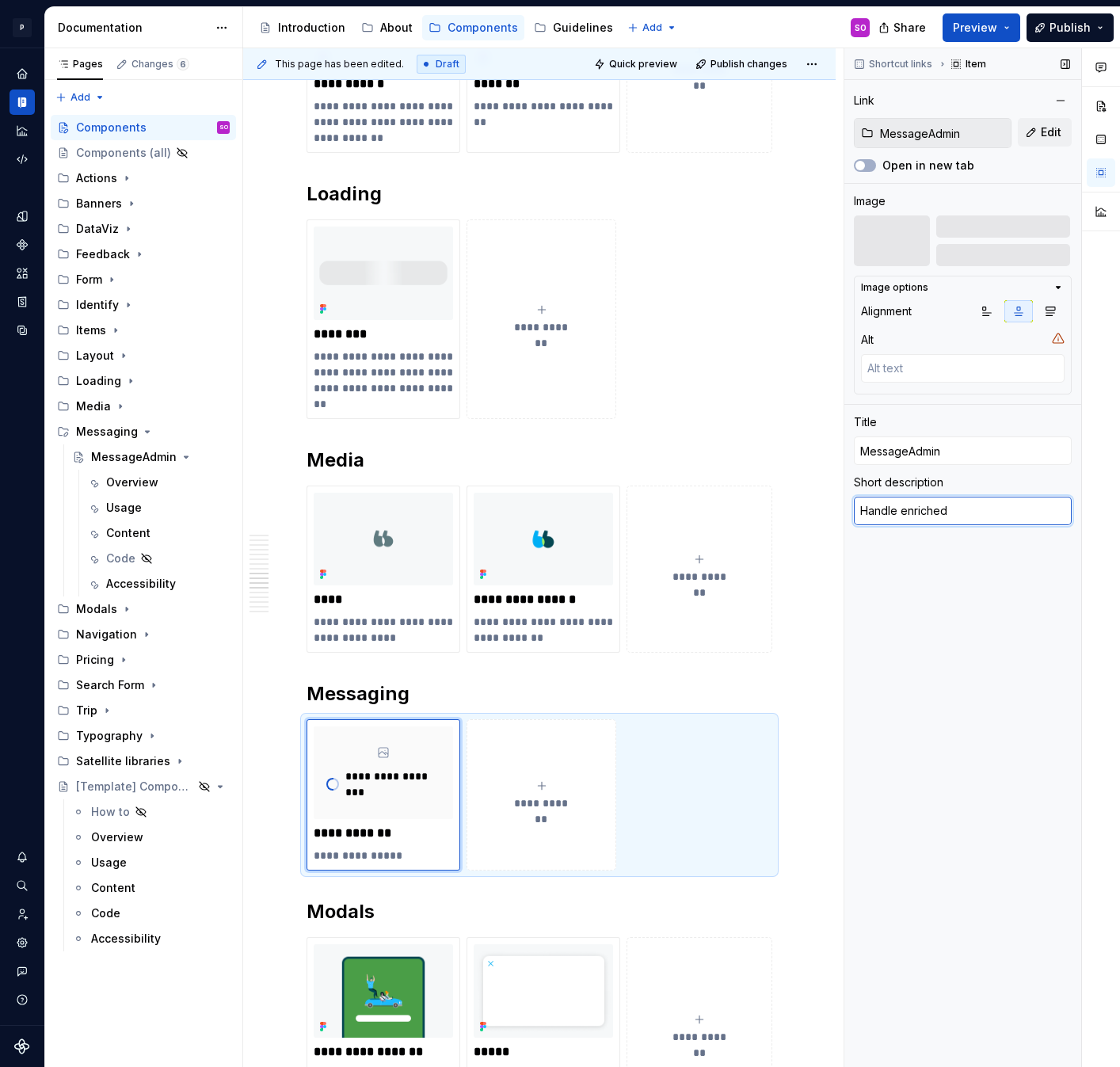
type textarea "*"
type textarea "Handle enriched"
type textarea "*"
type textarea "Handle enriched,"
type textarea "*"
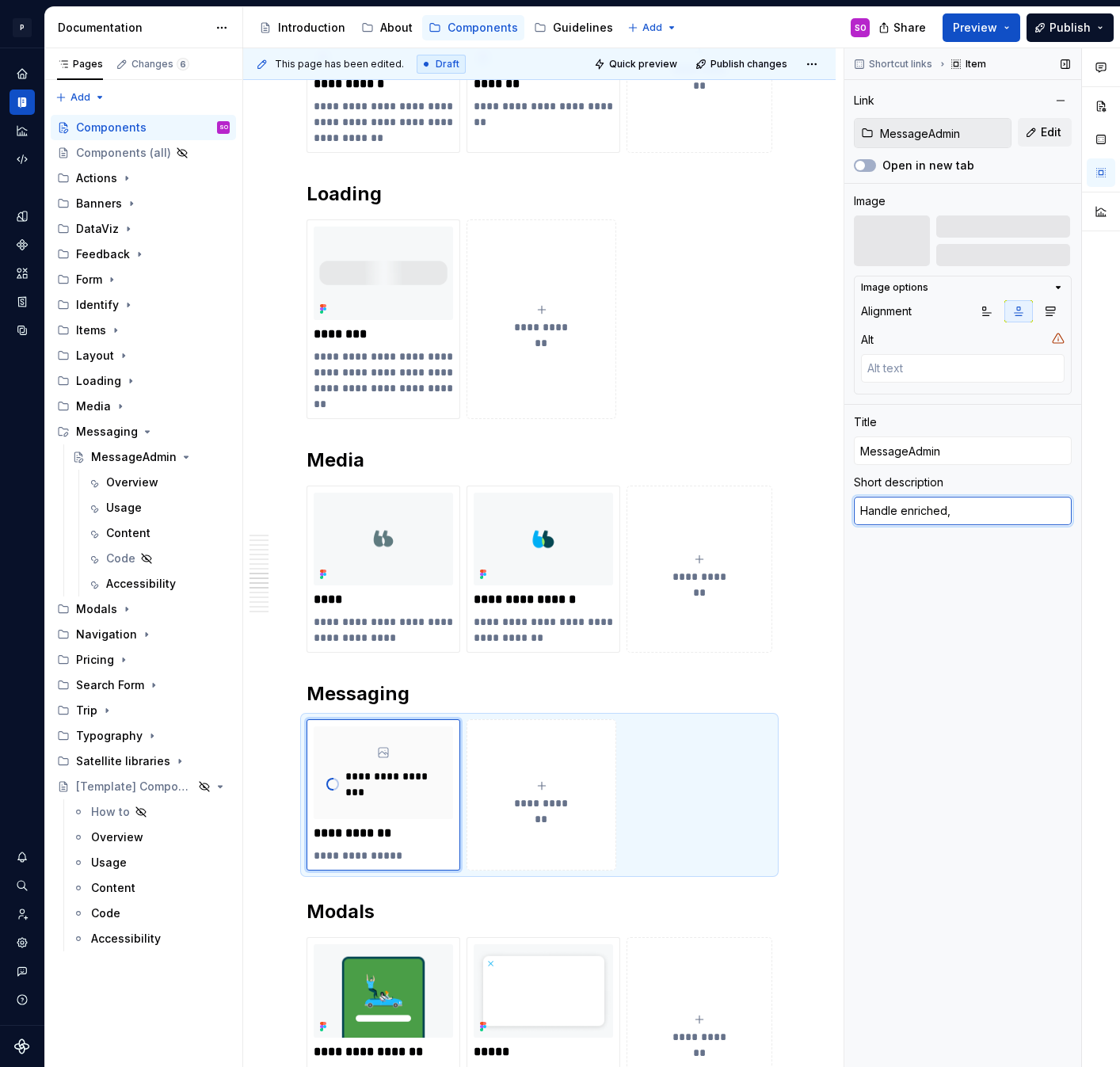
type textarea "Handle enriched,"
type textarea "*"
type textarea "Handle enriched, n"
type textarea "*"
type textarea "Handle enriched, no"
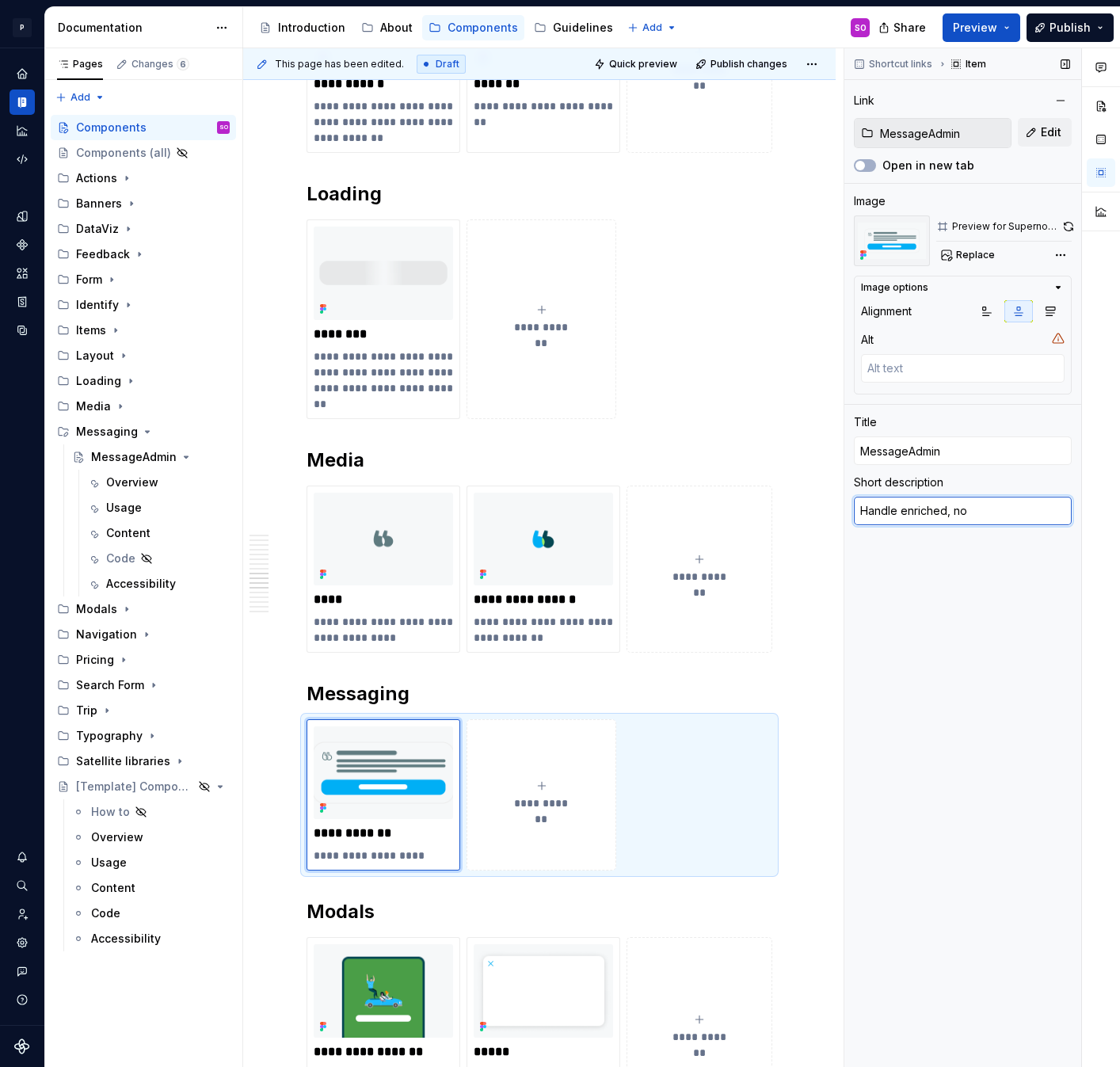
type textarea "*"
type textarea "Handle enriched, non"
type textarea "*"
type textarea "Handle enriched, non"
type textarea "*"
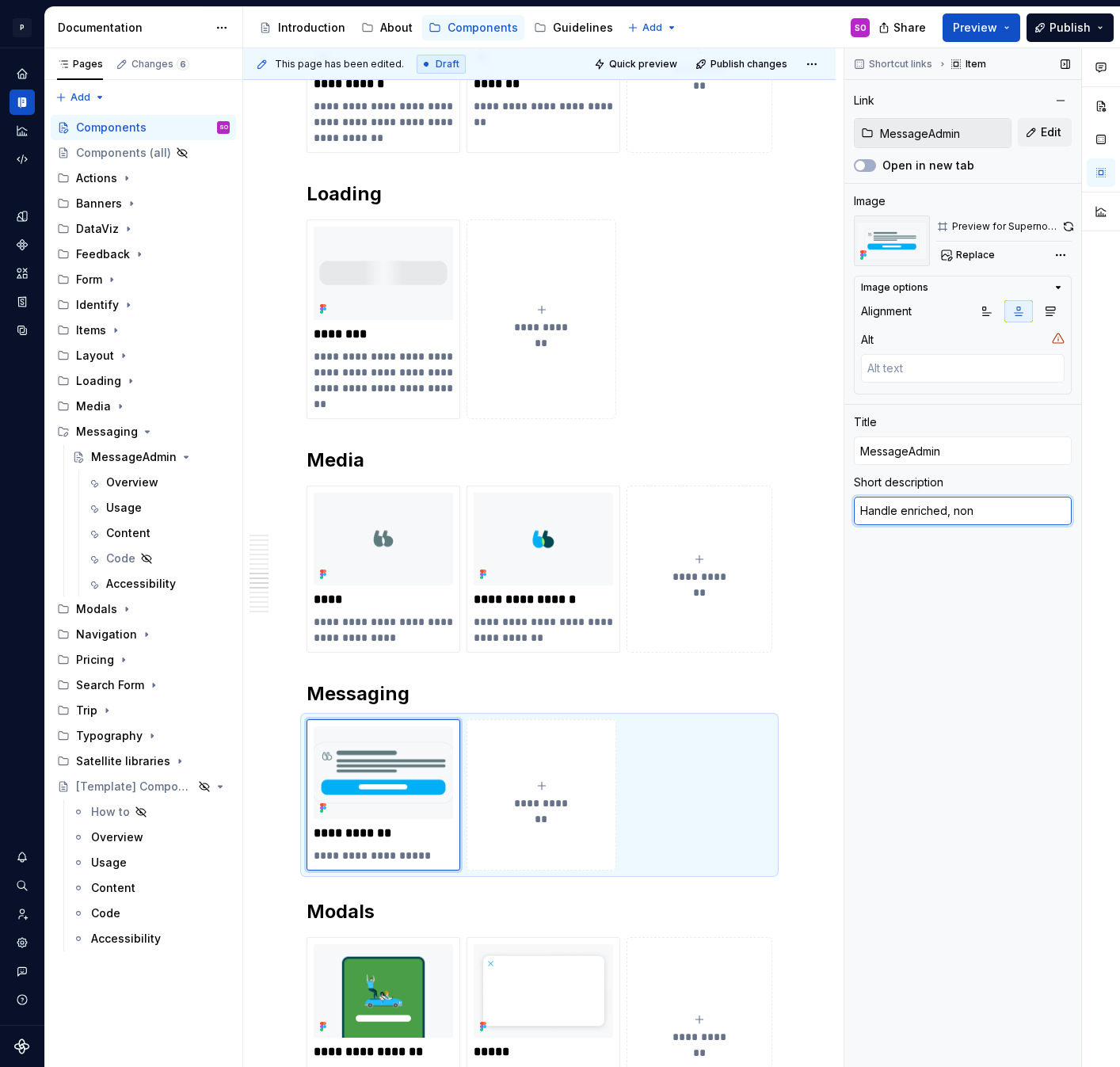
type textarea "Handle enriched, non u"
type textarea "*"
type textarea "Handle enriched, non us"
type textarea "*"
type textarea "Handle enriched, non use"
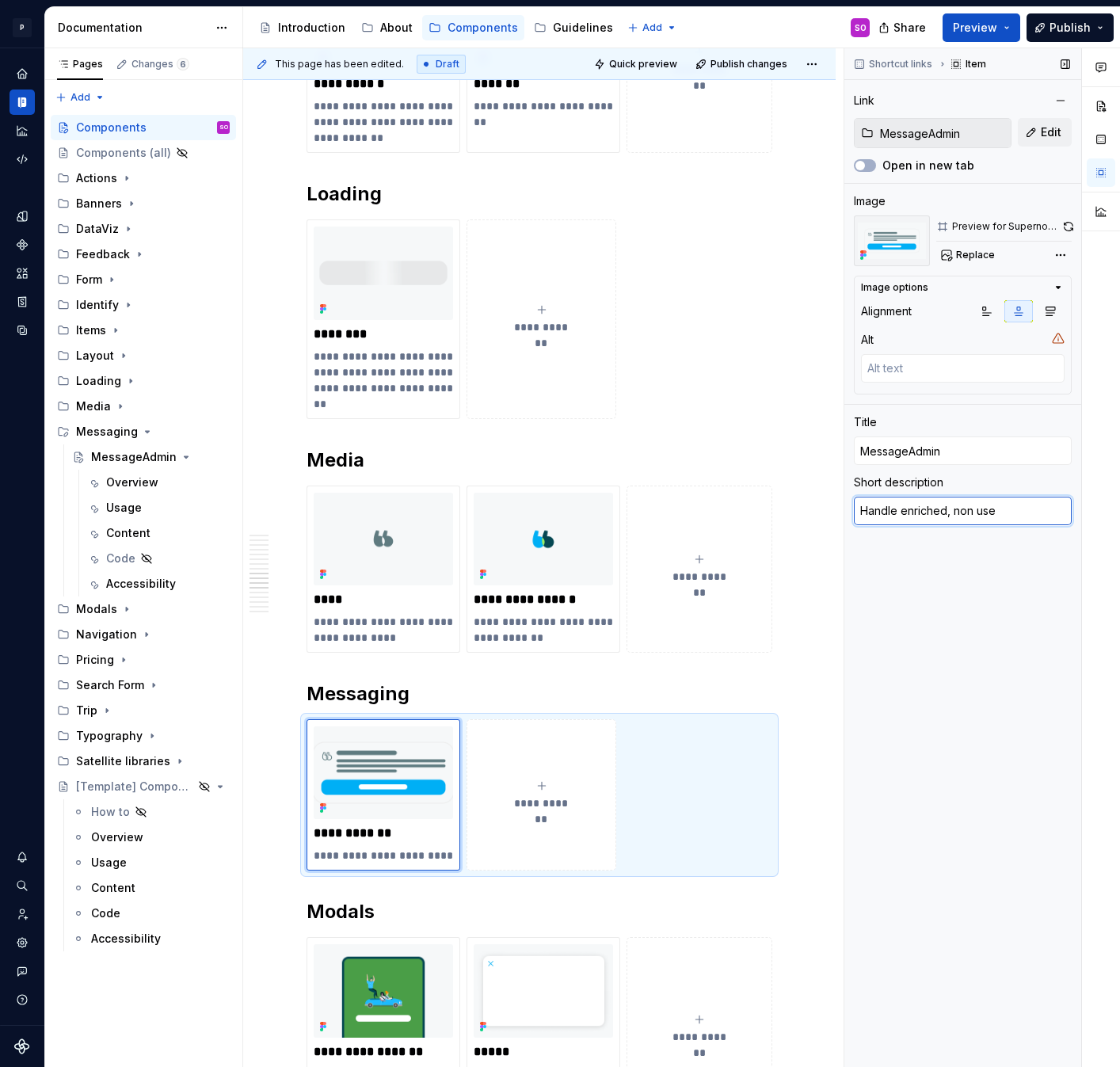
type textarea "*"
type textarea "Handle enriched, non user-"
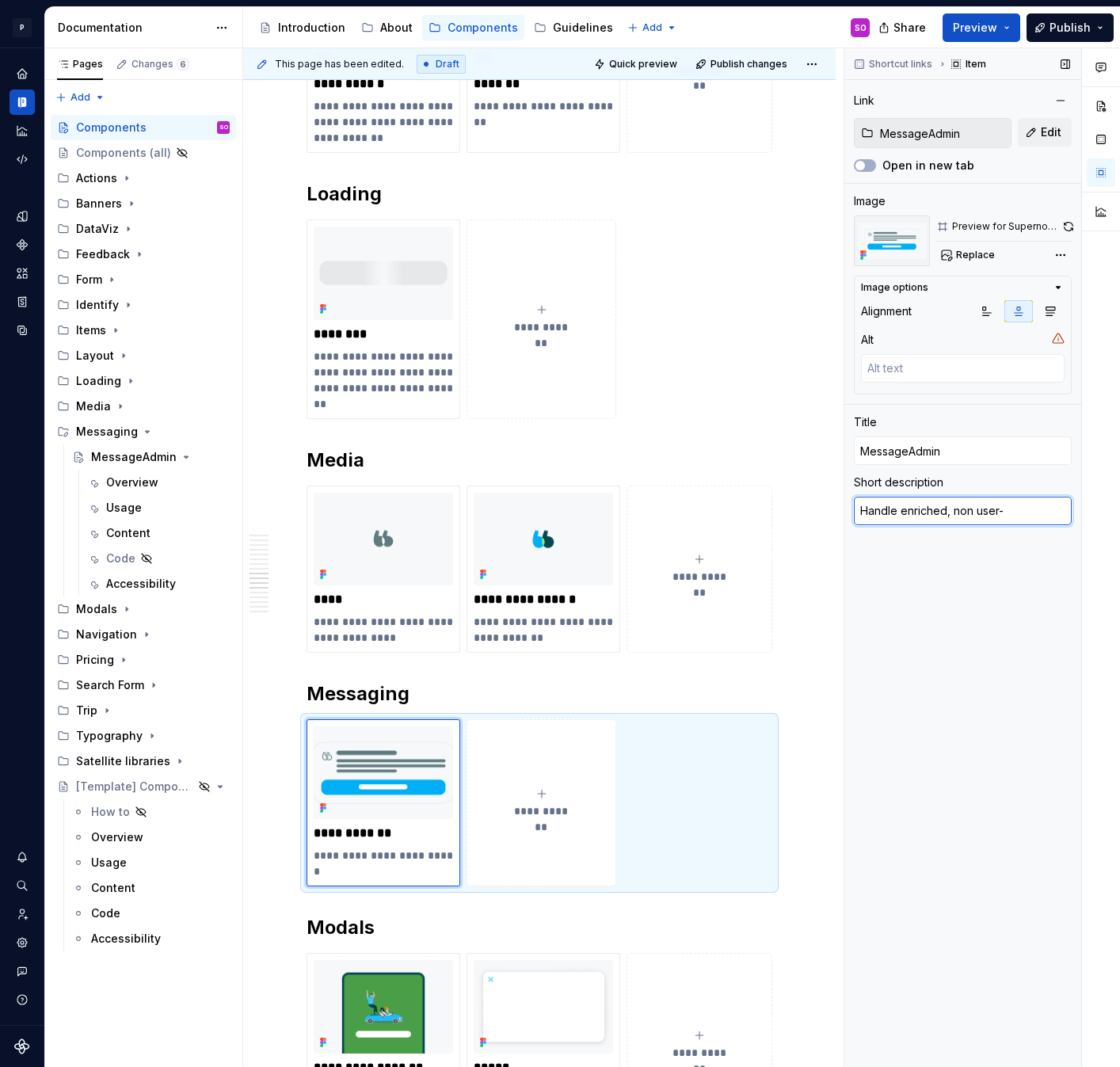
type textarea "*"
type textarea "Handle enriched, non user-w"
type textarea "*"
type textarea "Handle enriched, non user-wr"
type textarea "*"
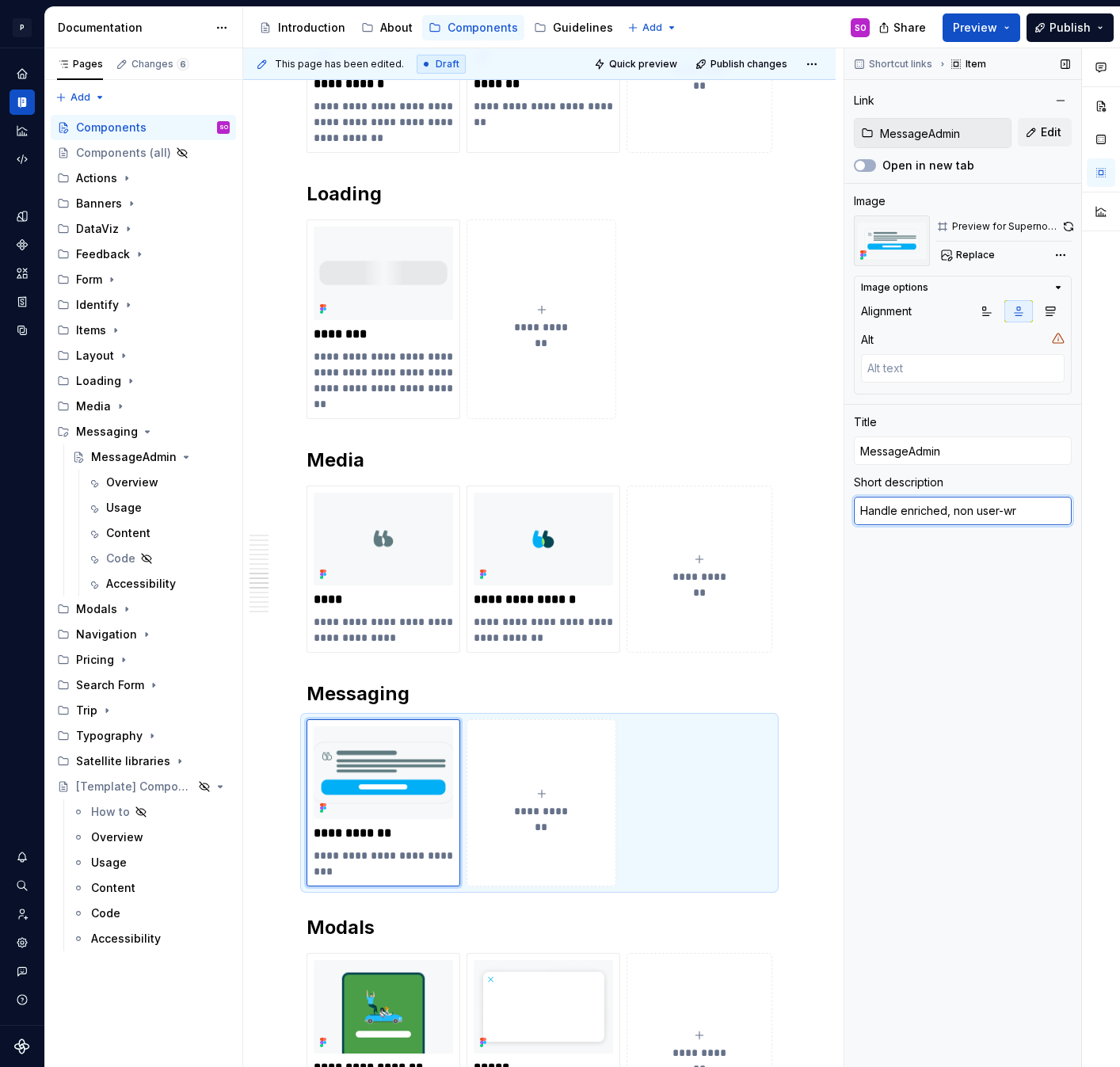
type textarea "Handle enriched, non user-wri"
type textarea "*"
type textarea "Handle enriched, non user-writ"
type textarea "*"
type textarea "Handle enriched, non user-writt"
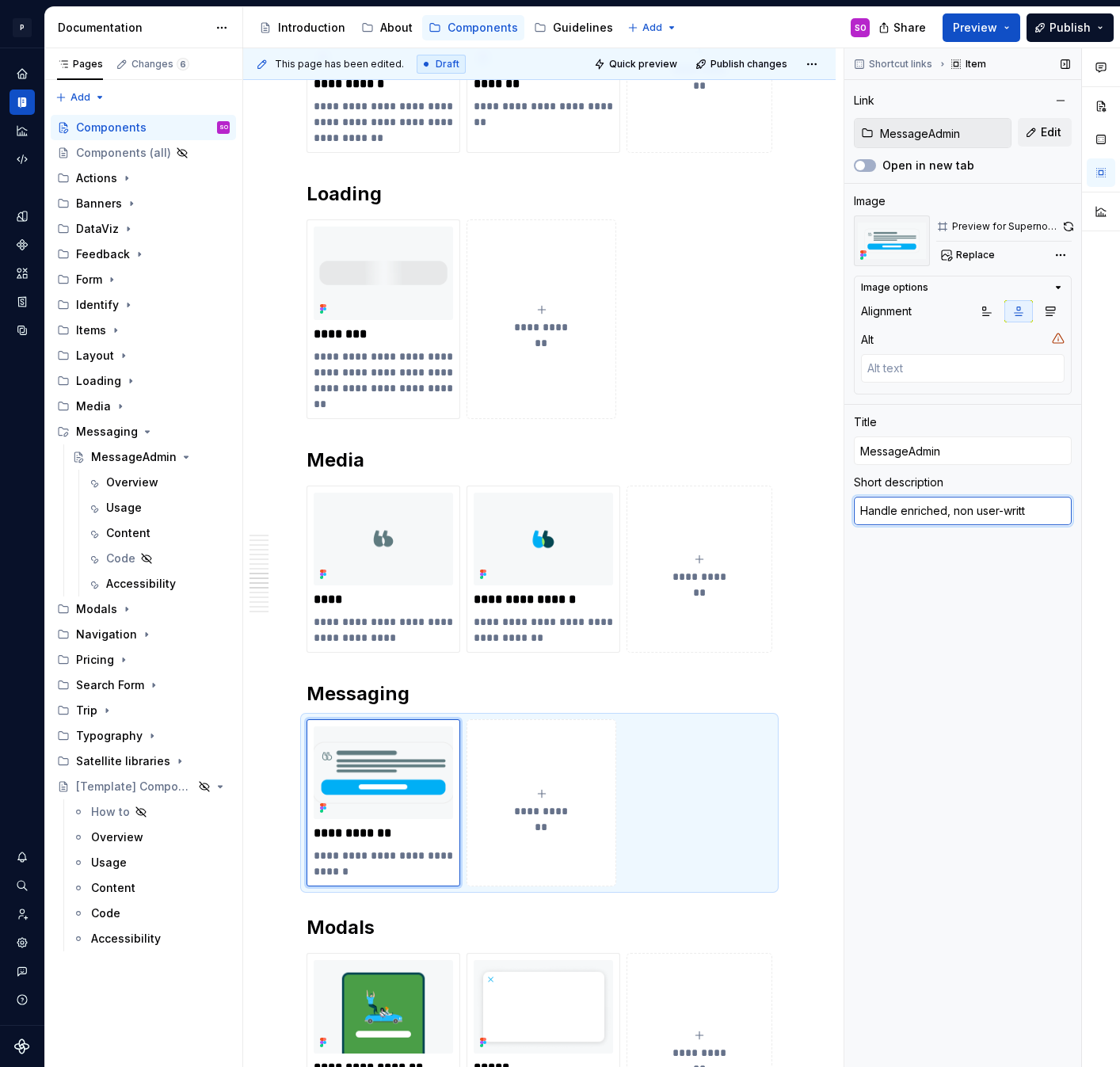
type textarea "*"
type textarea "Handle enriched, non user-writte"
type textarea "*"
type textarea "Handle enriched, non user-written"
type textarea "*"
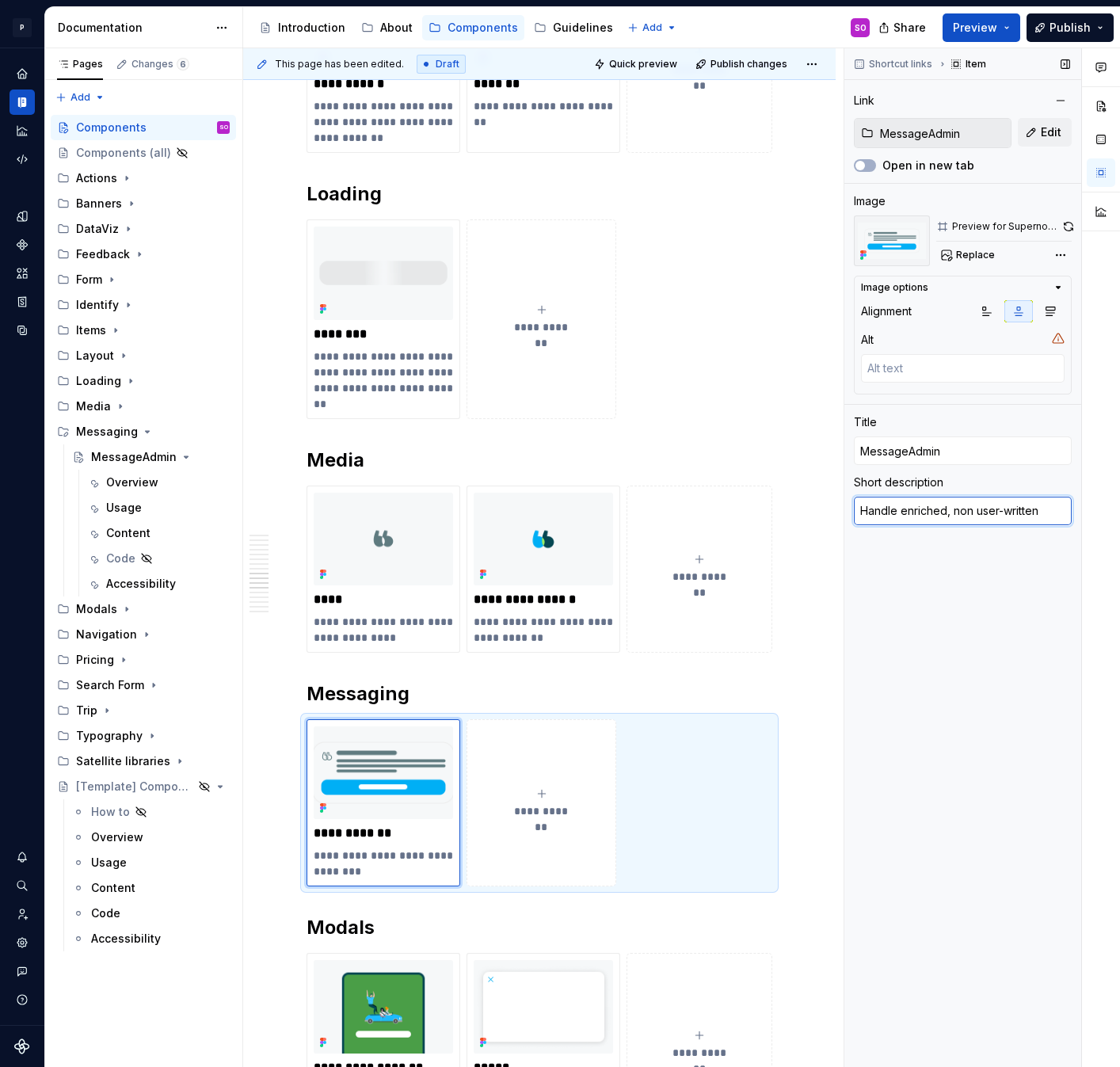
type textarea "Handle enriched, non user-written"
type textarea "*"
type textarea "Handle enriched, non user-written m"
type textarea "*"
type textarea "Handle enriched, non user-written me"
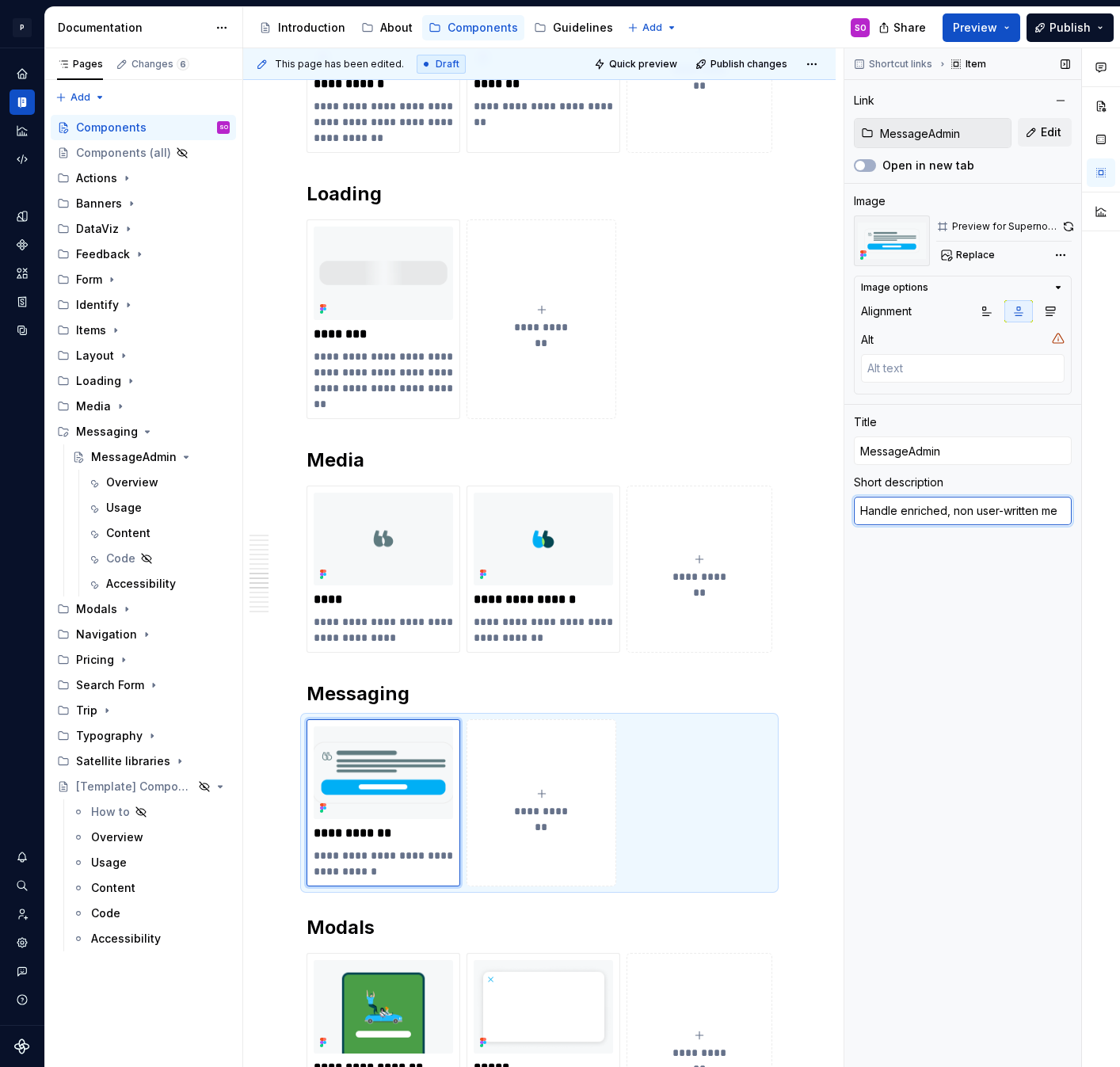
type textarea "*"
type textarea "Handle enriched, non user-written mes"
type textarea "*"
type textarea "Handle enriched, non user-written mess"
type textarea "*"
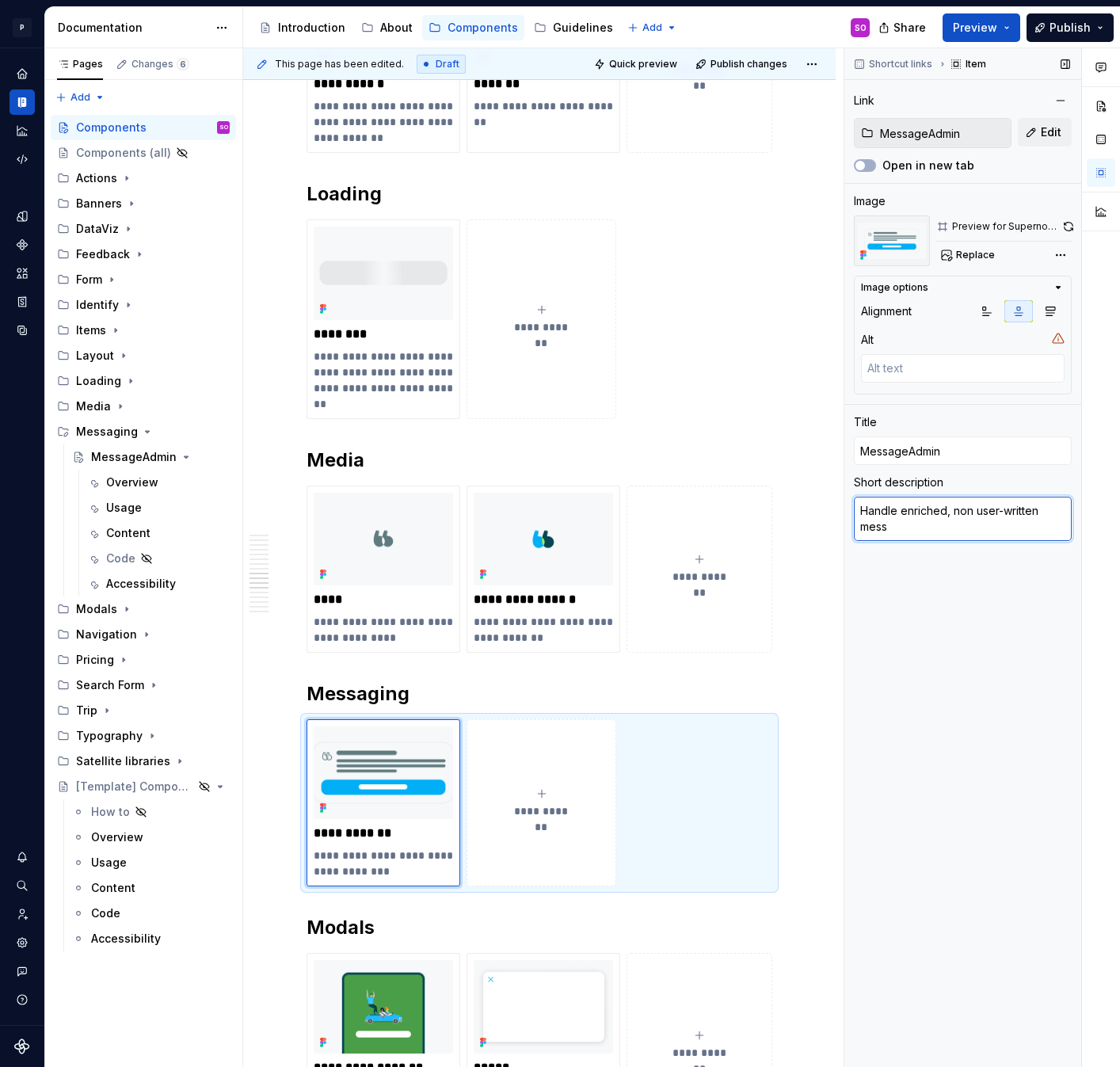
type textarea "Handle enriched, non user-written messa"
type textarea "*"
type textarea "Handle enriched, non user-written messag"
type textarea "*"
type textarea "Handle enriched, non user-written message"
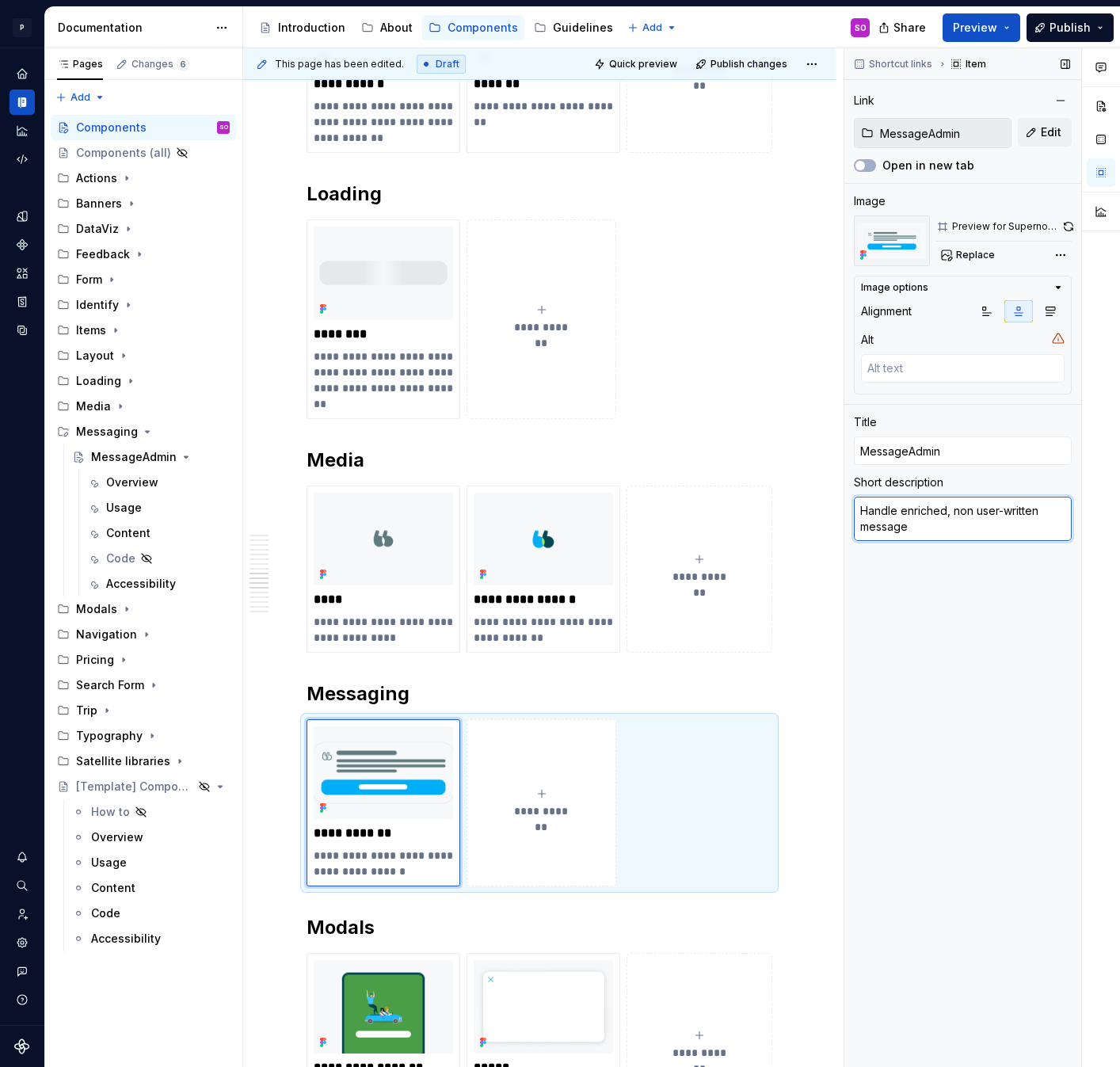
type textarea "*"
type textarea "Handle enriched, non user-written messages"
click at [131, 477] on div "Overview" at bounding box center [133, 482] width 52 height 16
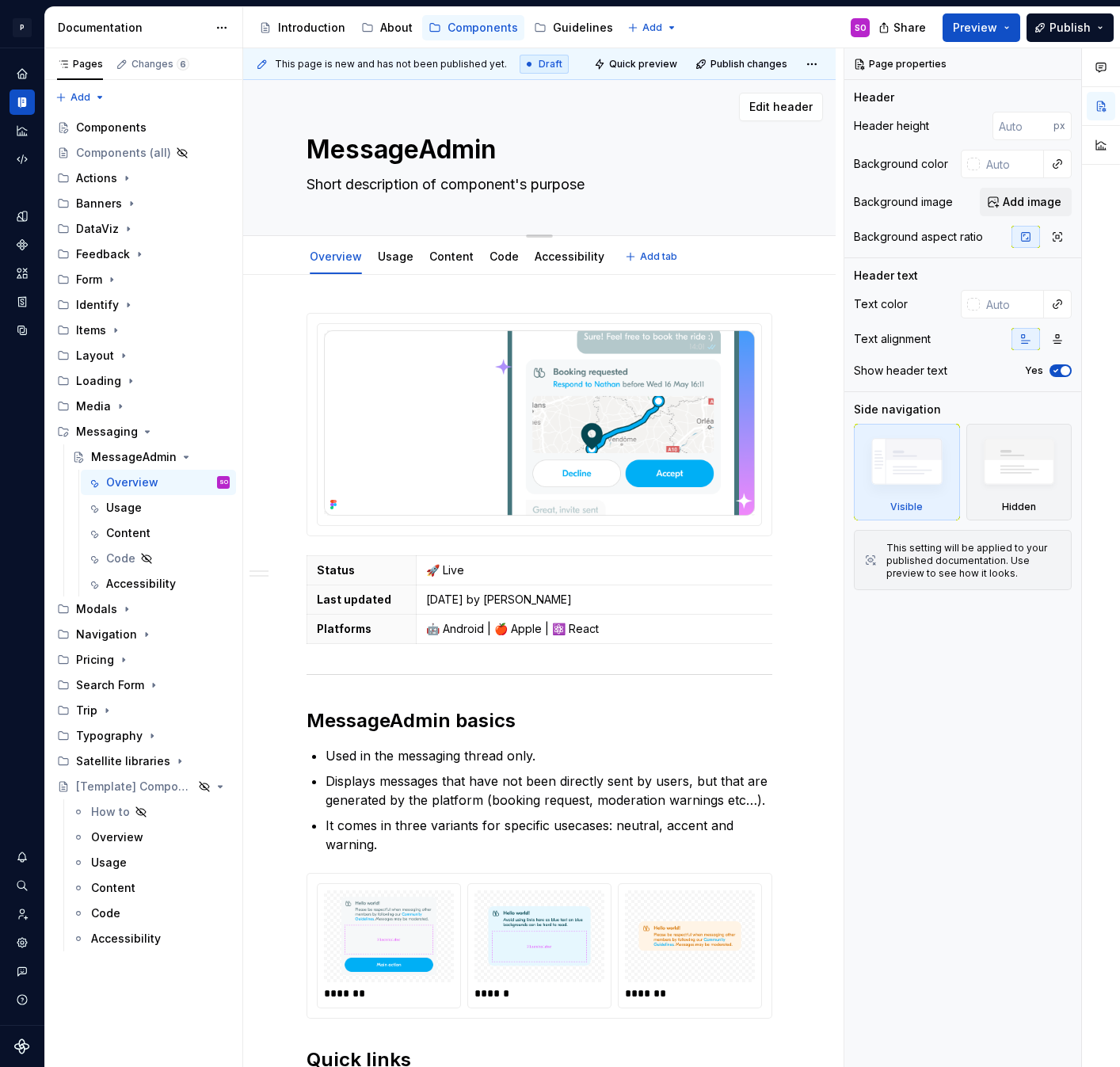
click at [456, 183] on textarea "Short description of component's purpose" at bounding box center [535, 184] width 465 height 25
paste textarea "Handle enriched, non user-written messages"
type textarea "*"
type textarea "Handle enriched, non user-written messages"
type textarea "*"
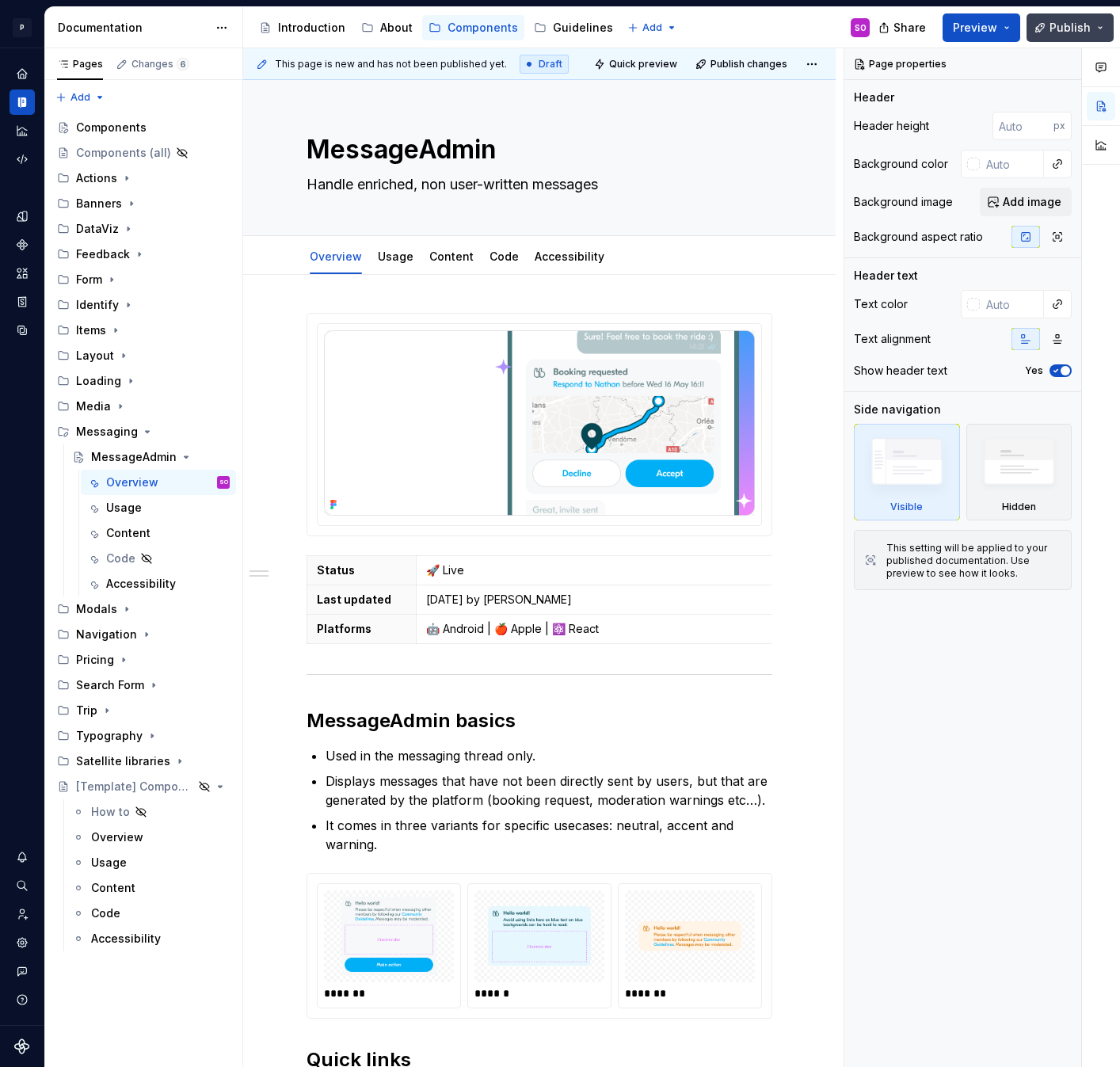
type textarea "Handle enriched, non user-written messages"
click at [1057, 37] on button "Publish" at bounding box center [1069, 28] width 87 height 29
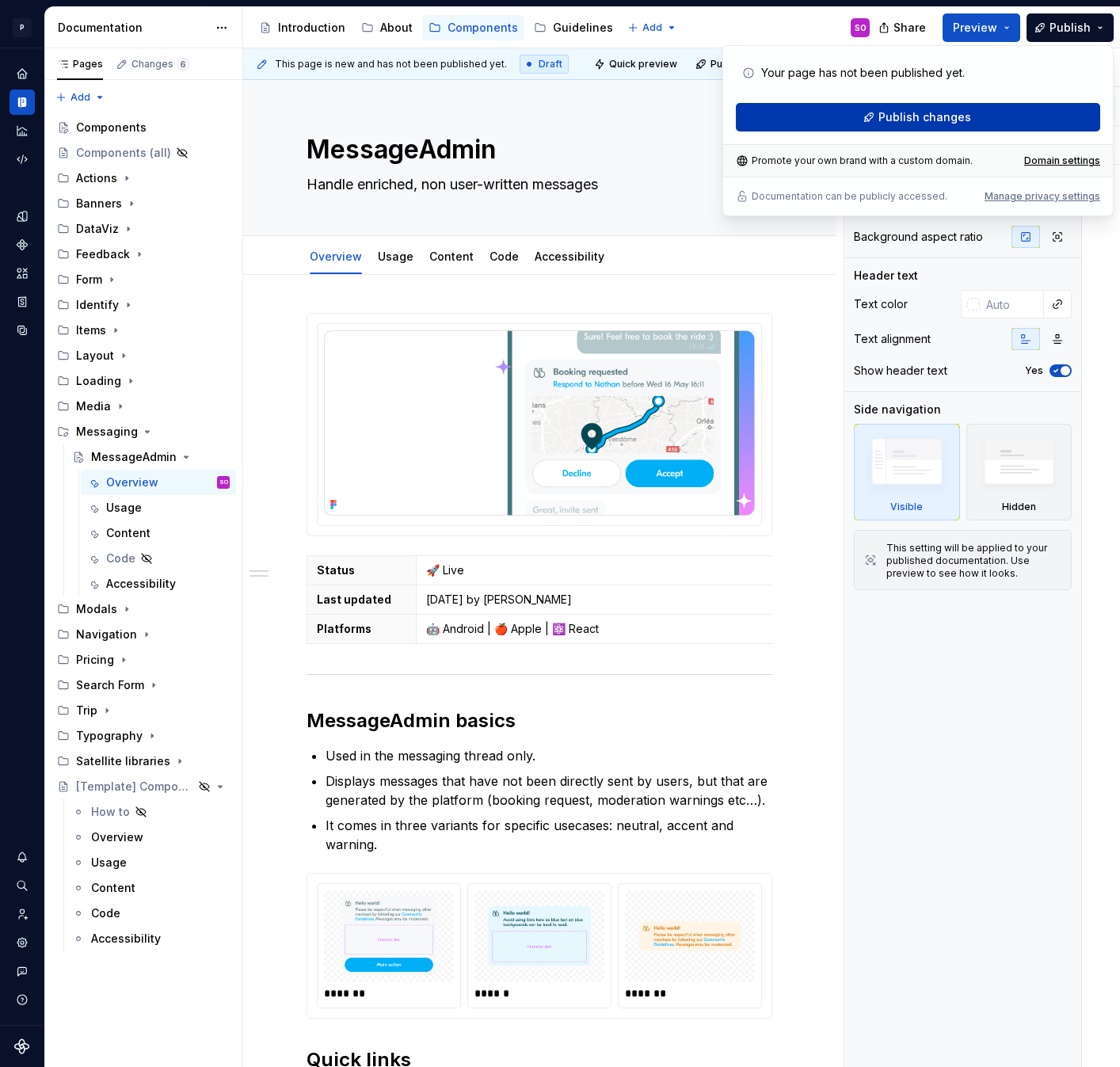
click at [944, 113] on span "Publish changes" at bounding box center [925, 118] width 93 height 16
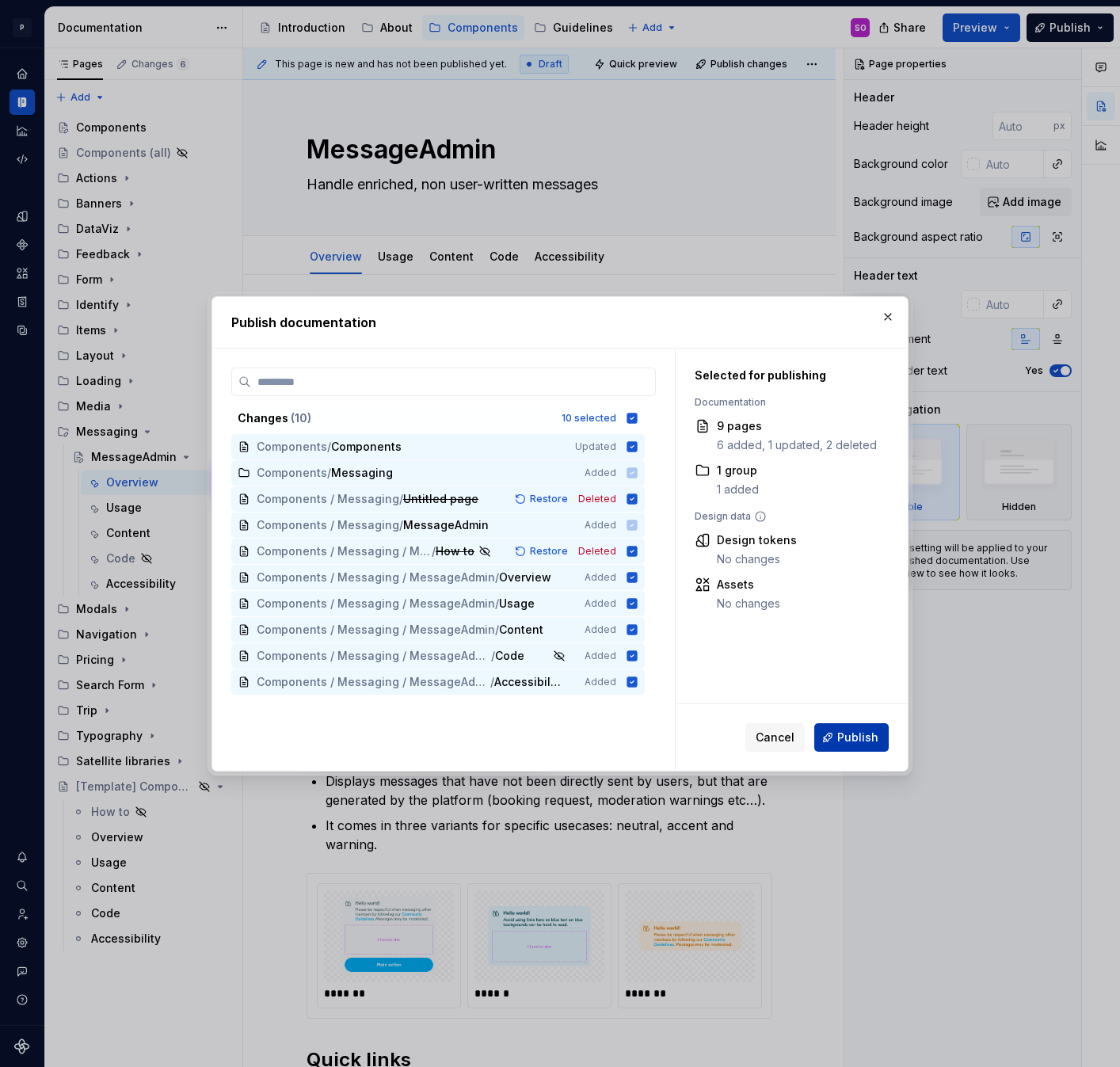
click at [856, 736] on span "Publish" at bounding box center [857, 737] width 41 height 16
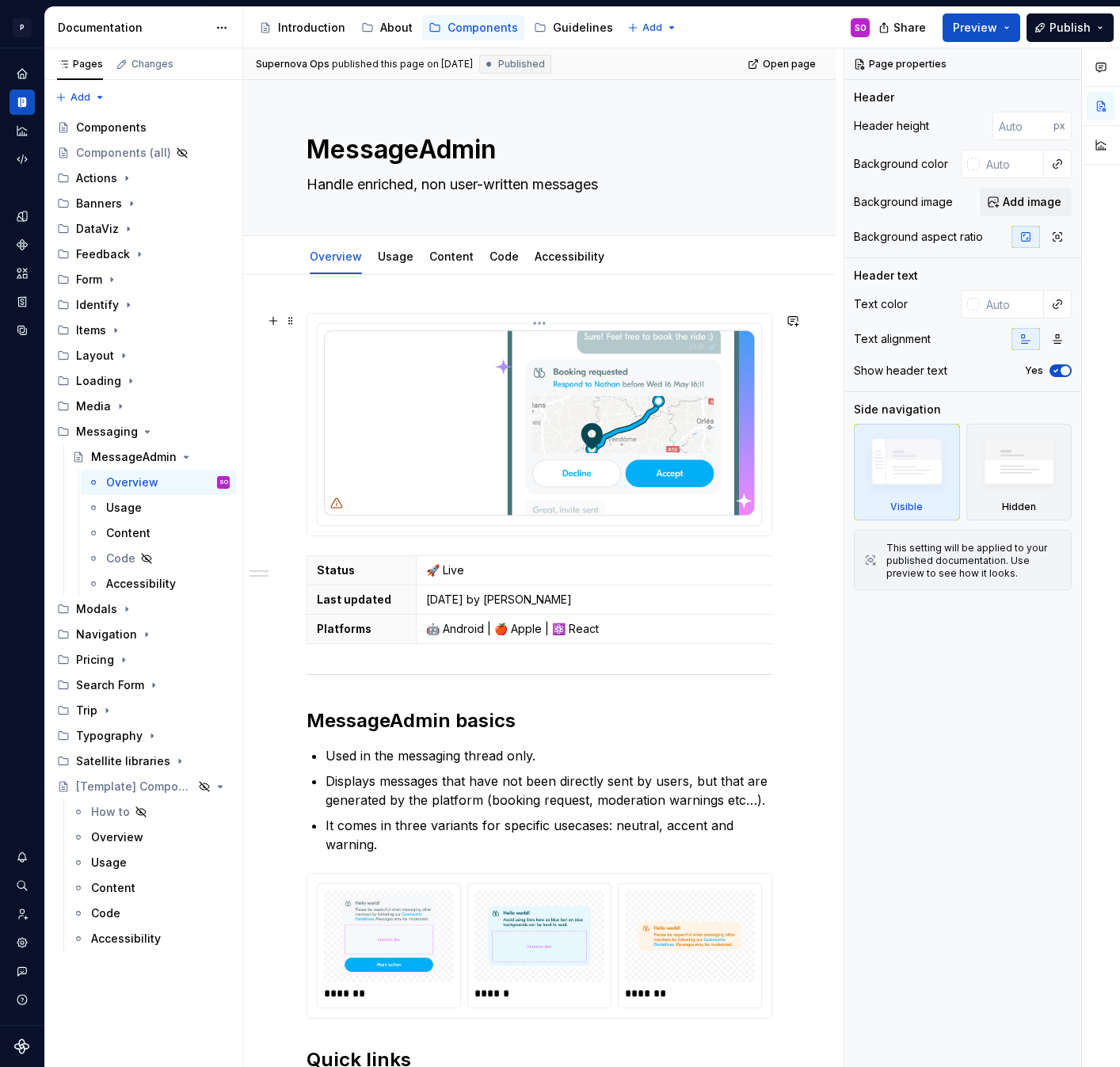
click at [574, 402] on img at bounding box center [539, 423] width 430 height 185
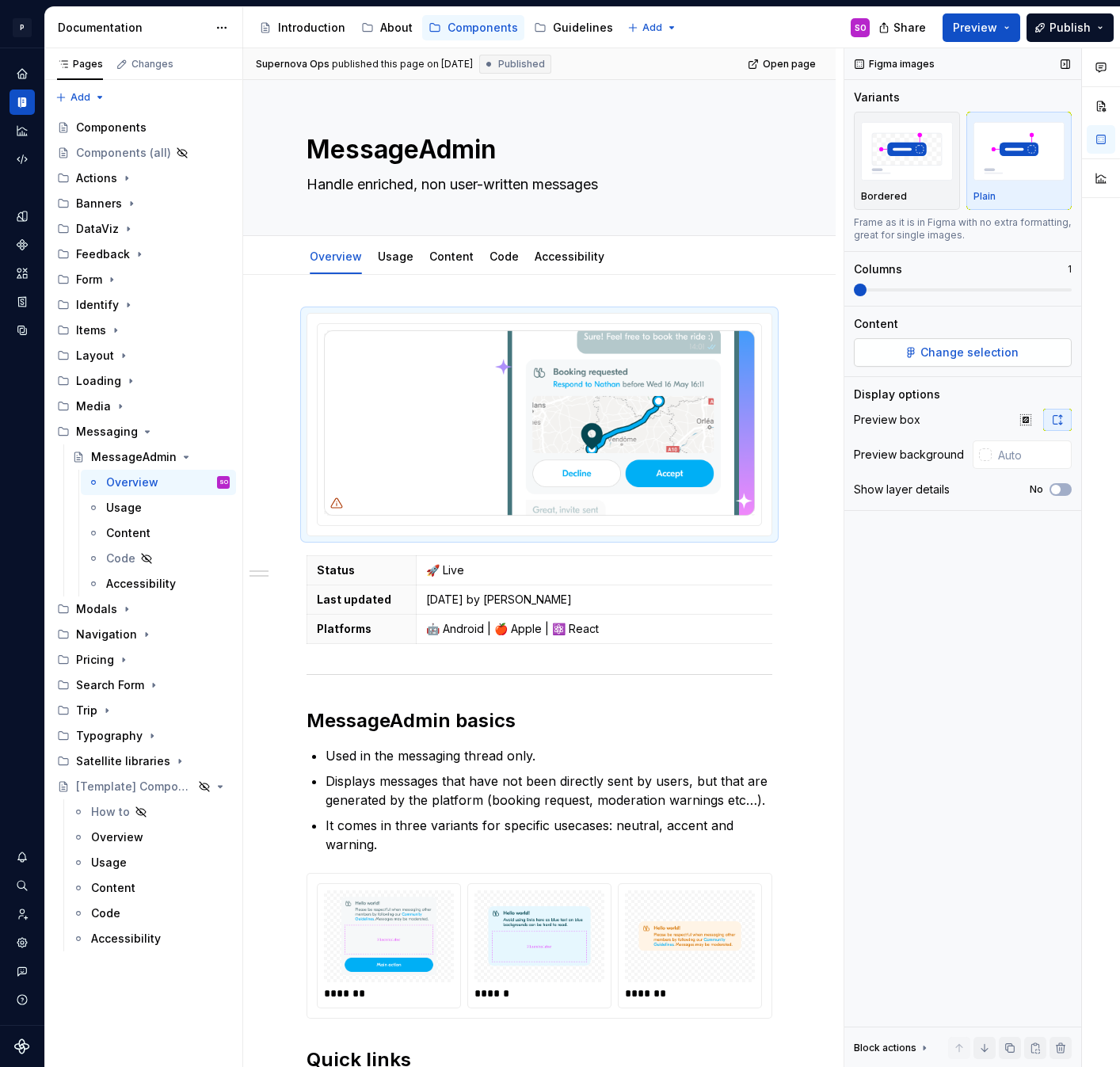
click at [979, 347] on span "Change selection" at bounding box center [970, 353] width 99 height 16
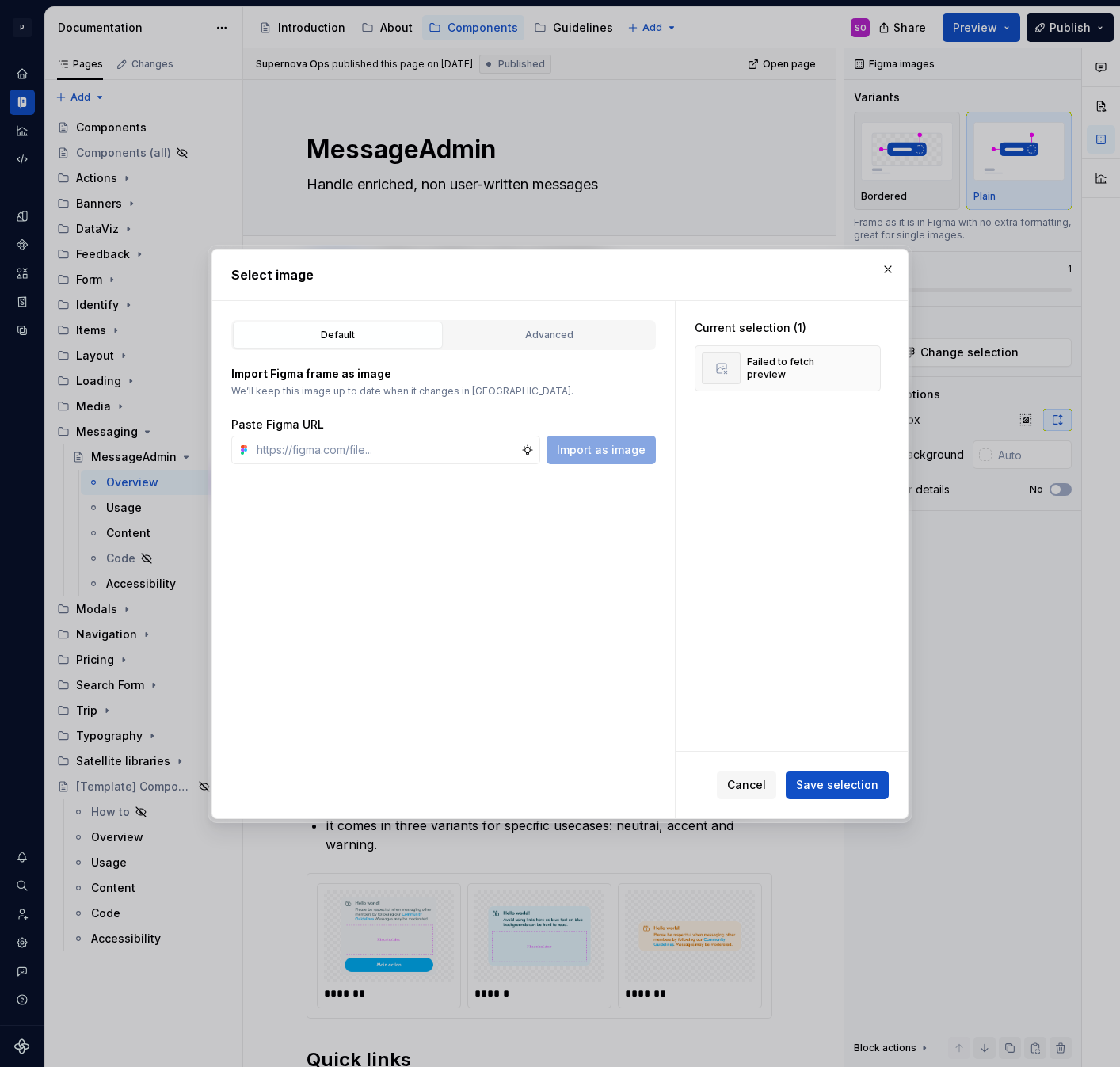
type textarea "*"
type input "[URL][DOMAIN_NAME]"
click at [620, 454] on span "Import as image" at bounding box center [601, 450] width 89 height 16
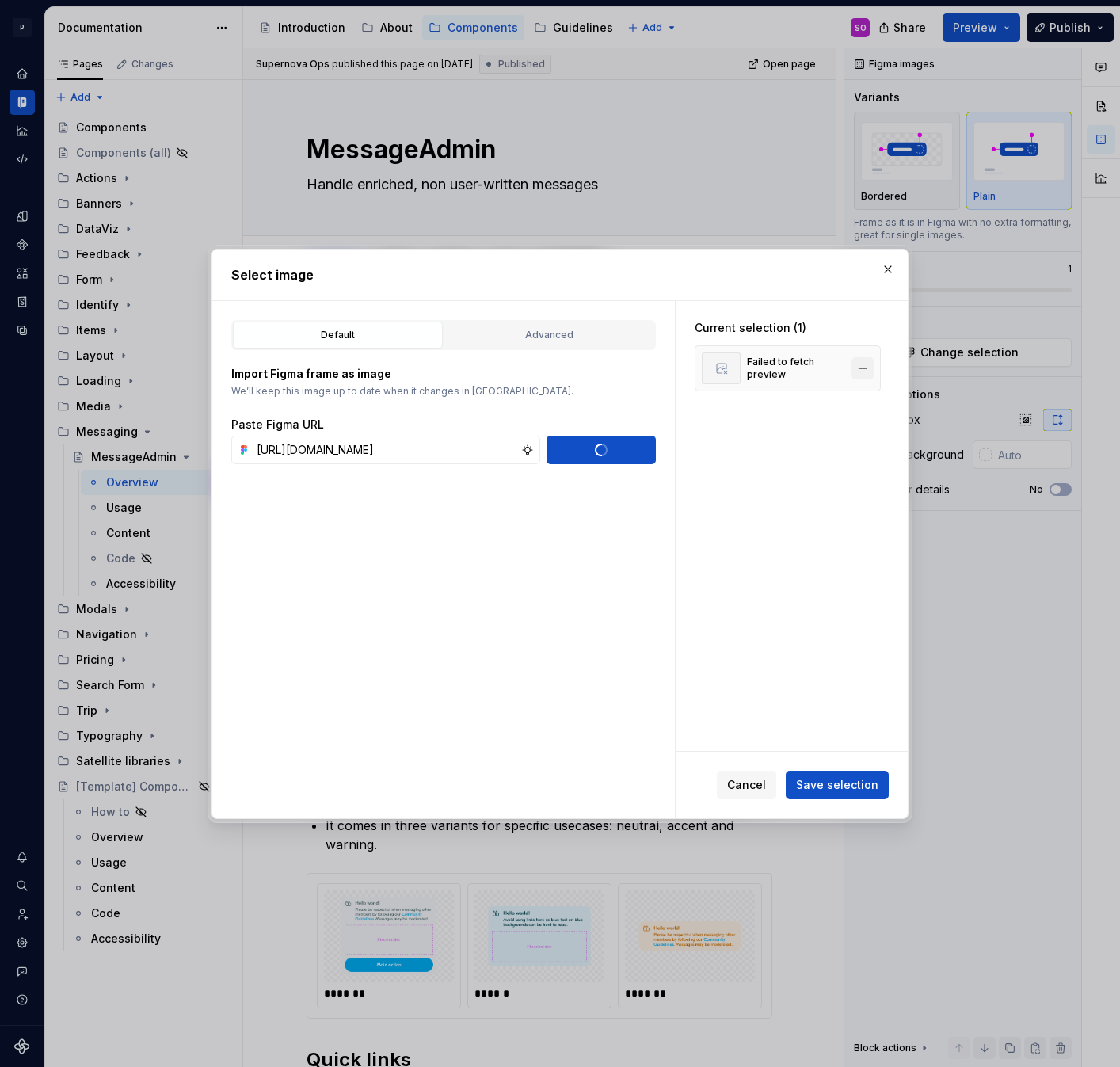
click at [874, 367] on button "button" at bounding box center [863, 369] width 22 height 22
click at [852, 785] on span "Save selection" at bounding box center [837, 785] width 83 height 16
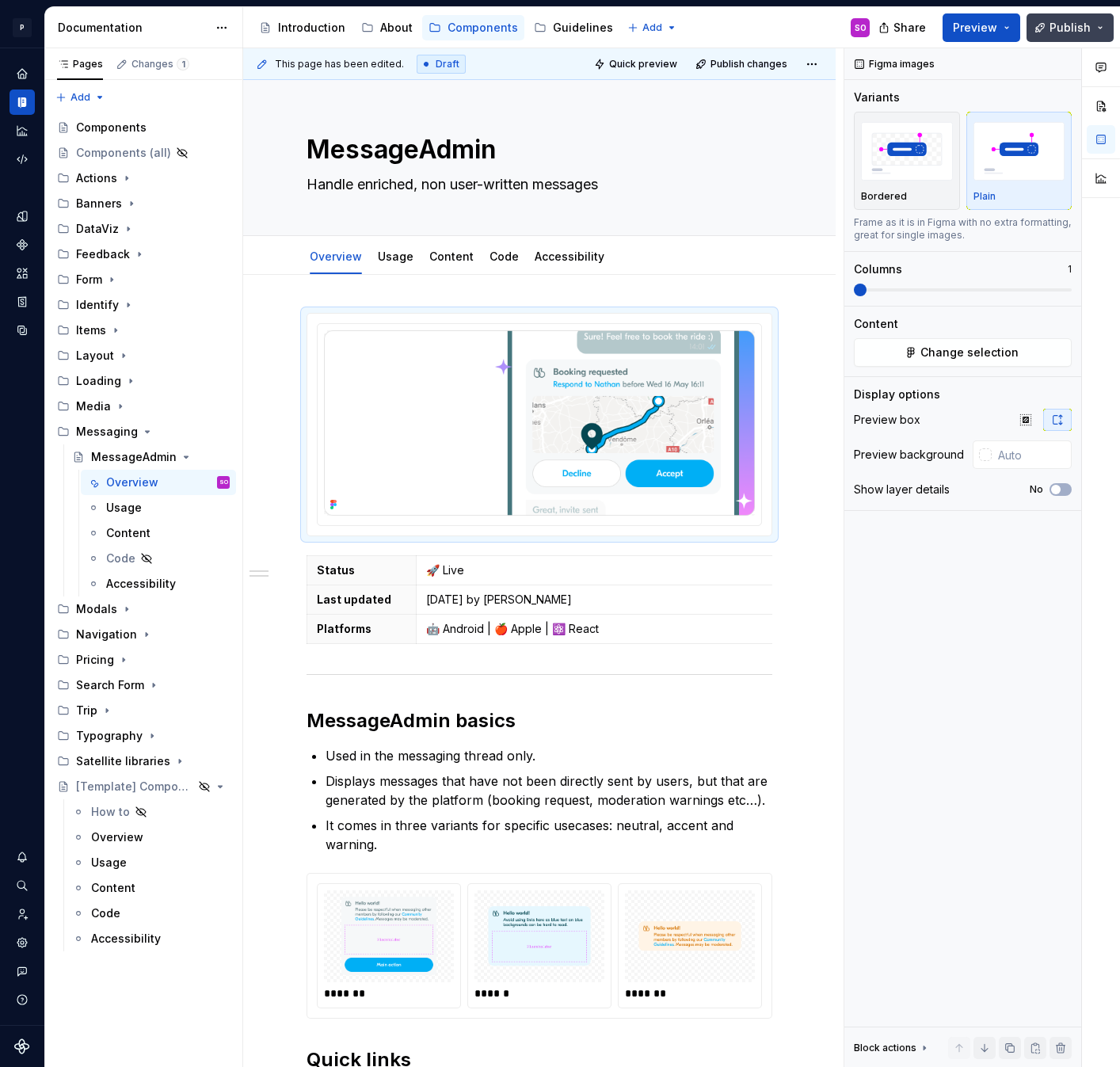
click at [1049, 21] on button "Publish" at bounding box center [1069, 28] width 87 height 29
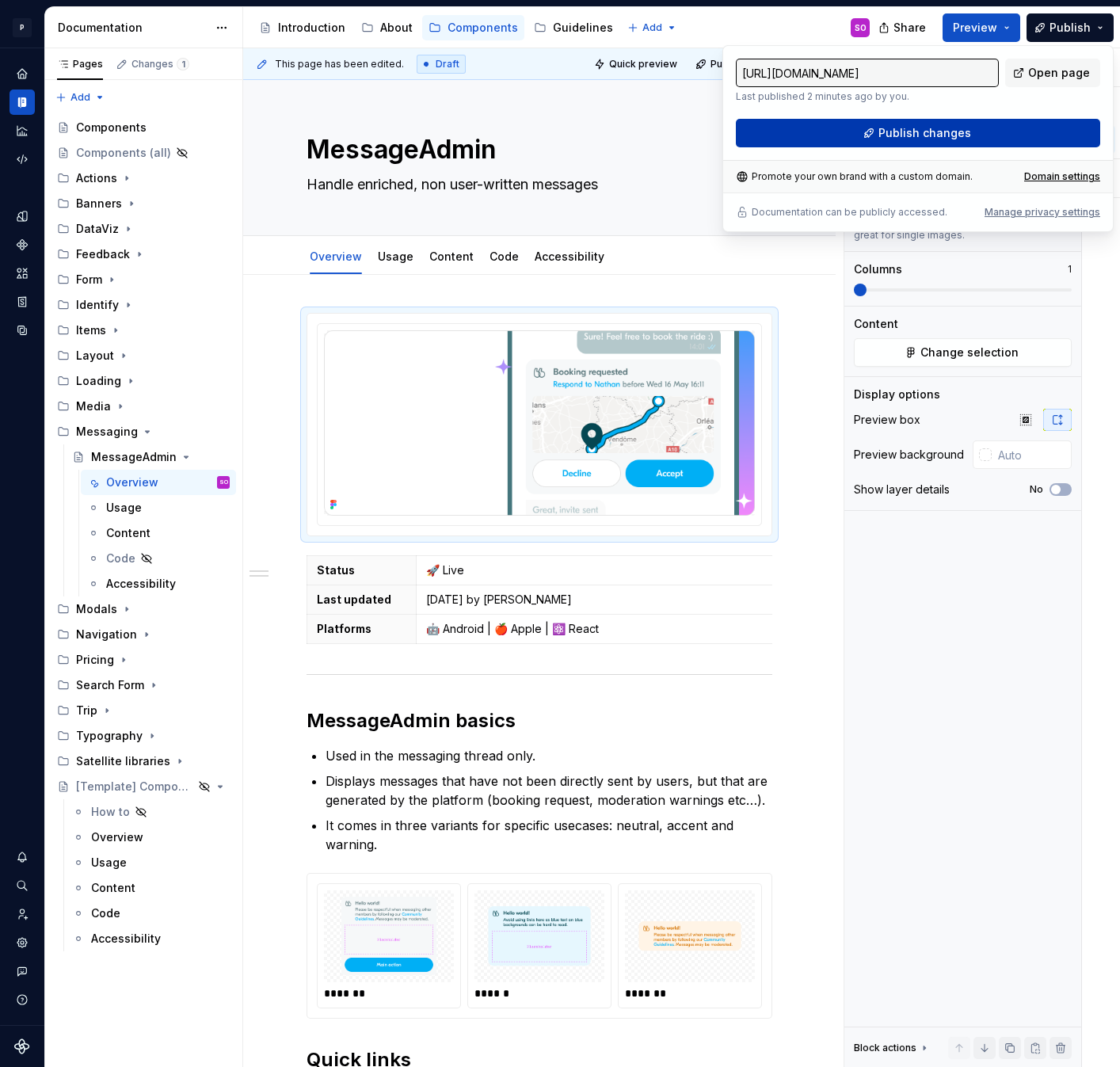
click at [876, 133] on button "Publish changes" at bounding box center [919, 133] width 365 height 29
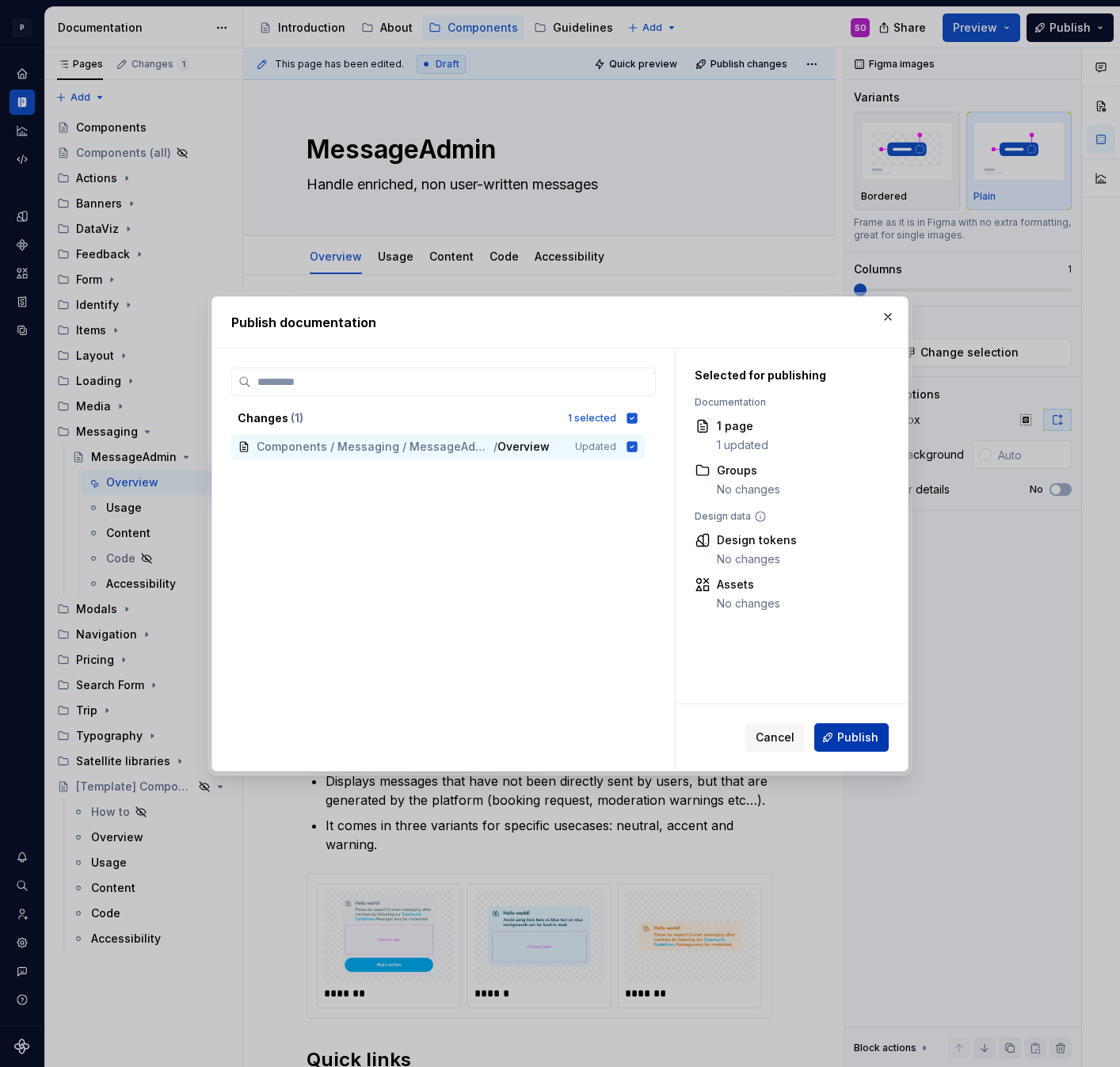
click at [860, 748] on button "Publish" at bounding box center [851, 737] width 75 height 29
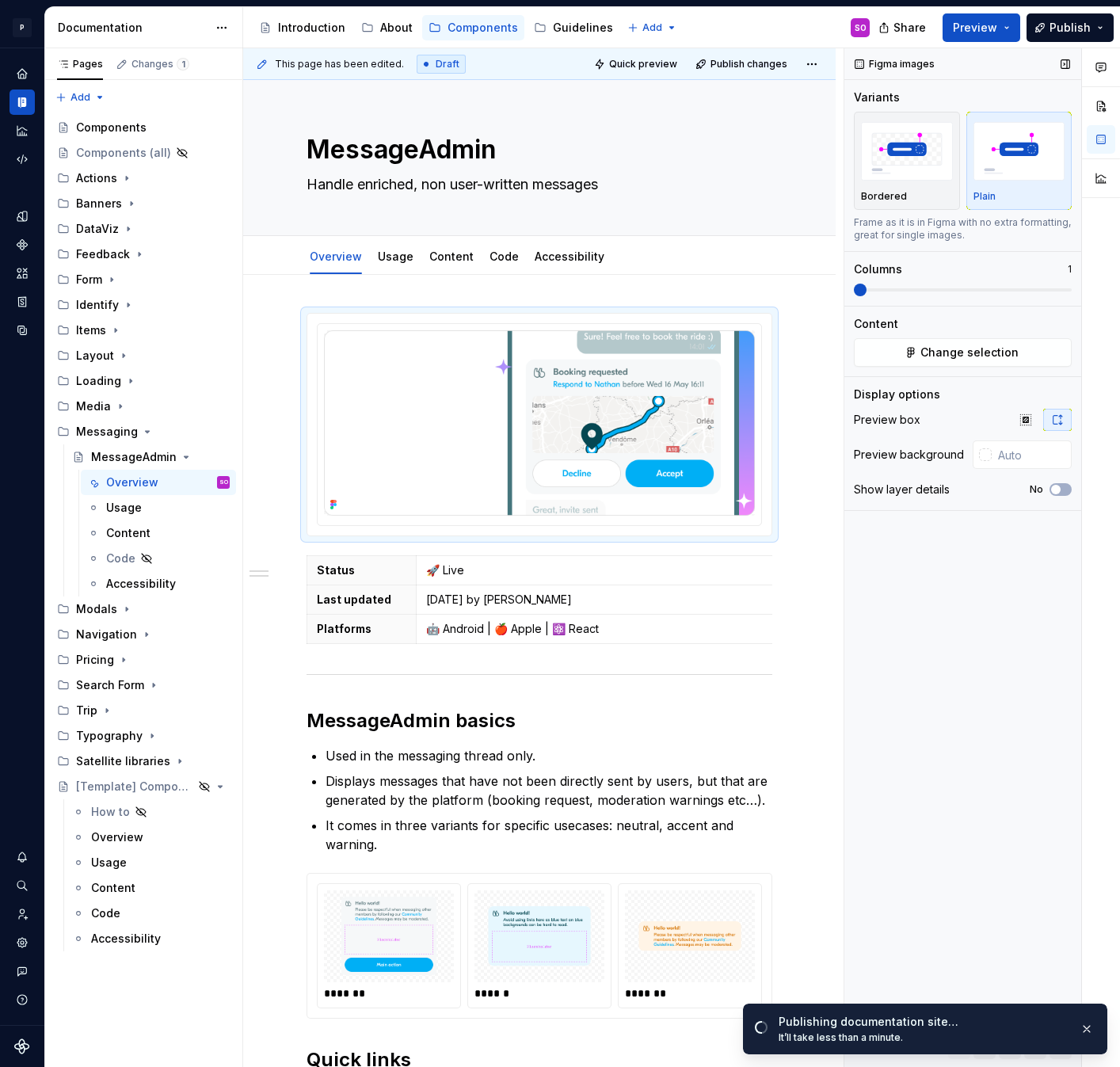
type textarea "*"
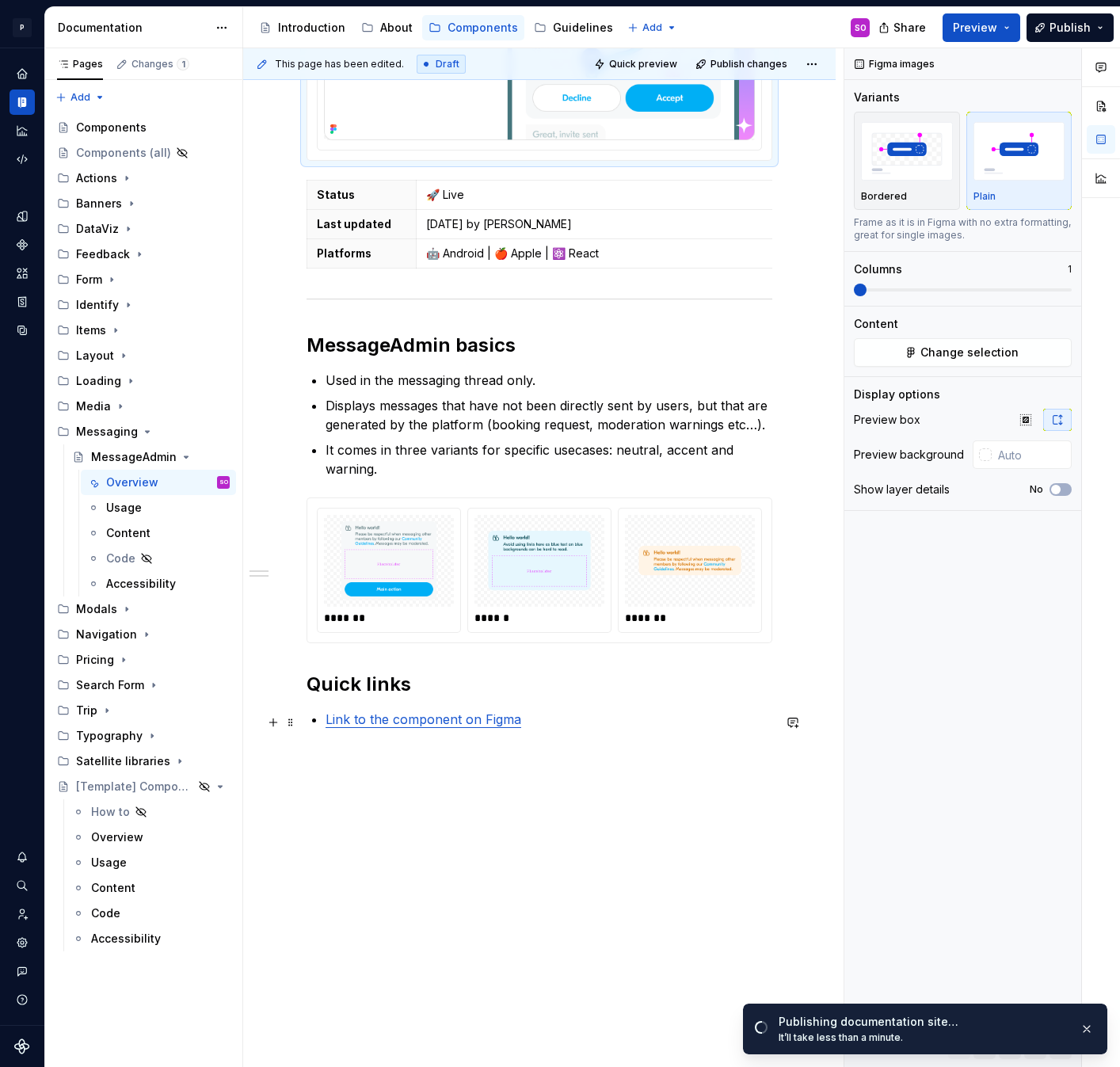
click at [436, 716] on link "Link to the component on Figma" at bounding box center [423, 719] width 195 height 16
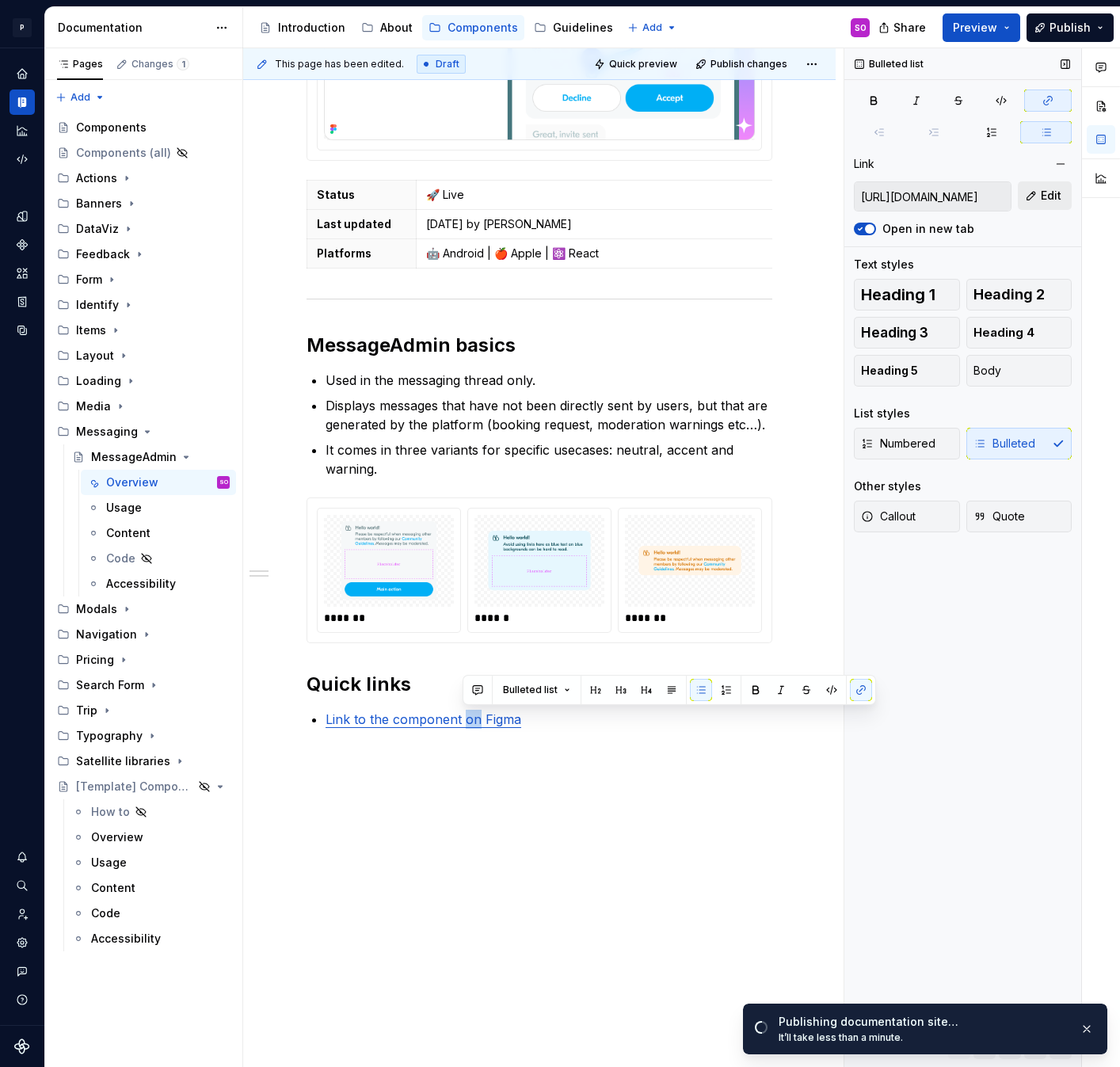
click at [1038, 188] on button "Edit" at bounding box center [1045, 195] width 54 height 29
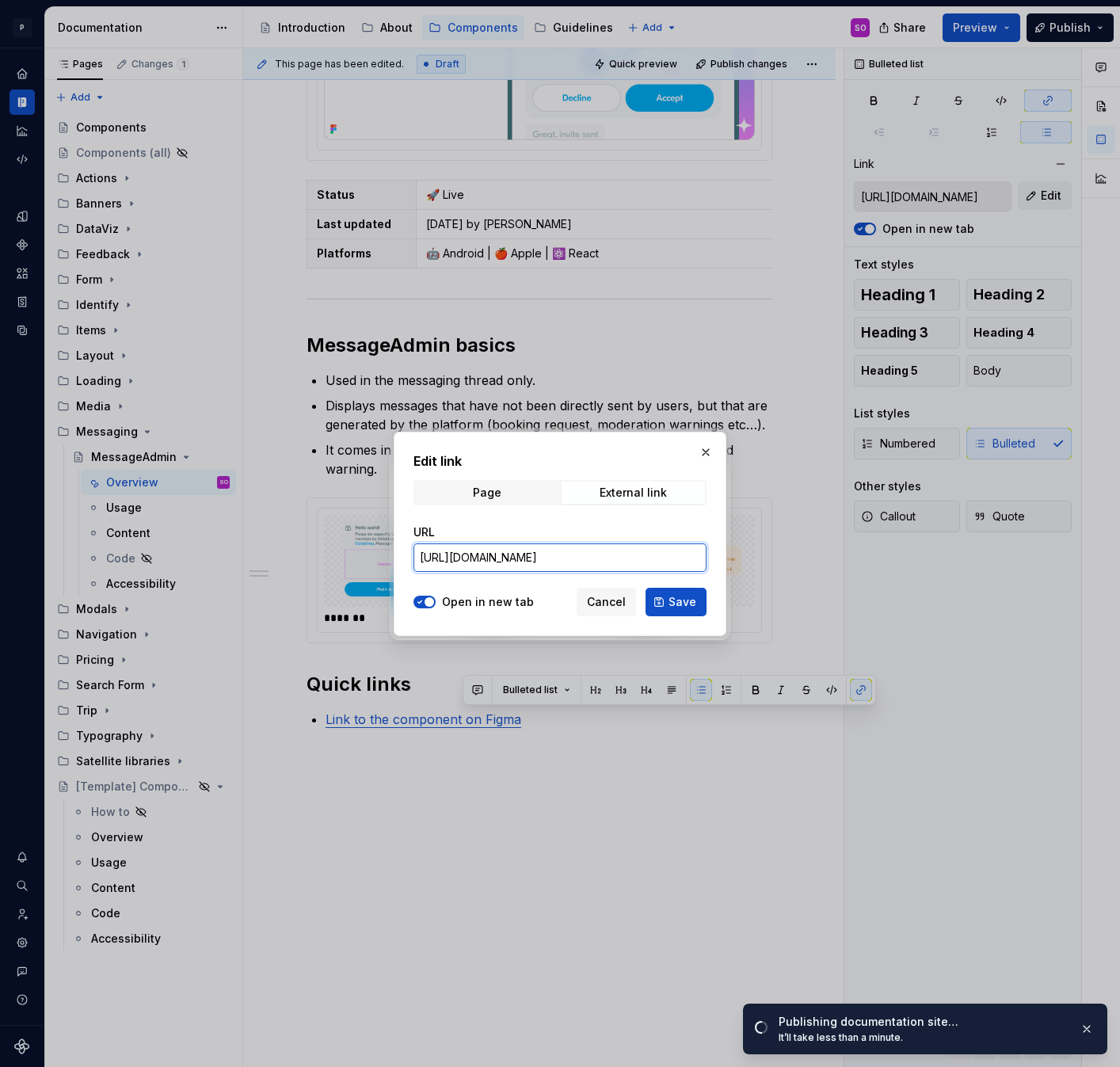
click at [628, 553] on input "[URL][DOMAIN_NAME]" at bounding box center [560, 557] width 293 height 29
paste input "--UI-v1.48?node-id=77803-46805&t=XF4dJBgvzYIxcTAx-11"
type input "[URL][DOMAIN_NAME]"
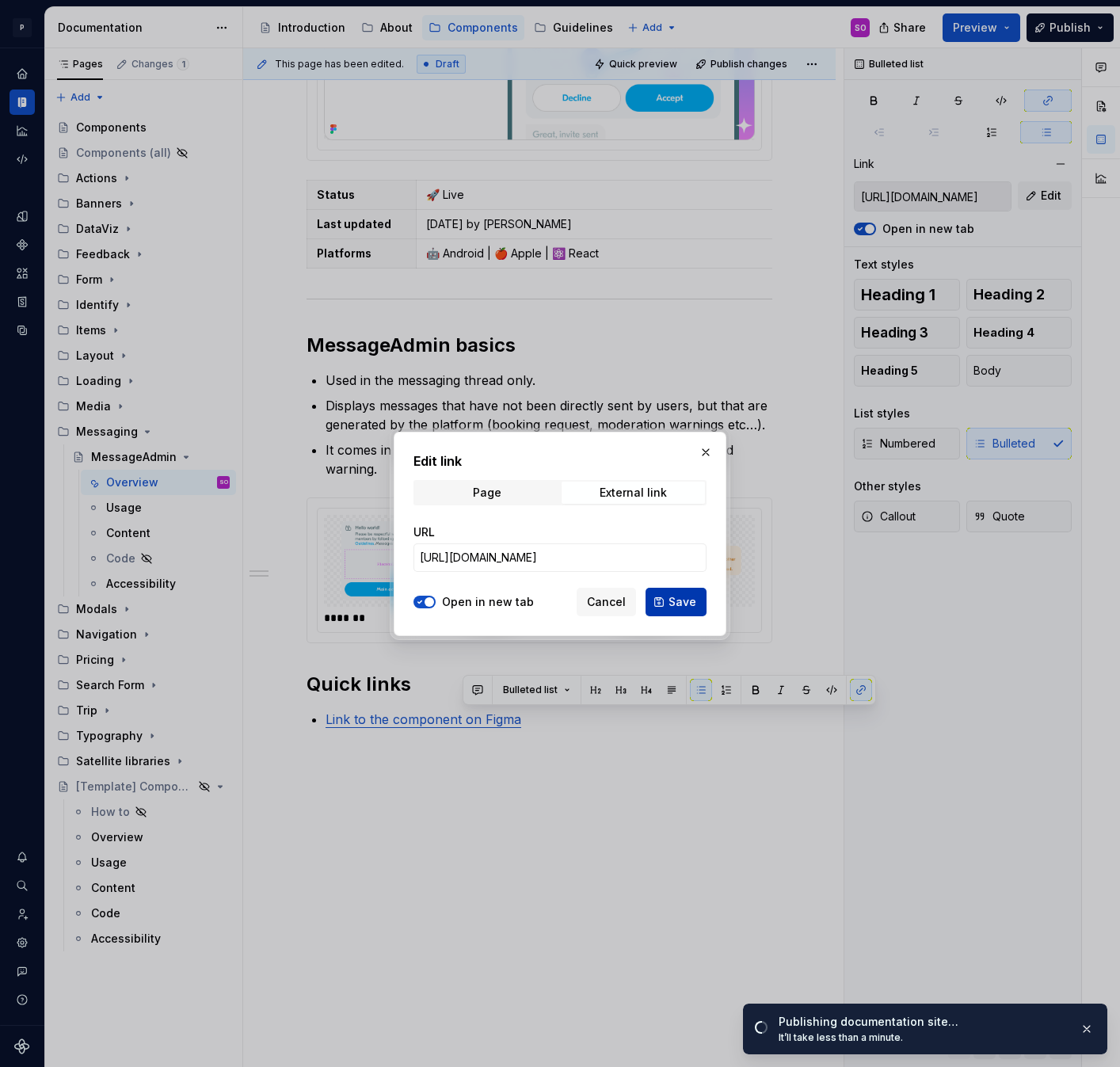
click at [682, 607] on span "Save" at bounding box center [683, 602] width 28 height 16
type input "[URL][DOMAIN_NAME]"
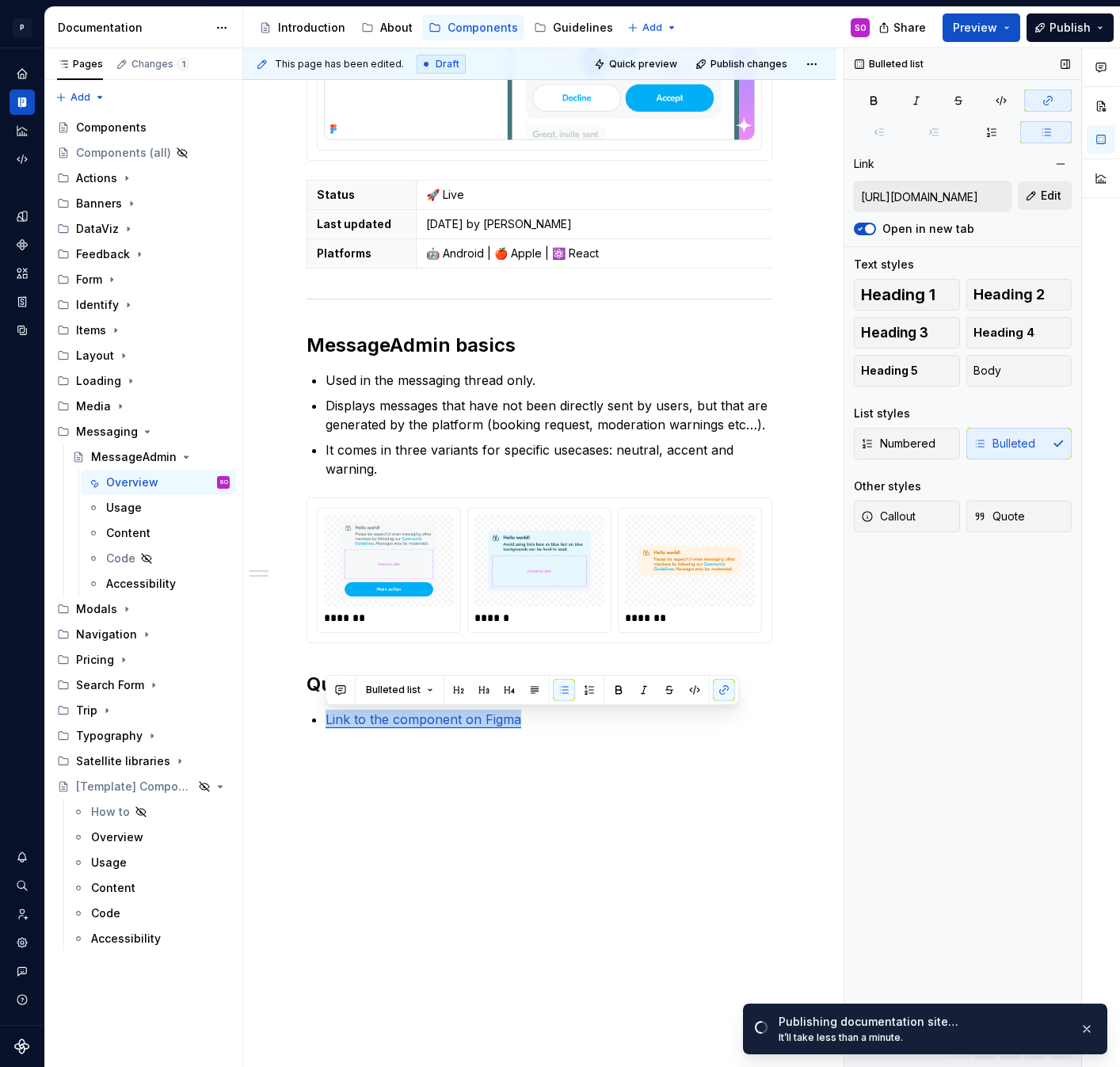
click at [1044, 195] on span "Edit" at bounding box center [1051, 195] width 21 height 16
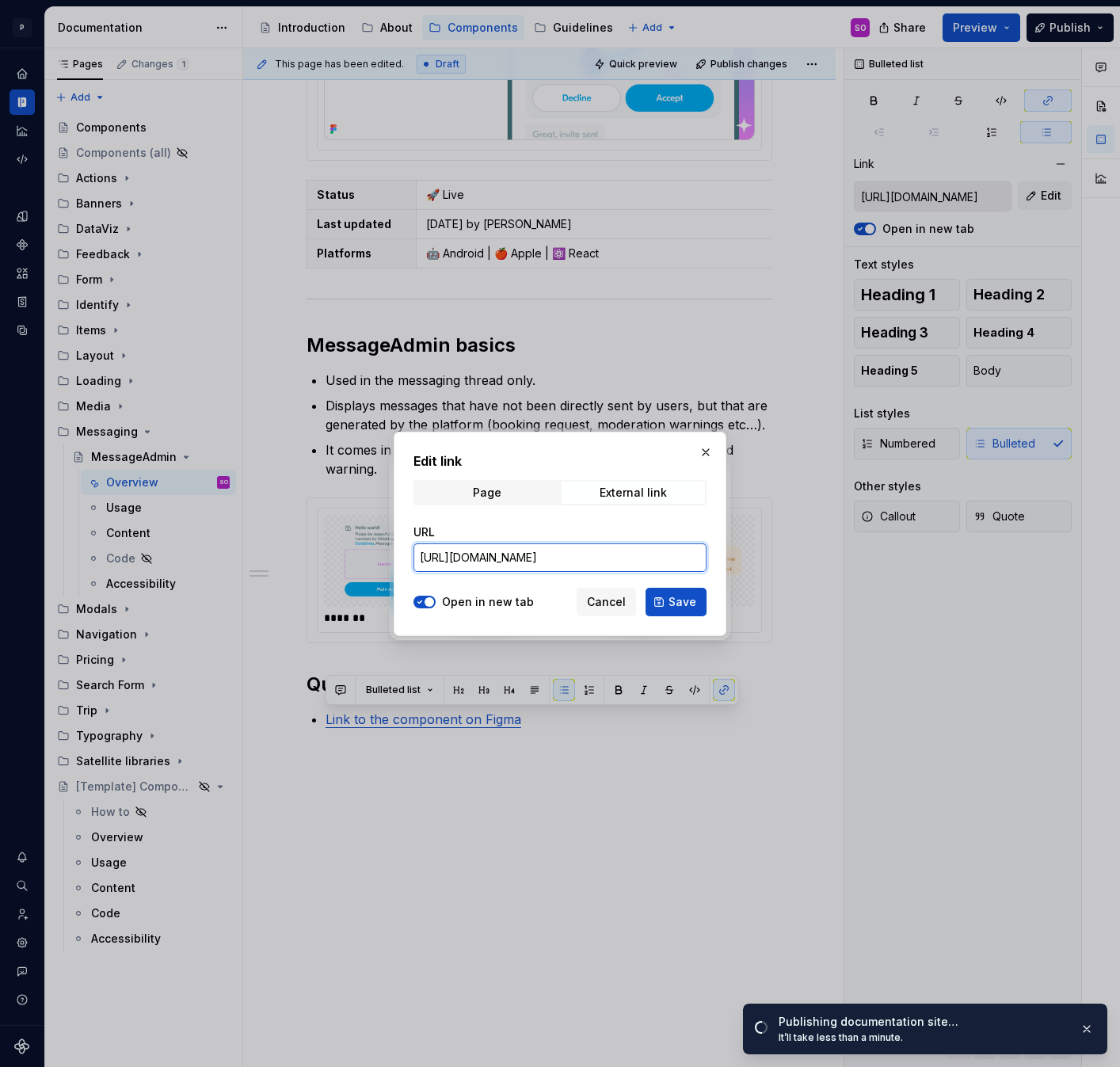
click at [625, 554] on input "[URL][DOMAIN_NAME]" at bounding box center [560, 557] width 293 height 29
click at [678, 597] on span "Save" at bounding box center [683, 602] width 28 height 16
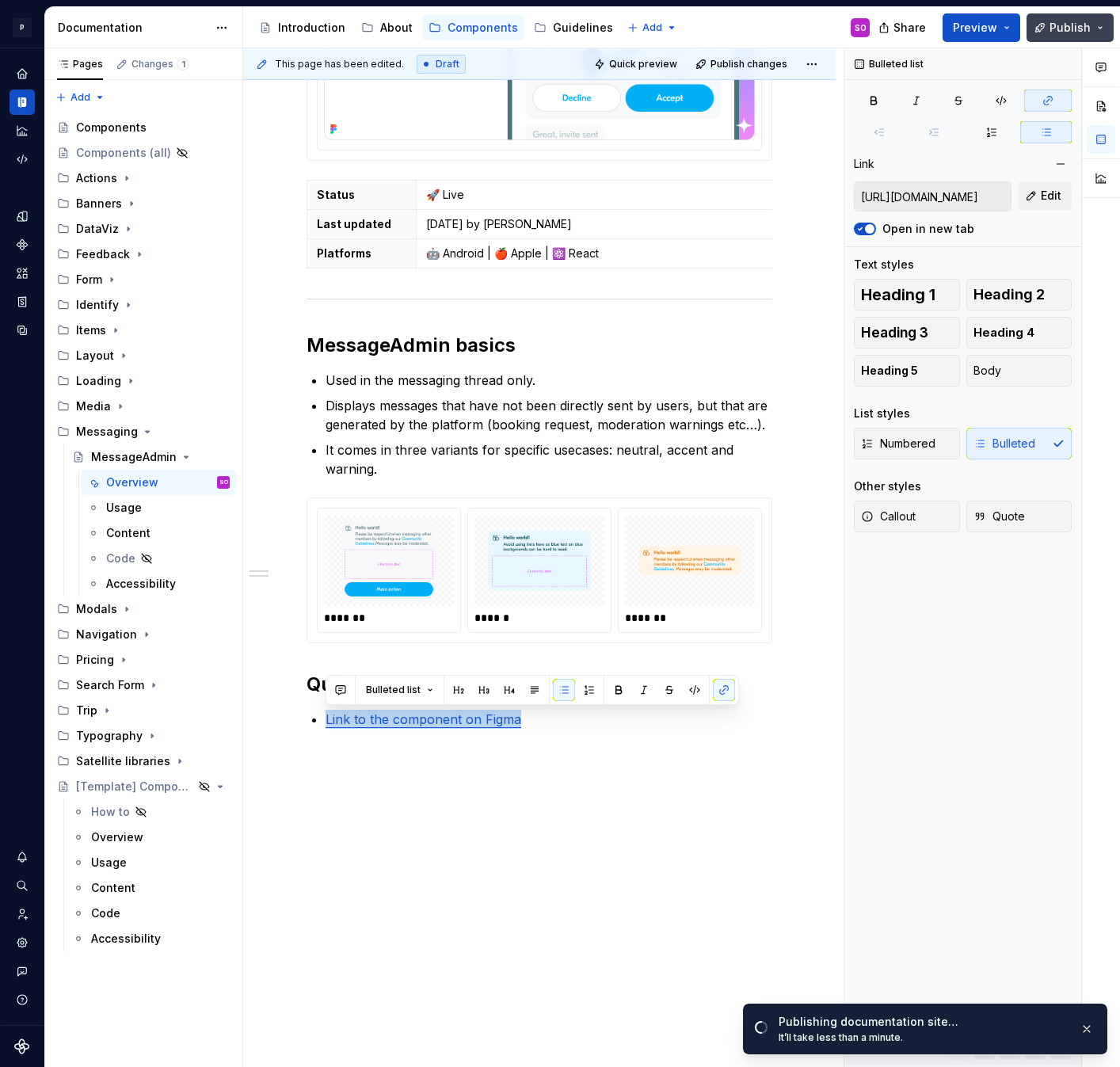
click at [1068, 27] on span "Publish" at bounding box center [1069, 28] width 41 height 16
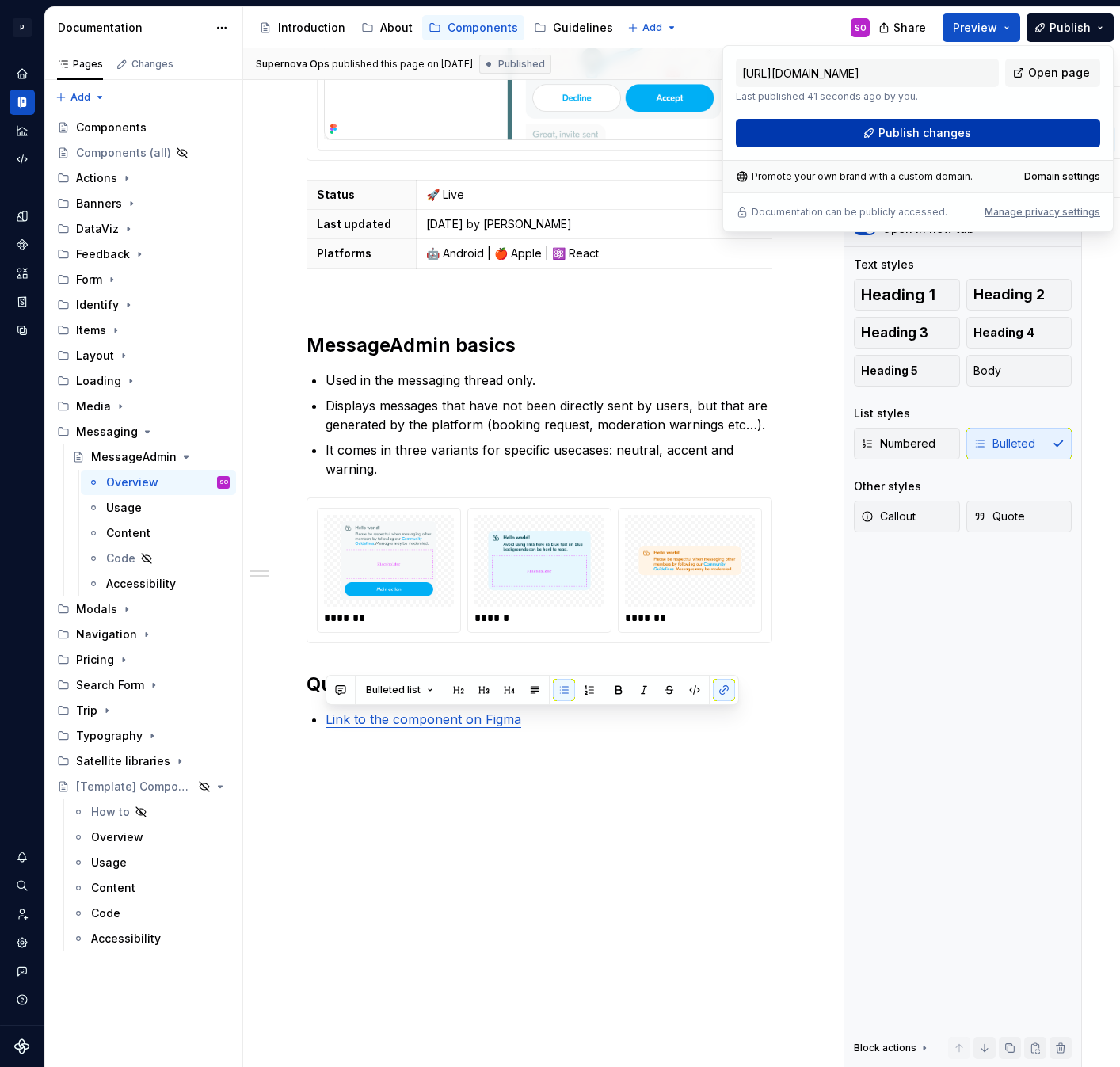
click at [913, 130] on span "Publish changes" at bounding box center [925, 133] width 93 height 16
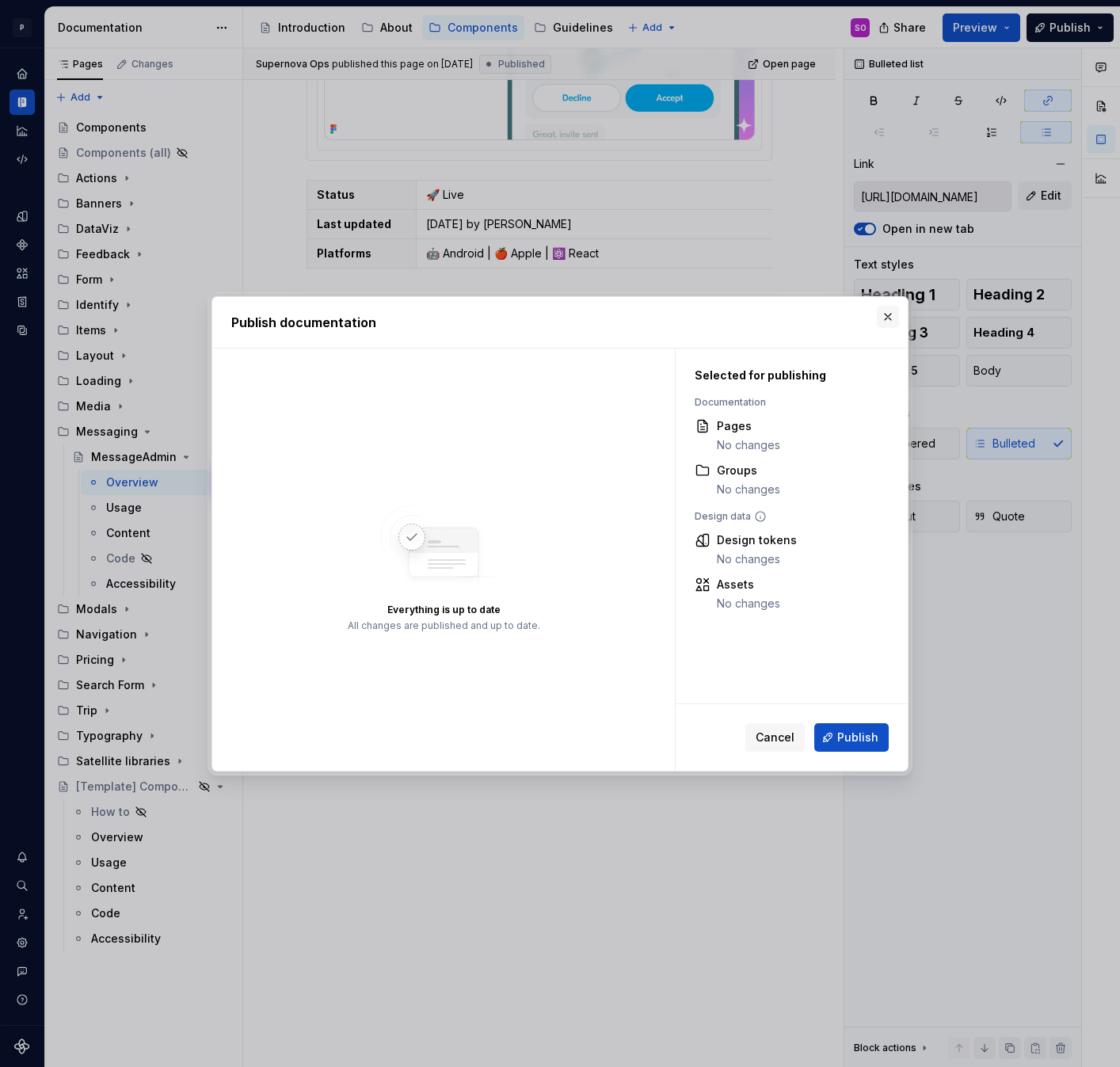
click at [886, 317] on button "button" at bounding box center [888, 317] width 22 height 22
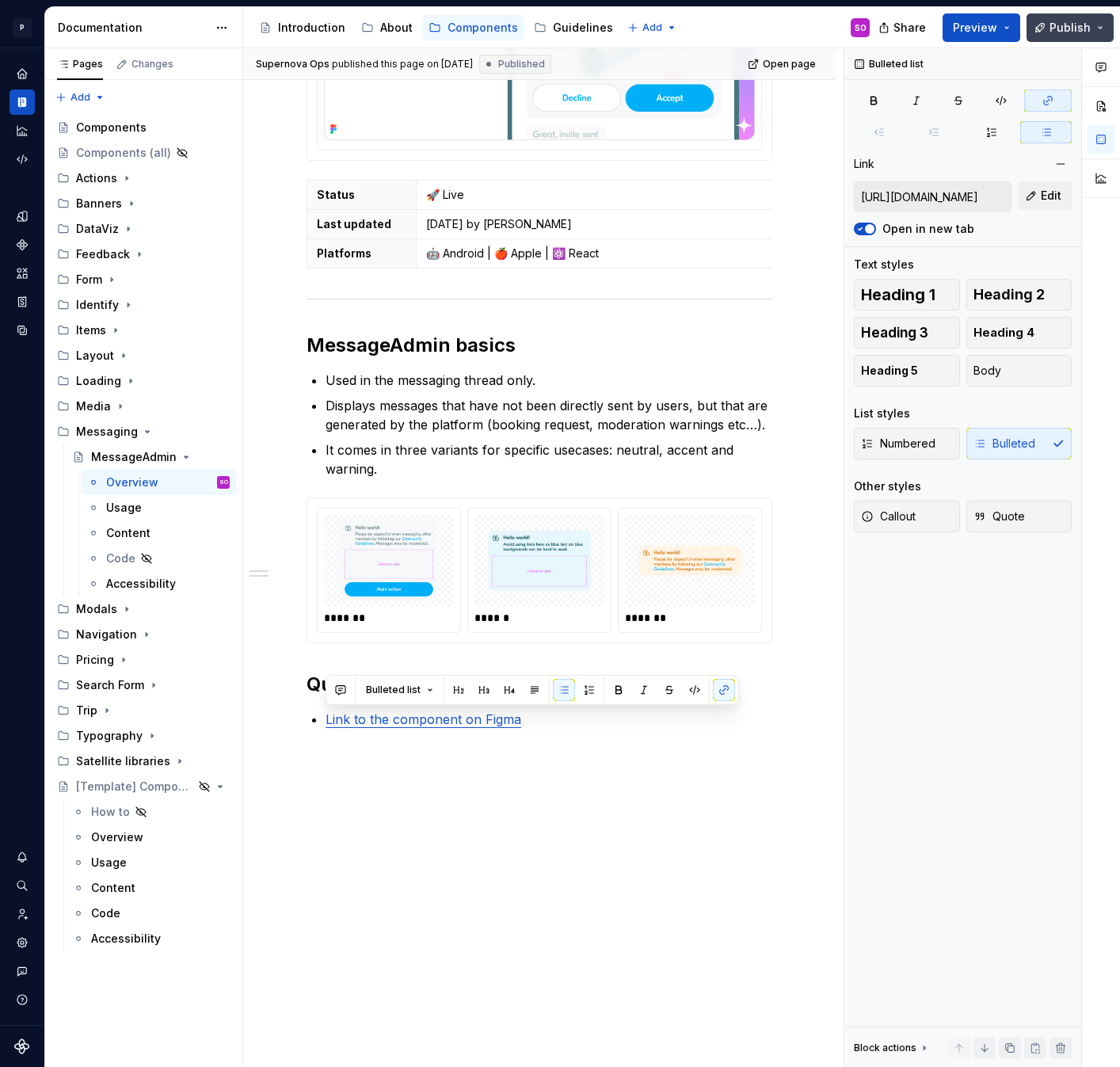
click at [1054, 29] on span "Publish" at bounding box center [1069, 28] width 41 height 16
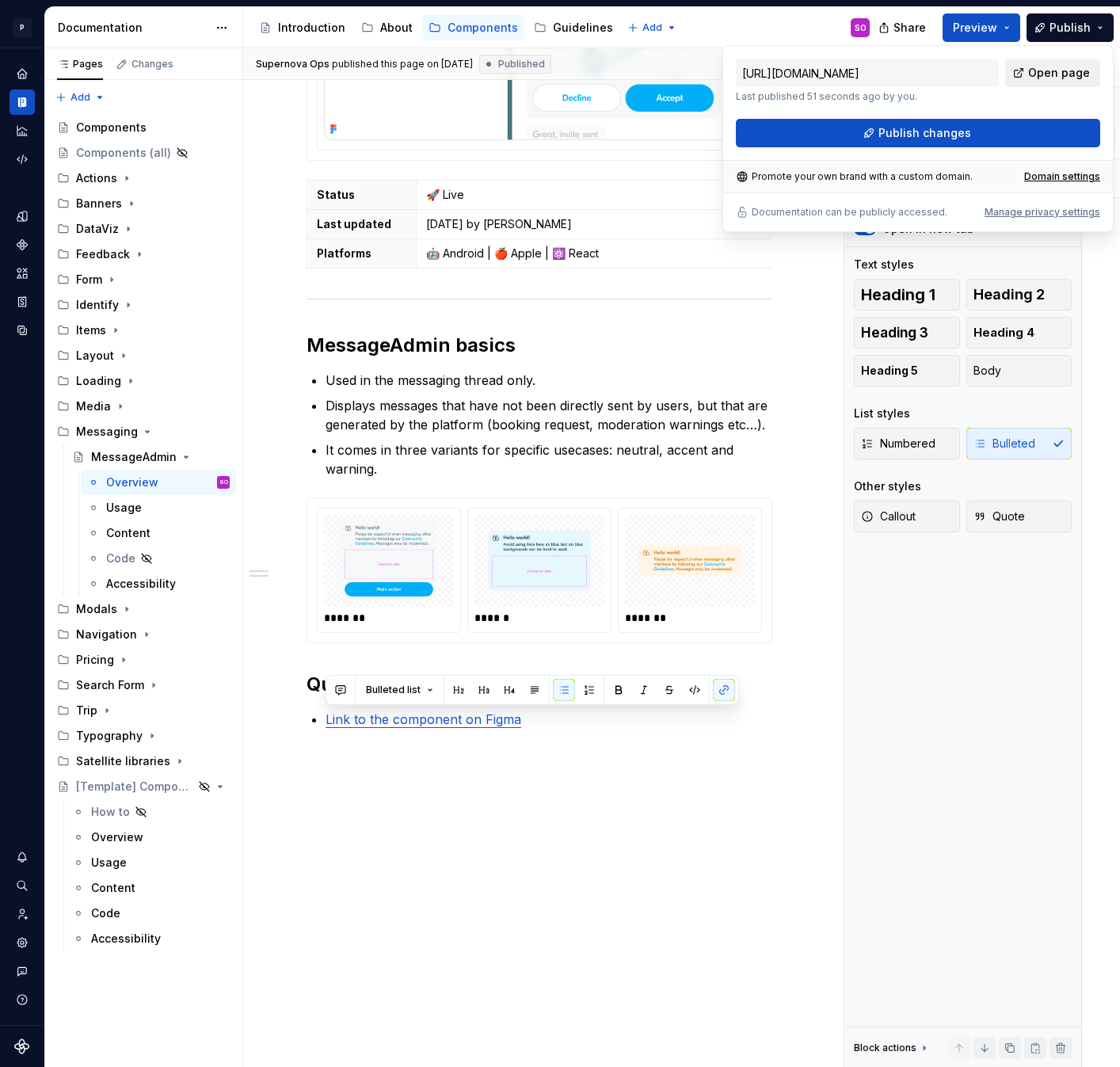
click at [1053, 72] on span "Open page" at bounding box center [1059, 73] width 62 height 16
type textarea "*"
